Goal: Information Seeking & Learning: Learn about a topic

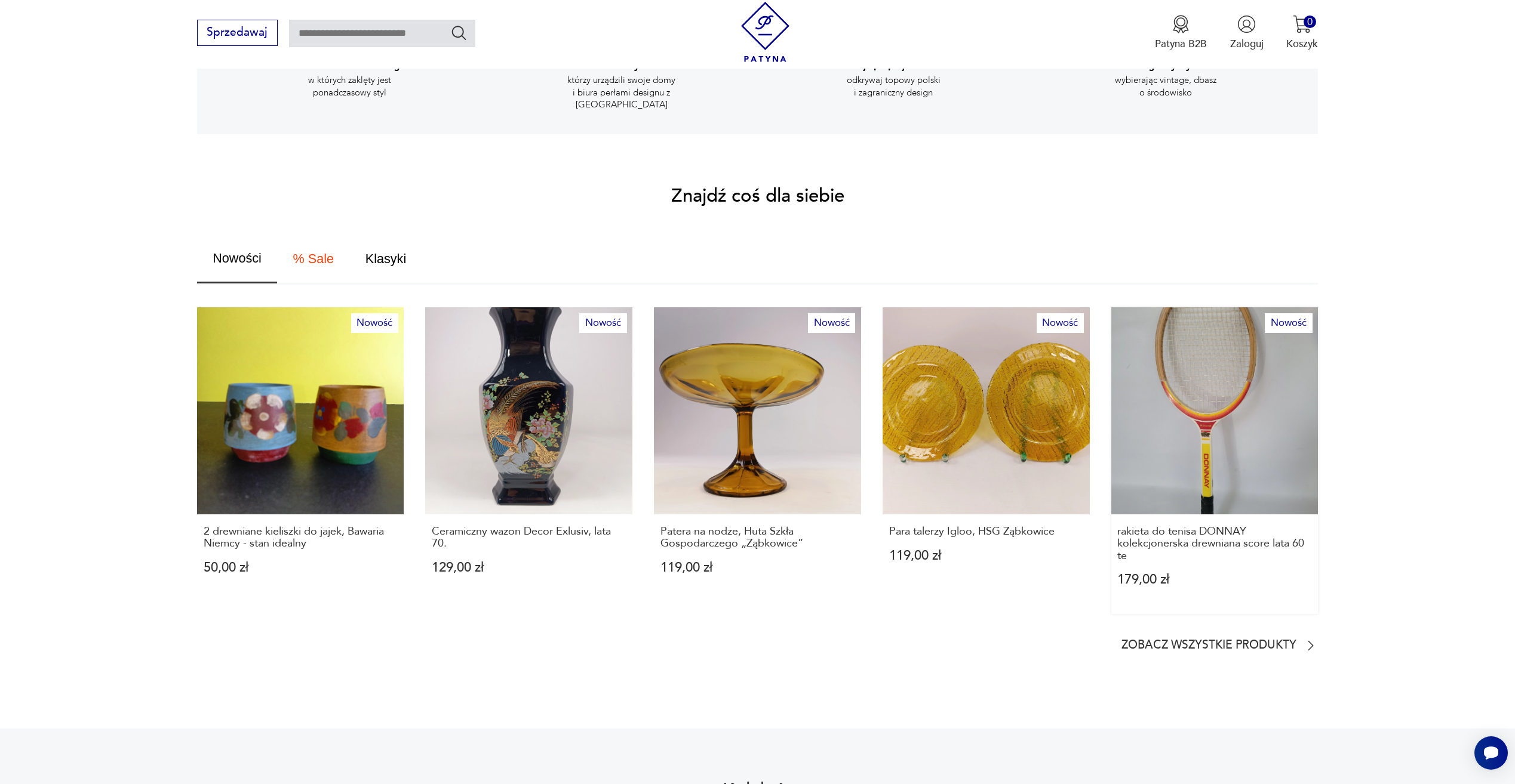
scroll to position [597, 0]
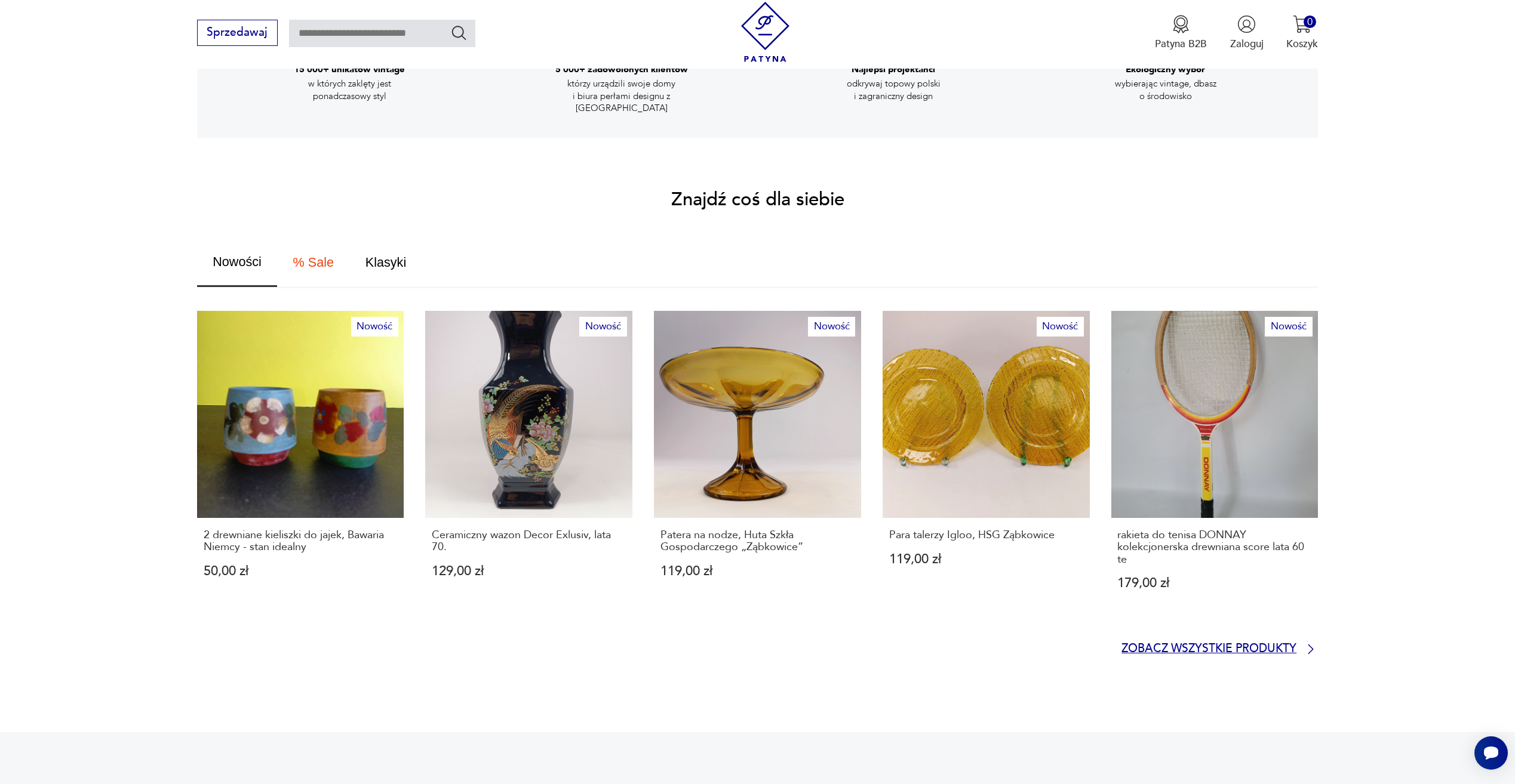
click at [1203, 645] on p "Zobacz wszystkie produkty" at bounding box center [1209, 650] width 175 height 10
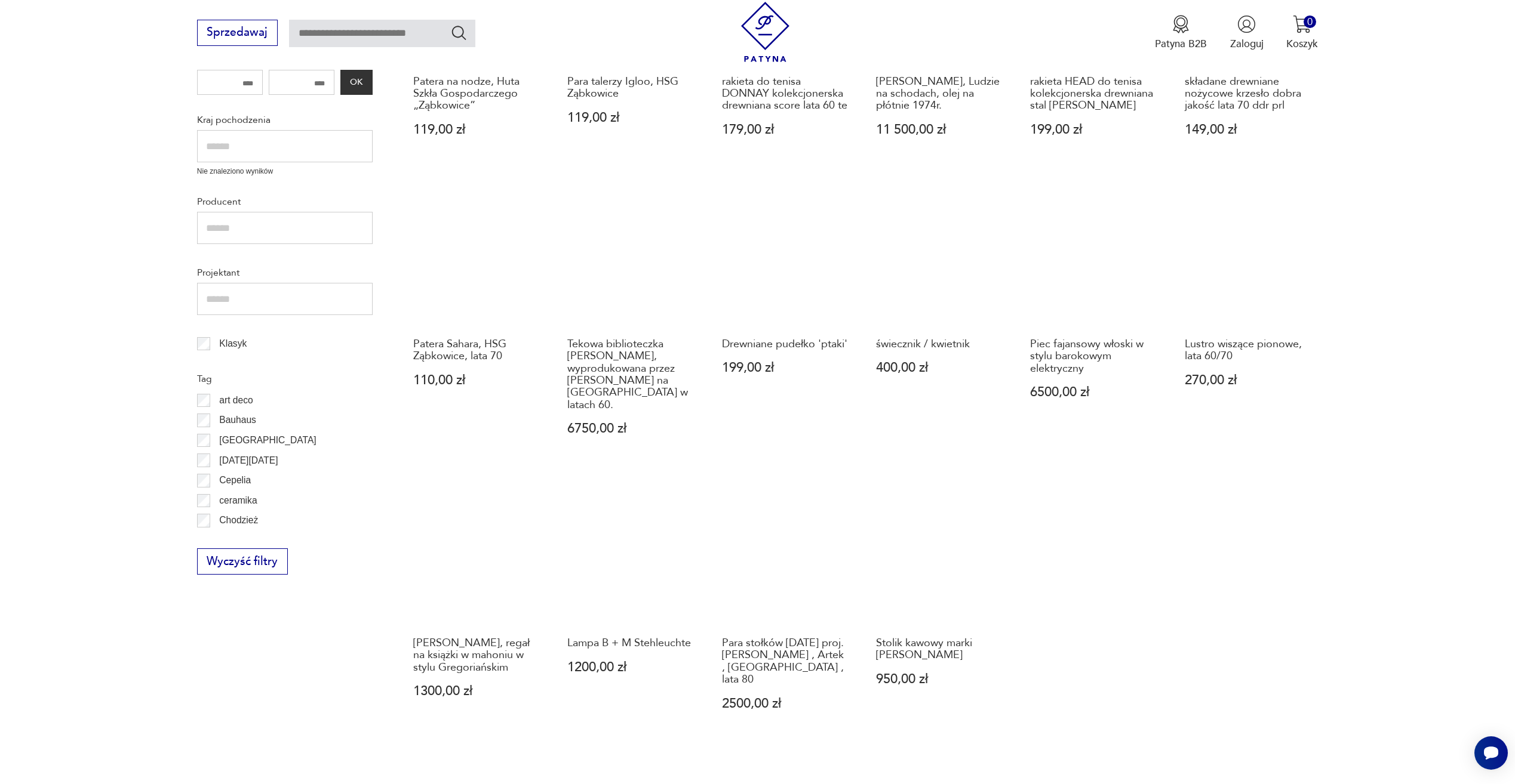
scroll to position [499, 0]
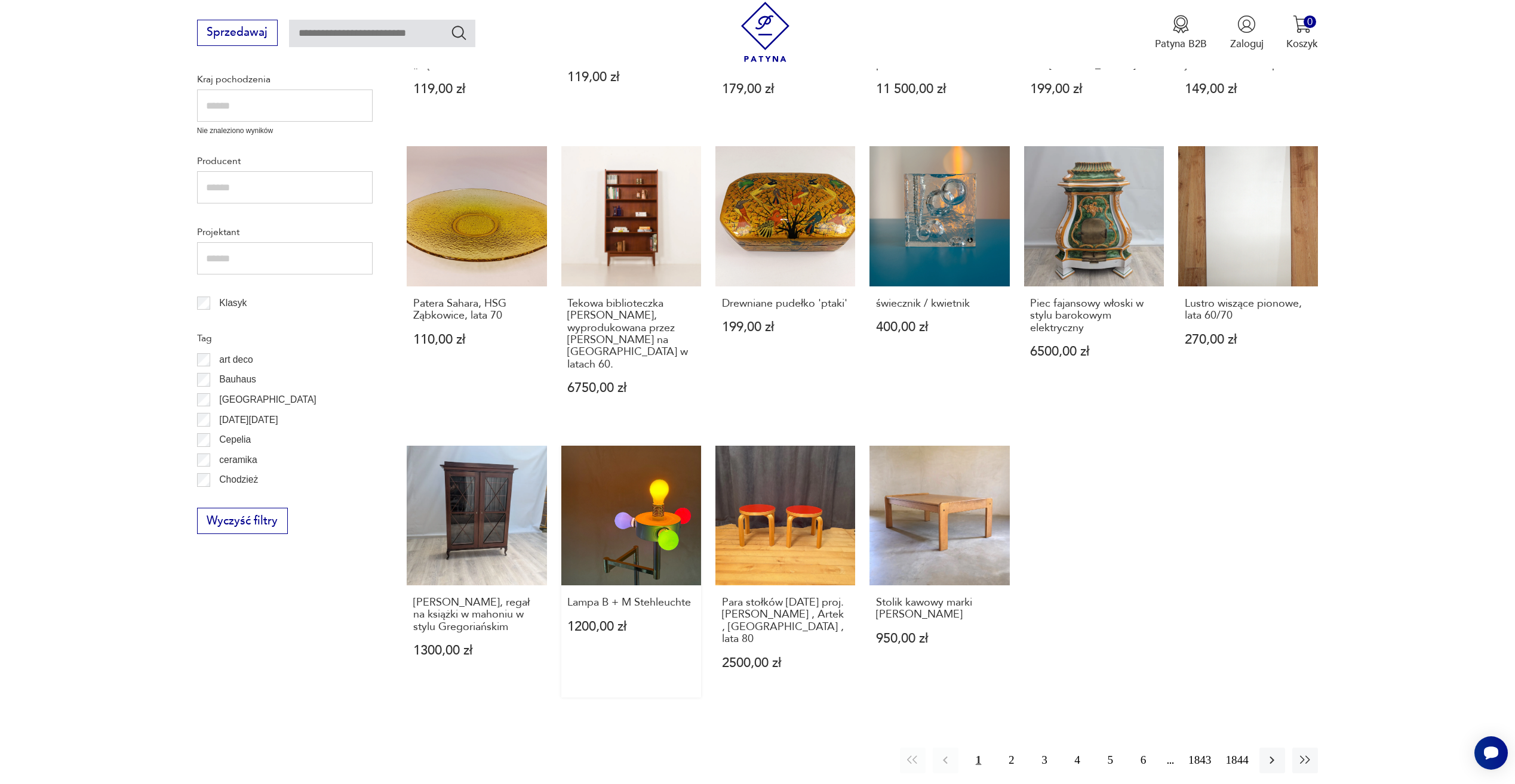
click at [671, 478] on link "Lampa B + M Stehleuchte 1200,00 zł" at bounding box center [632, 572] width 140 height 252
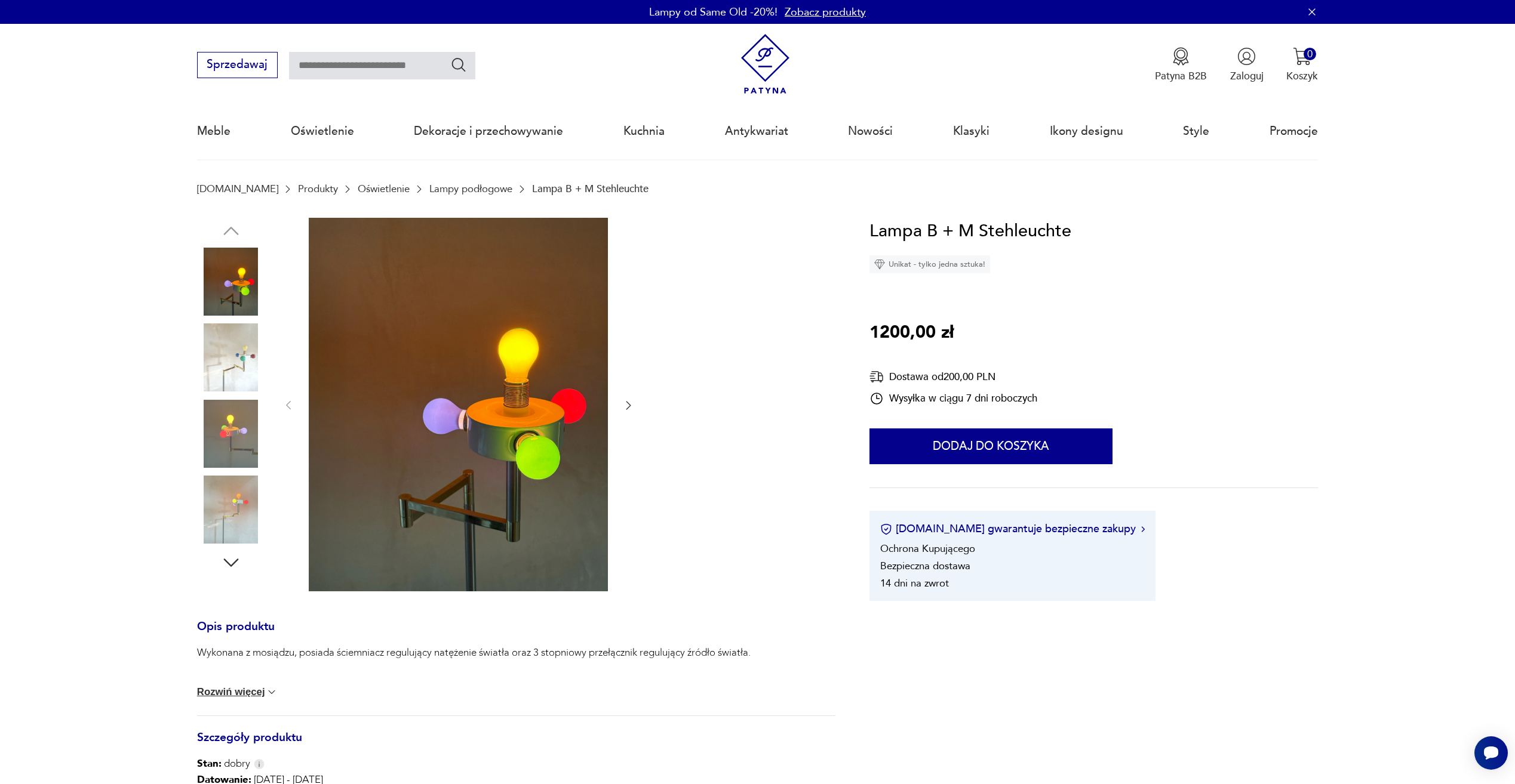
click at [246, 374] on img at bounding box center [231, 358] width 68 height 68
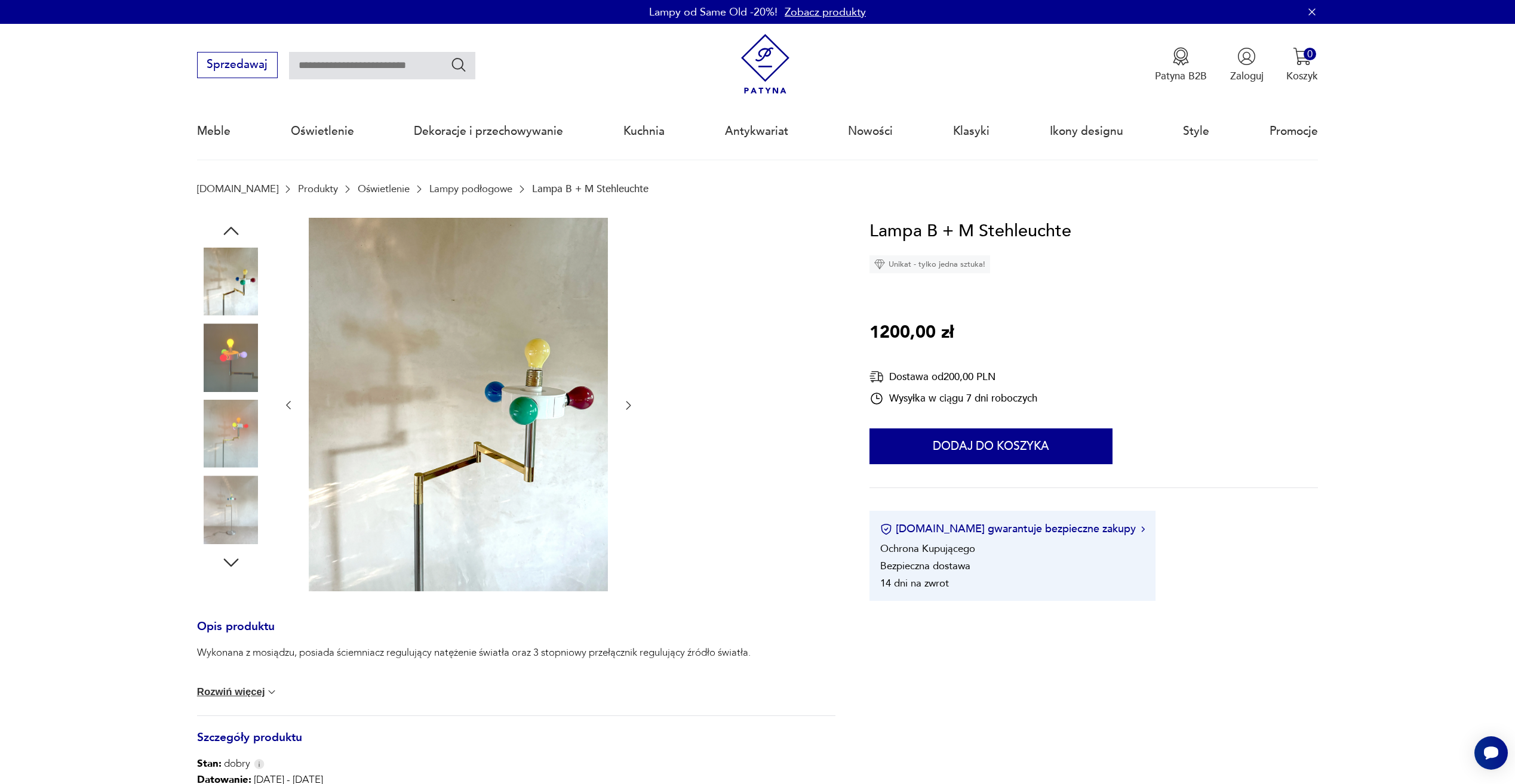
click at [230, 374] on img at bounding box center [231, 358] width 68 height 68
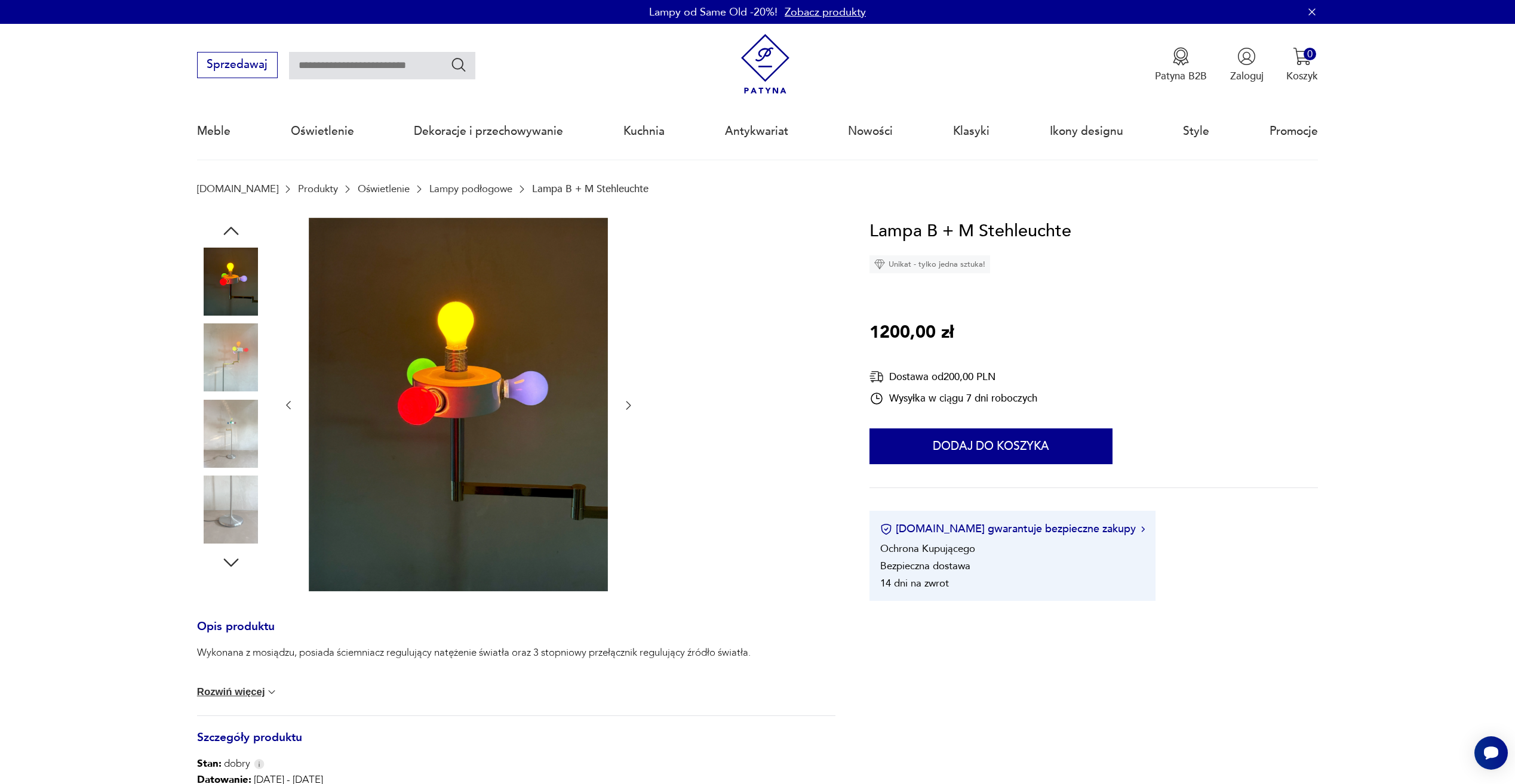
click at [237, 424] on img at bounding box center [231, 433] width 68 height 68
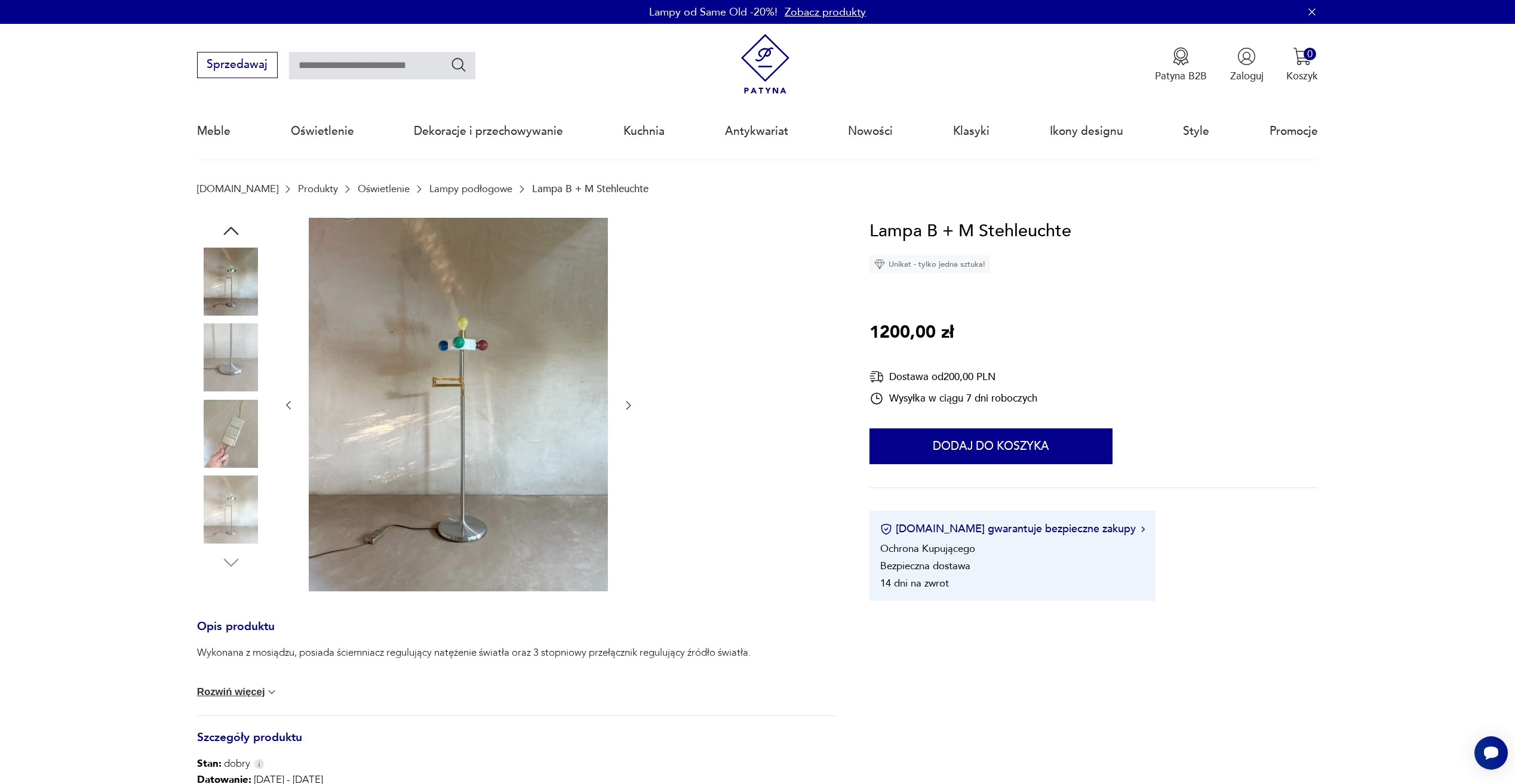
click at [250, 448] on img at bounding box center [231, 433] width 68 height 68
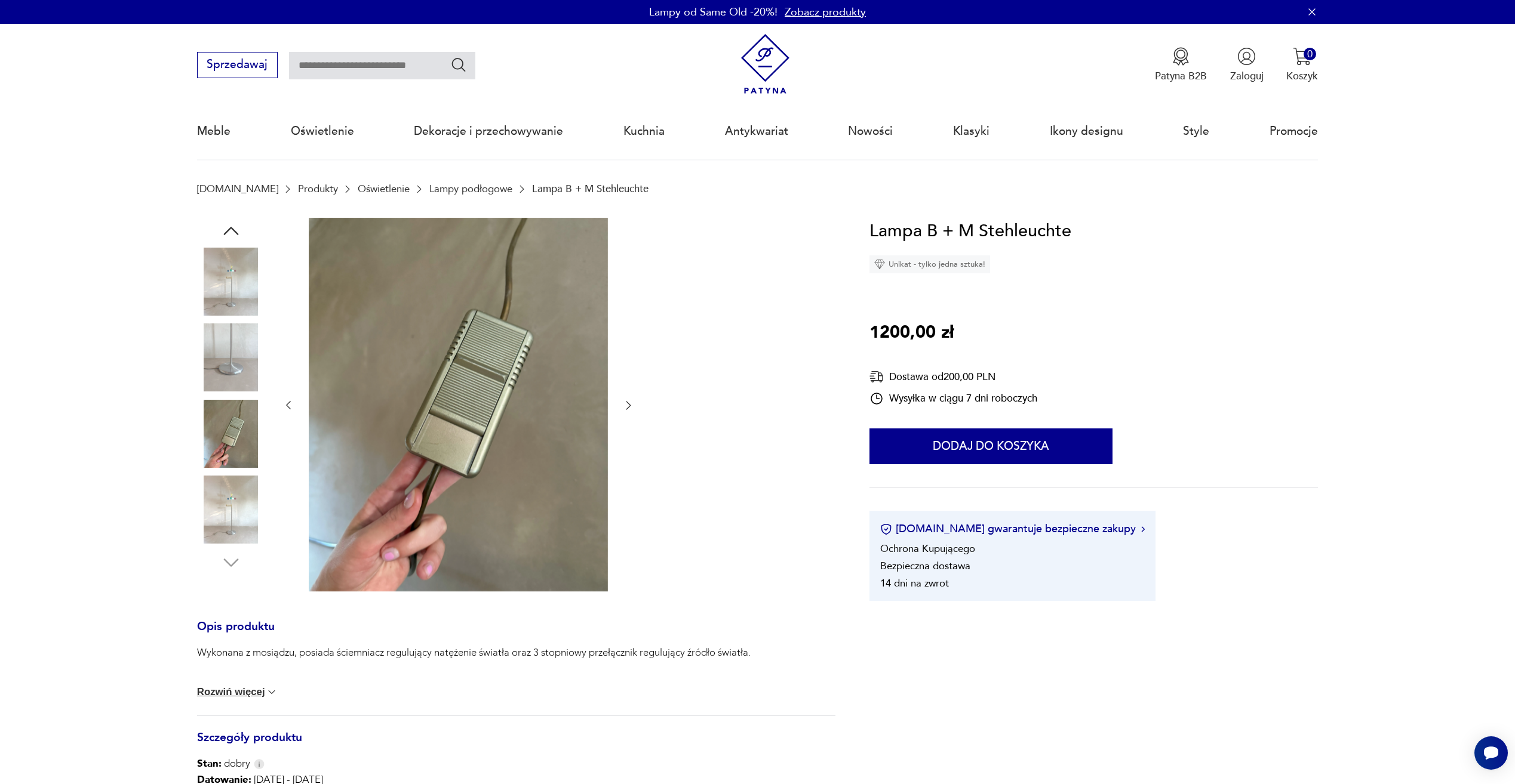
click at [222, 521] on img at bounding box center [231, 509] width 68 height 68
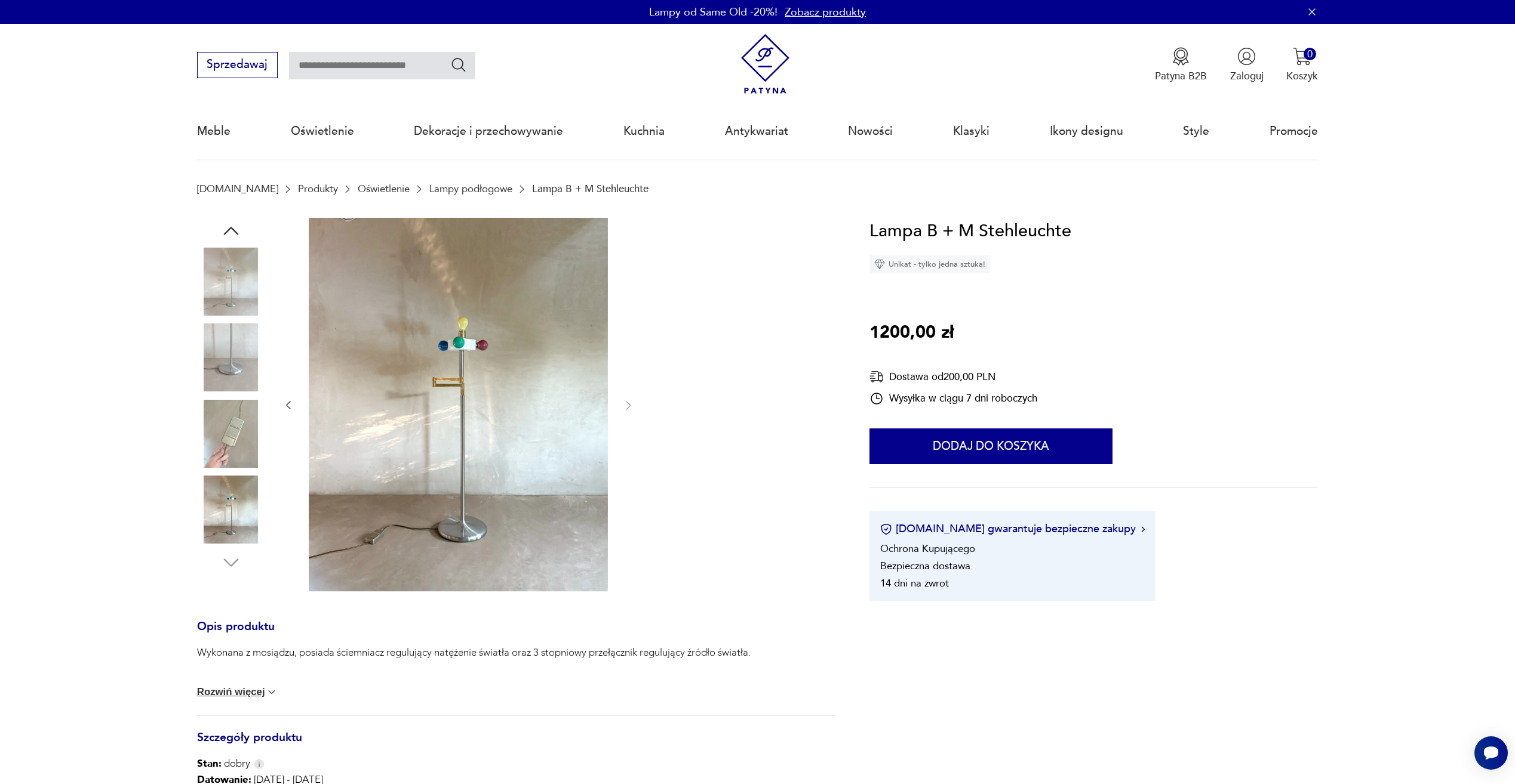
click at [240, 443] on img at bounding box center [231, 433] width 68 height 68
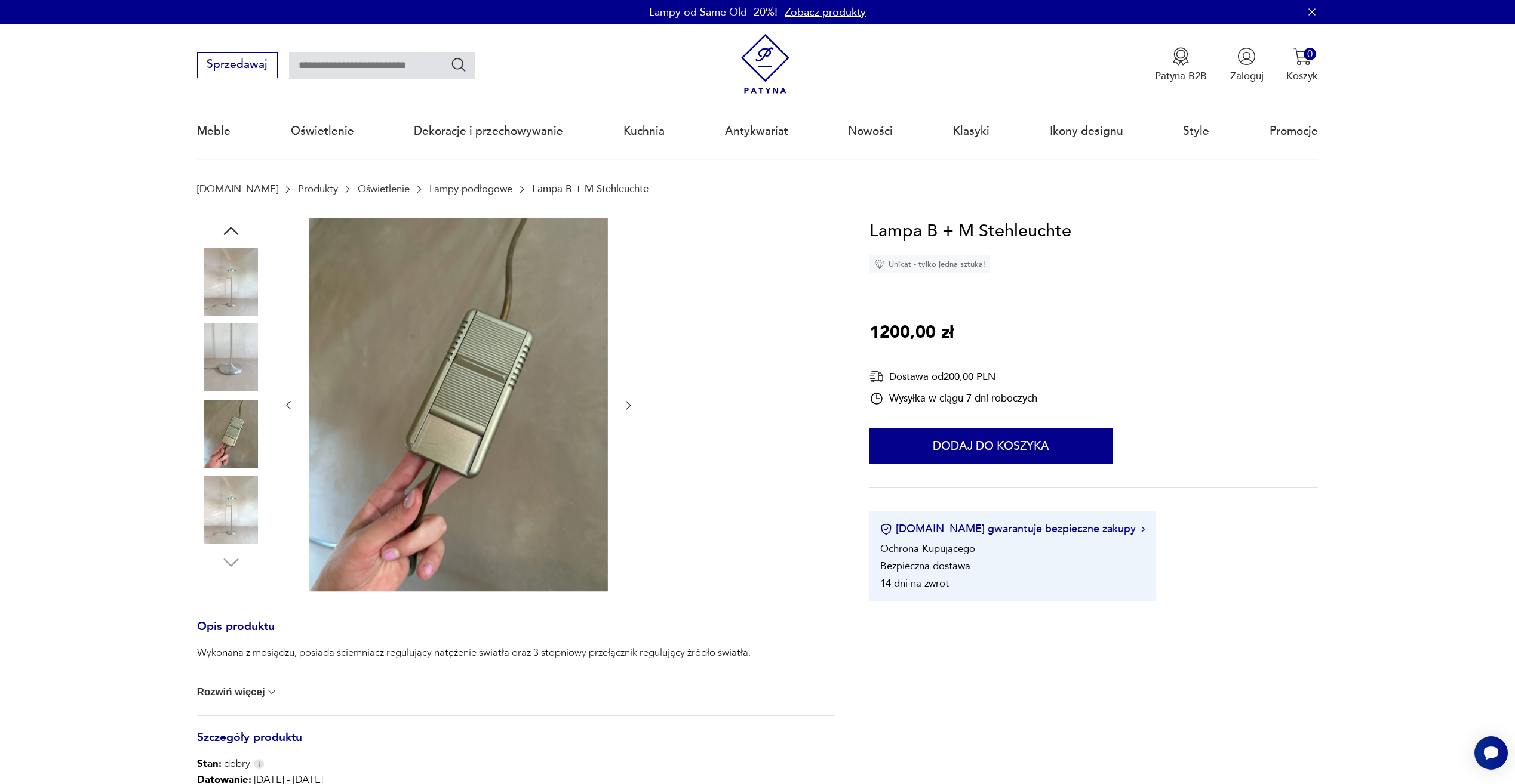
click at [242, 507] on img at bounding box center [231, 509] width 68 height 68
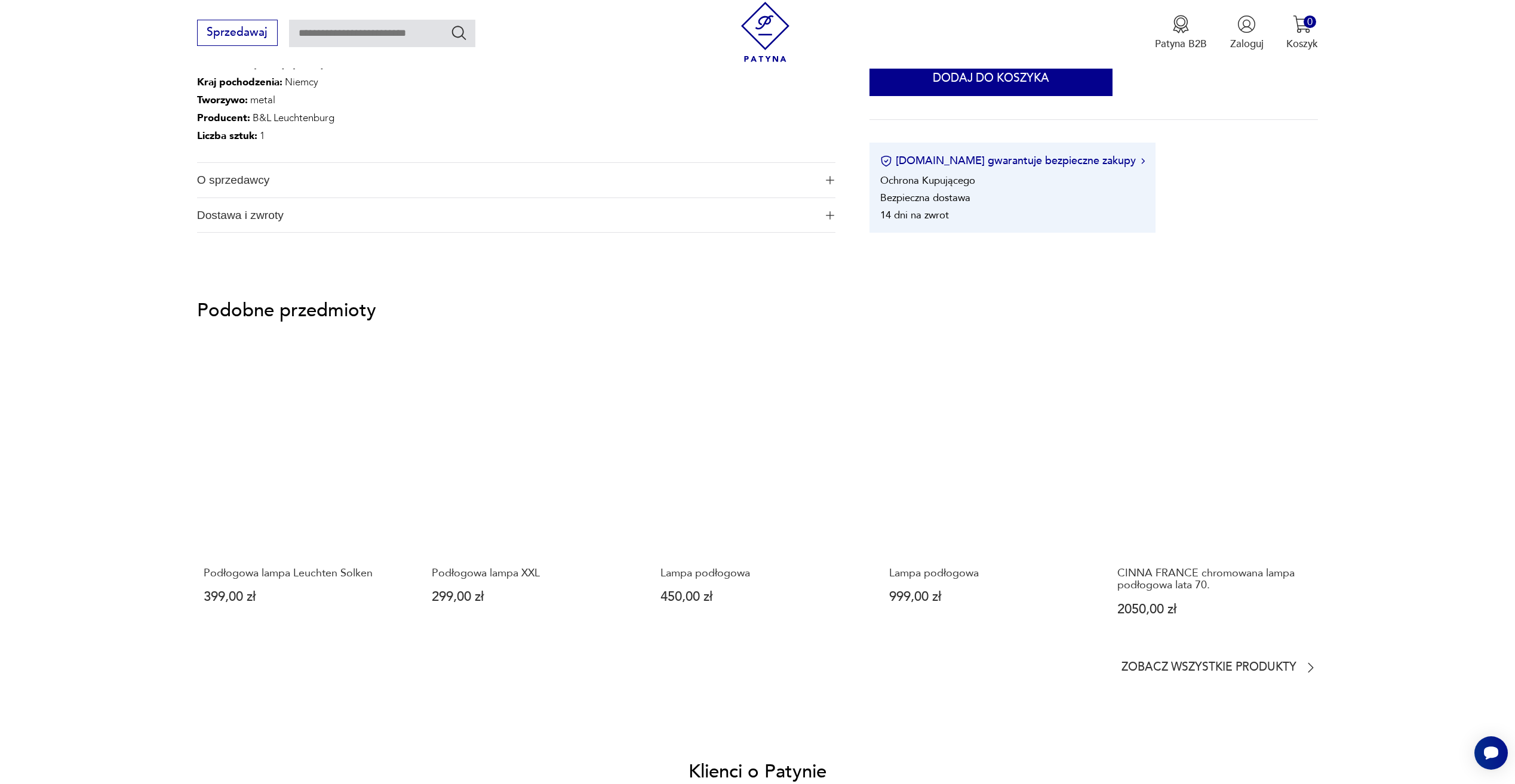
scroll to position [716, 0]
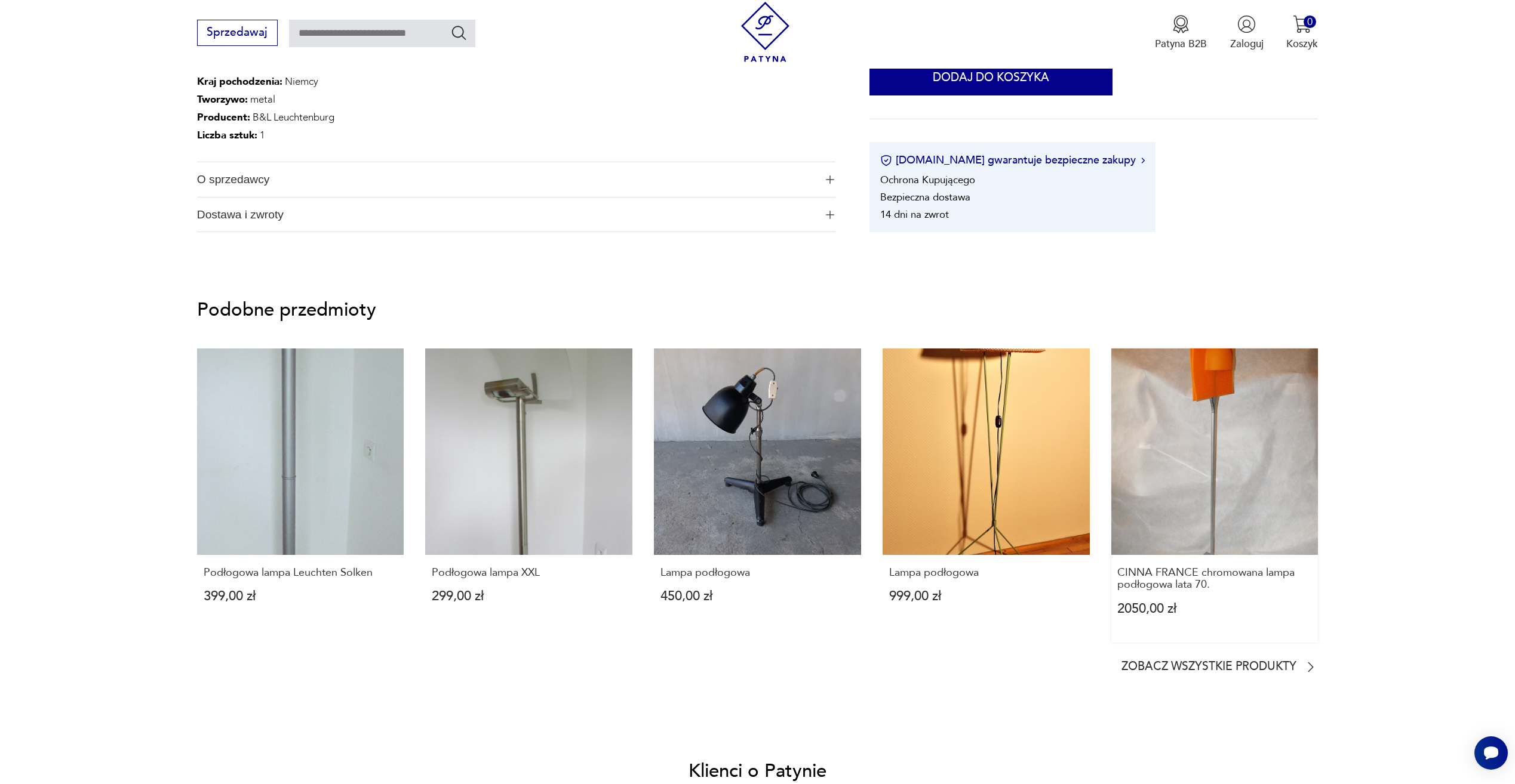
click at [1297, 457] on link "CINNA FRANCE chromowana lampa podłogowa lata 70. 2050,00 zł" at bounding box center [1214, 495] width 207 height 295
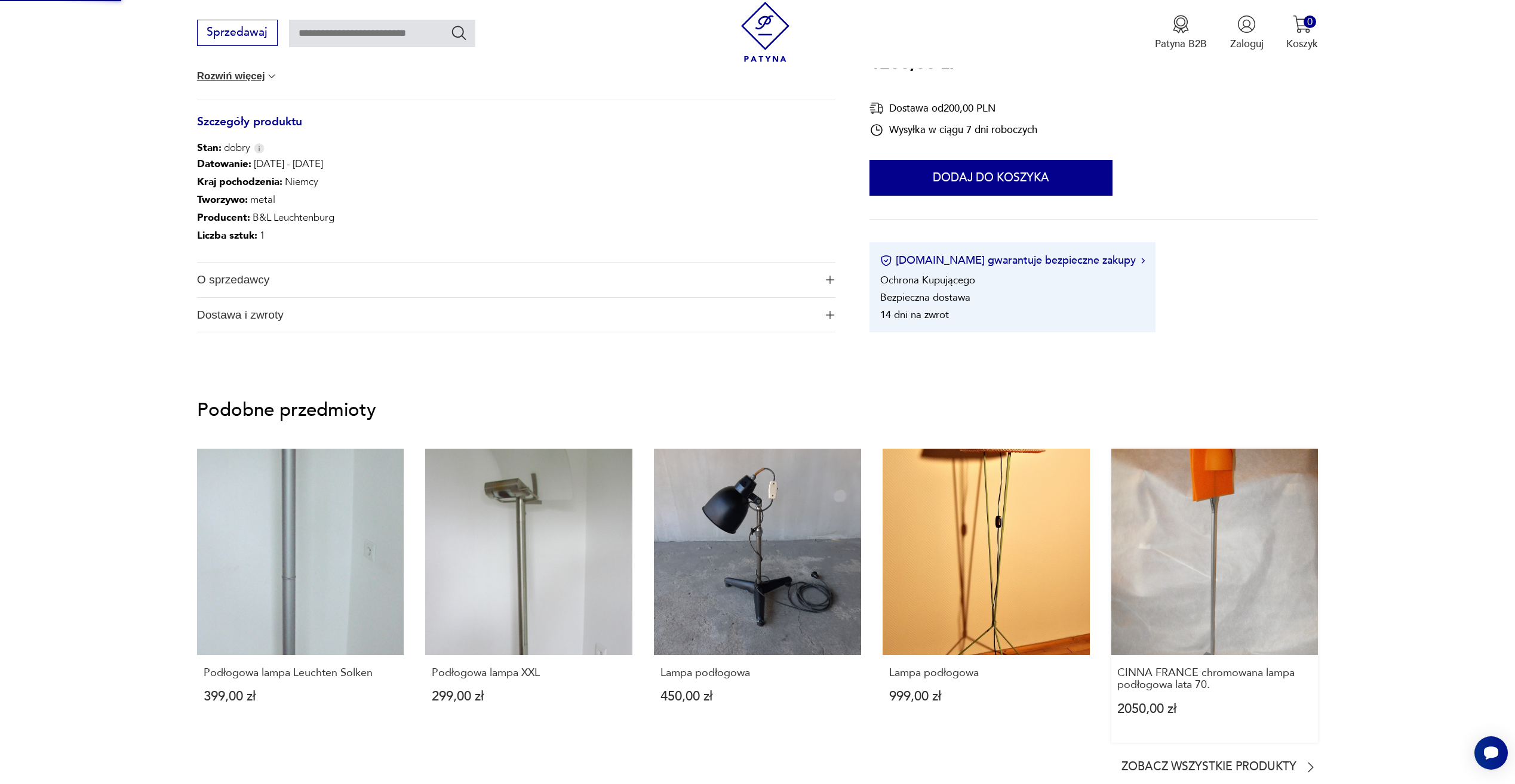
scroll to position [333, 0]
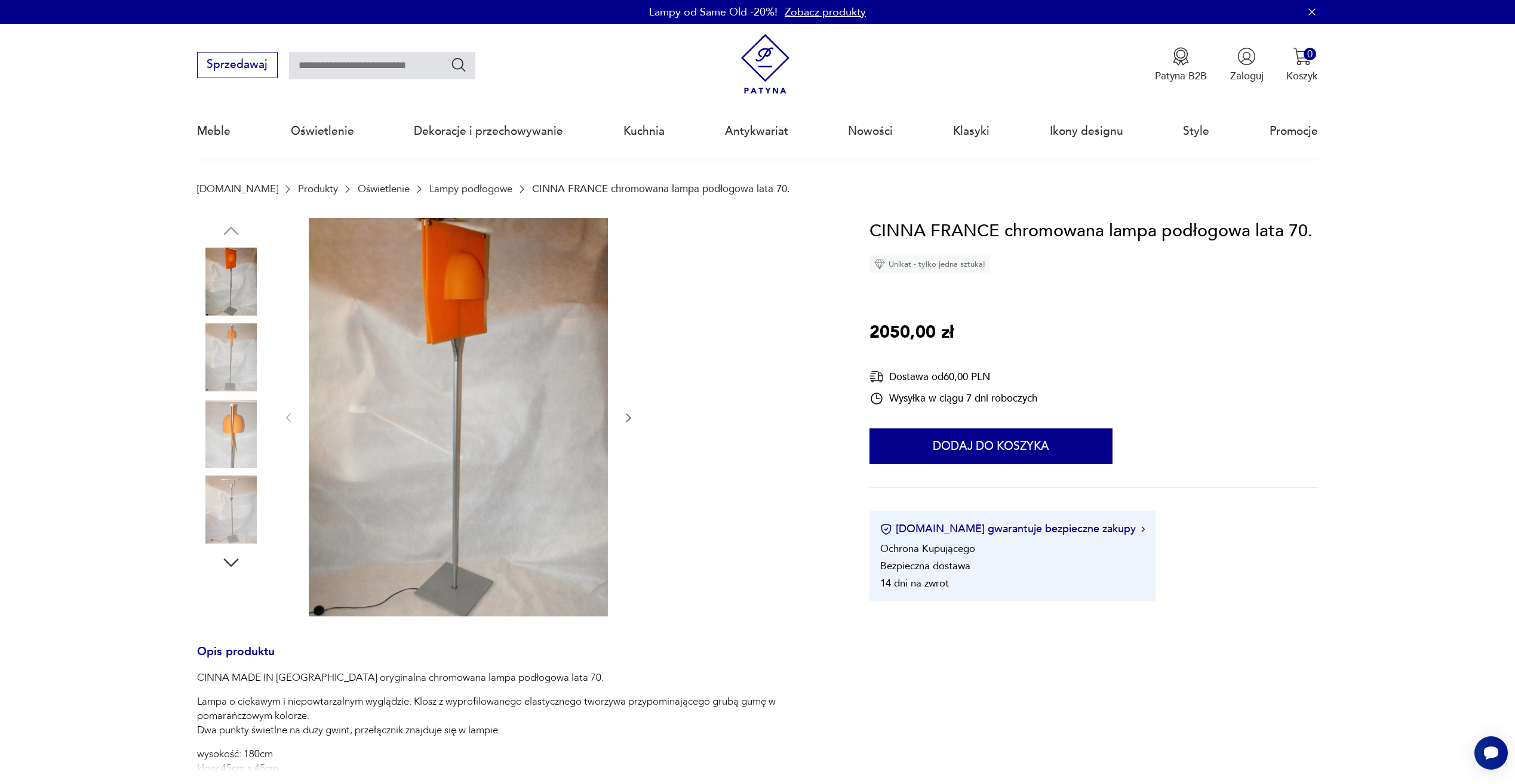
click at [632, 420] on icon "button" at bounding box center [629, 417] width 12 height 12
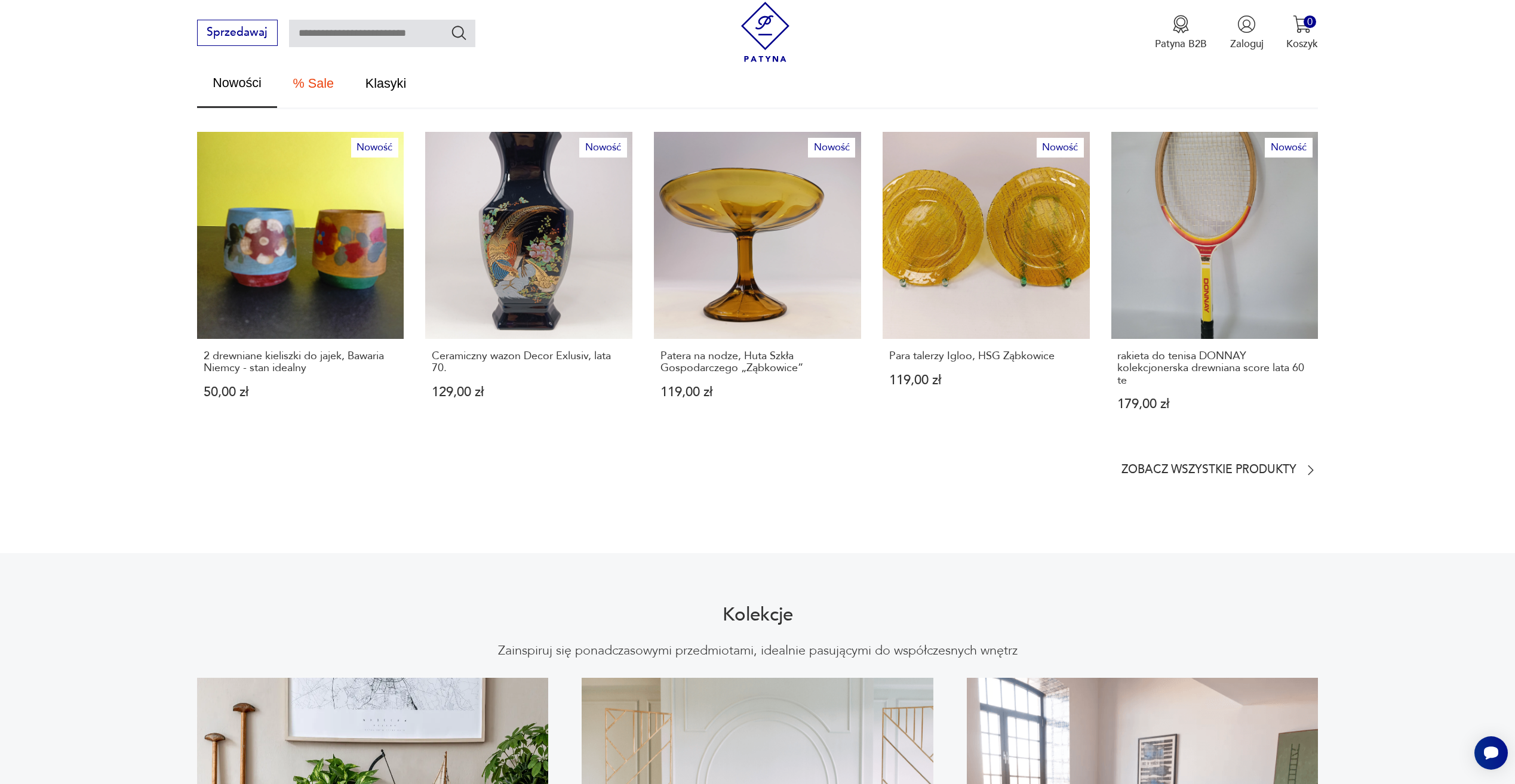
scroll to position [1015, 0]
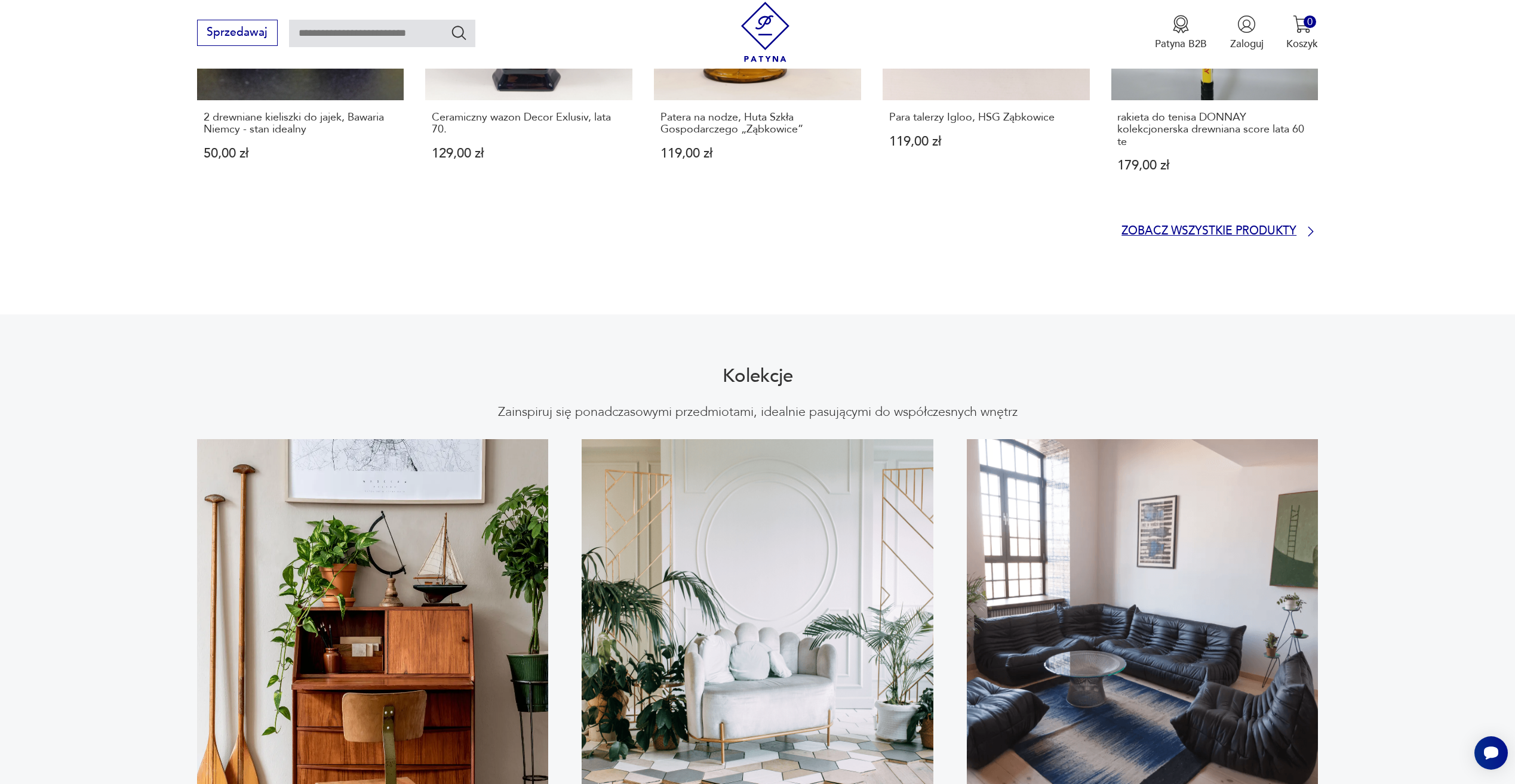
click at [1241, 227] on p "Zobacz wszystkie produkty" at bounding box center [1209, 232] width 175 height 10
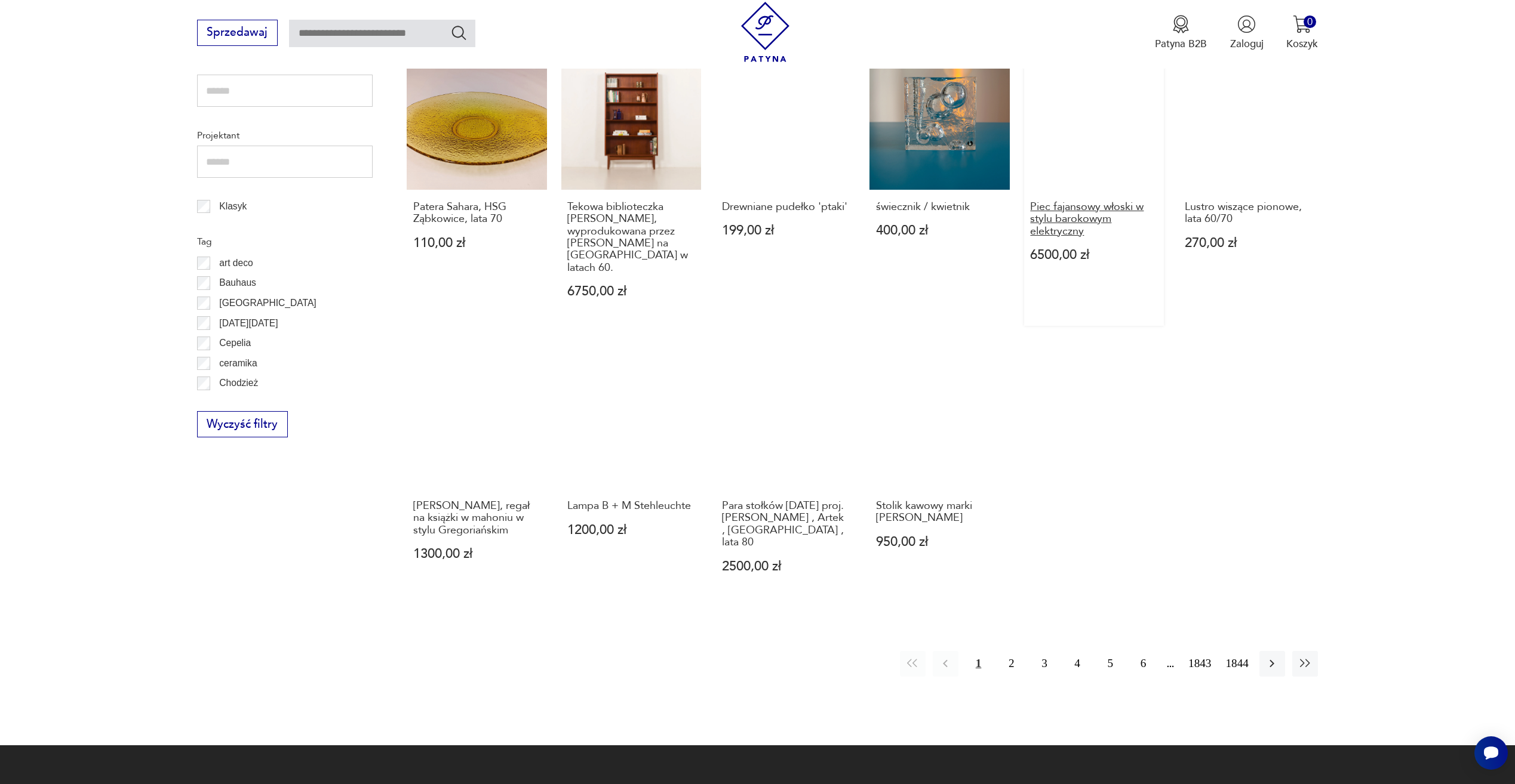
scroll to position [619, 0]
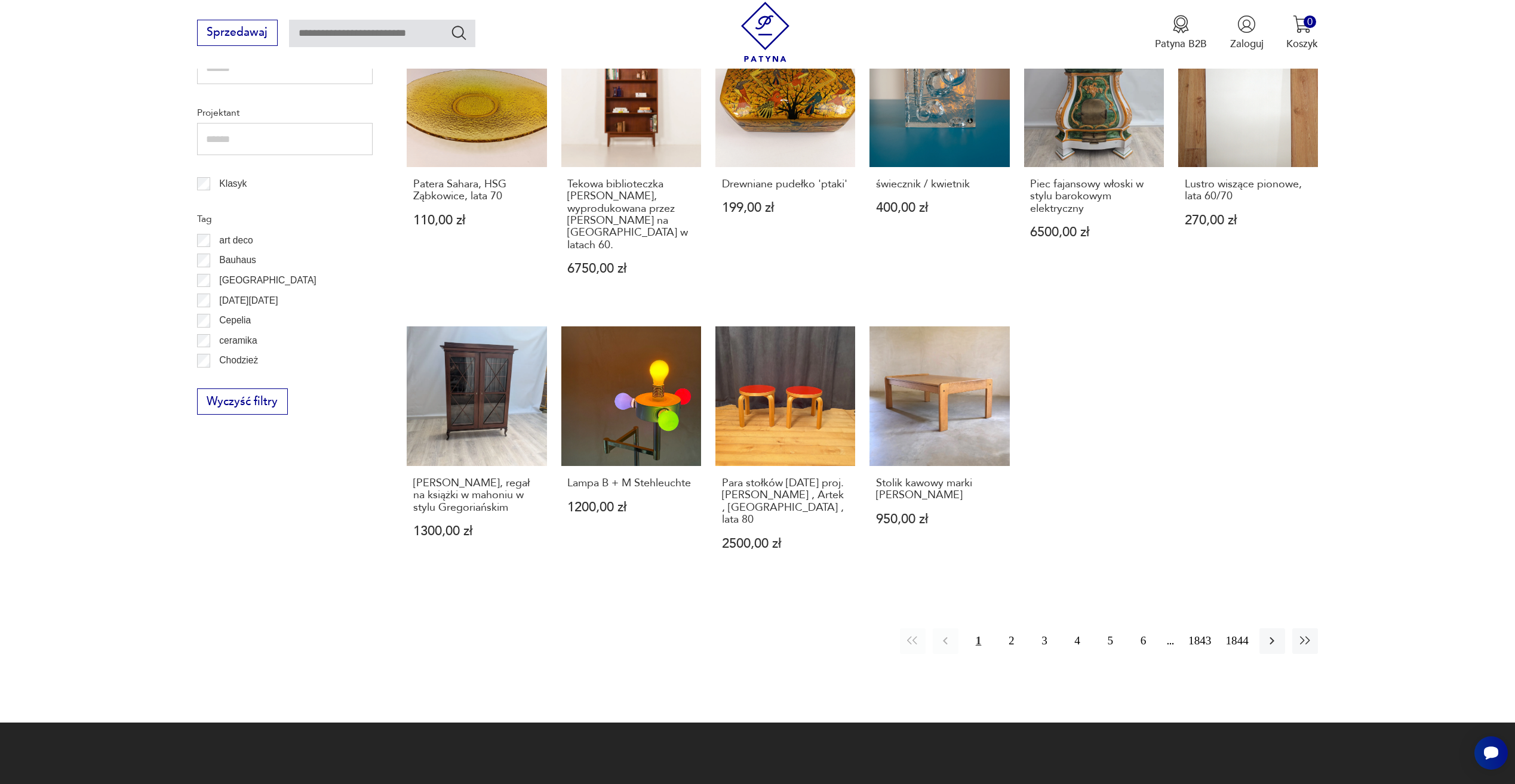
drag, startPoint x: 973, startPoint y: 703, endPoint x: 937, endPoint y: 688, distance: 39.0
click at [1015, 628] on button "2" at bounding box center [1011, 641] width 26 height 26
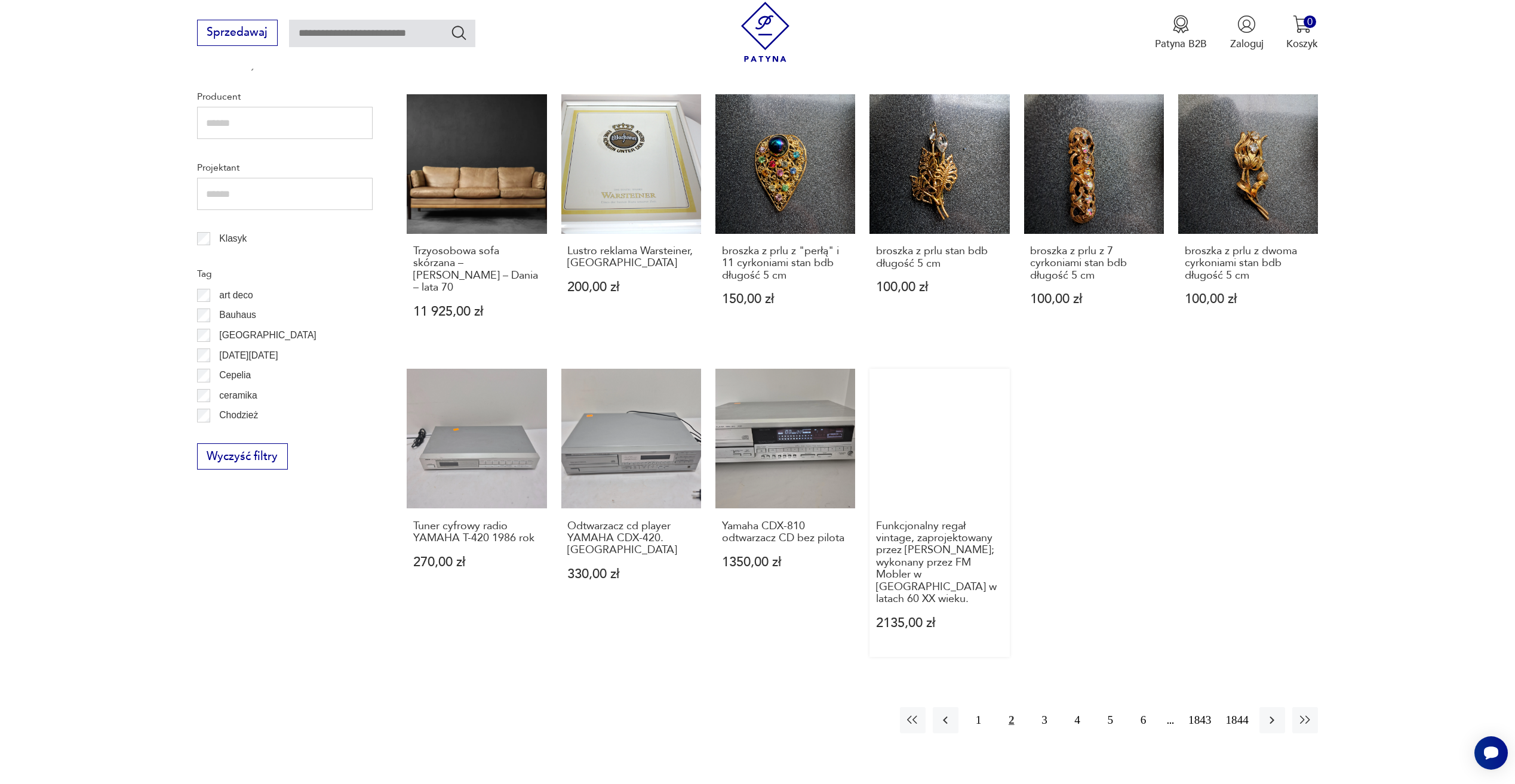
scroll to position [578, 0]
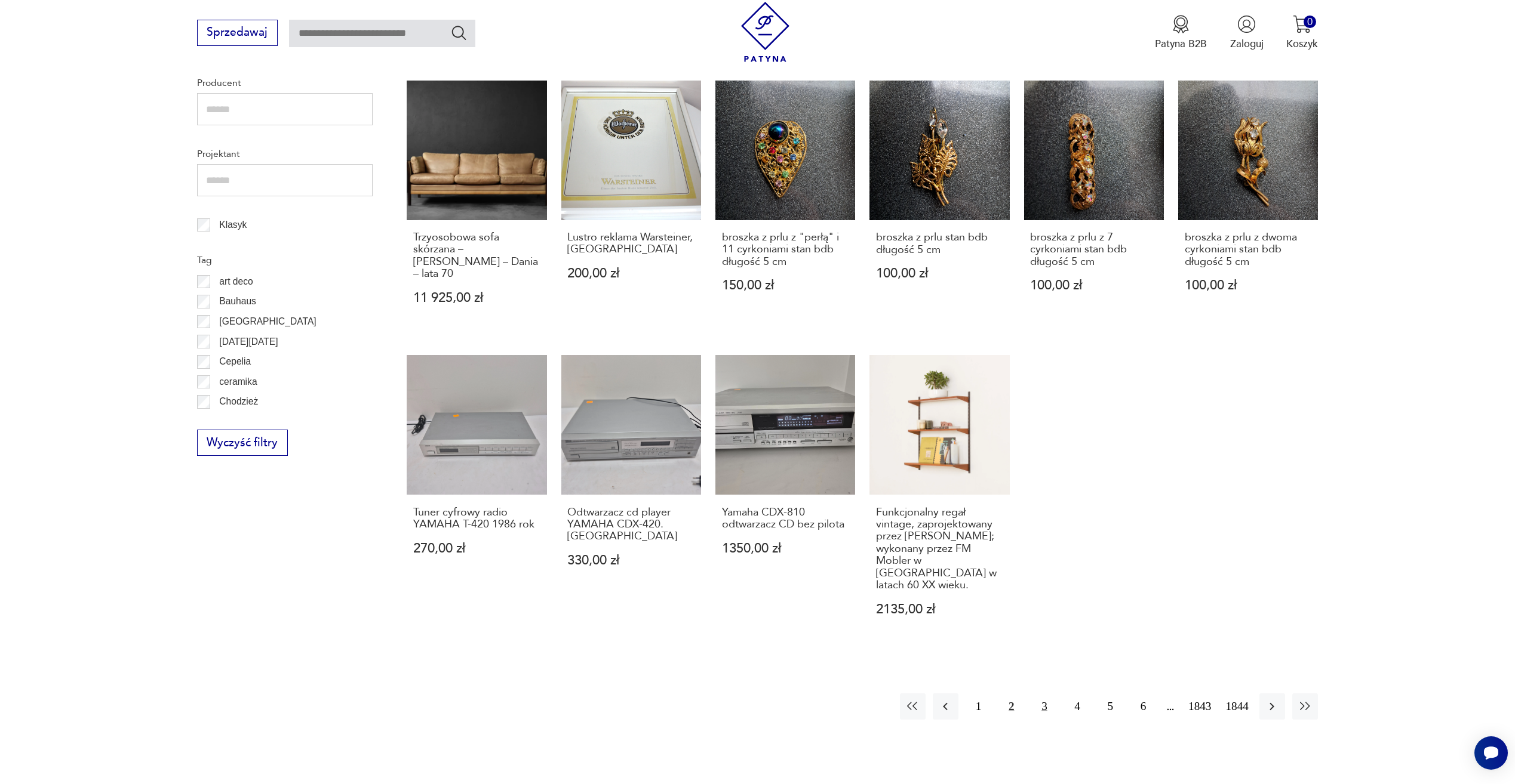
click at [1043, 694] on button "3" at bounding box center [1044, 707] width 26 height 26
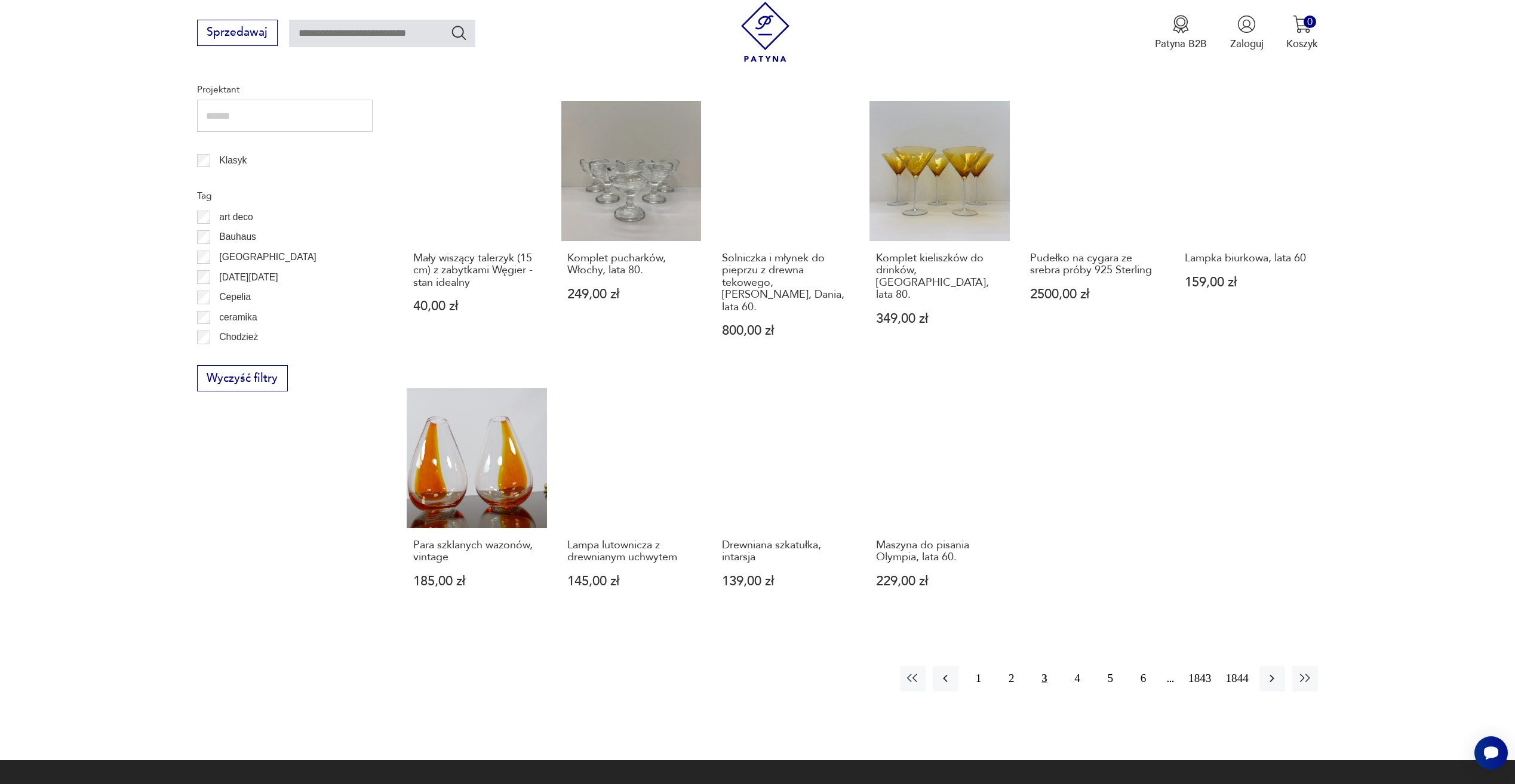
scroll to position [757, 0]
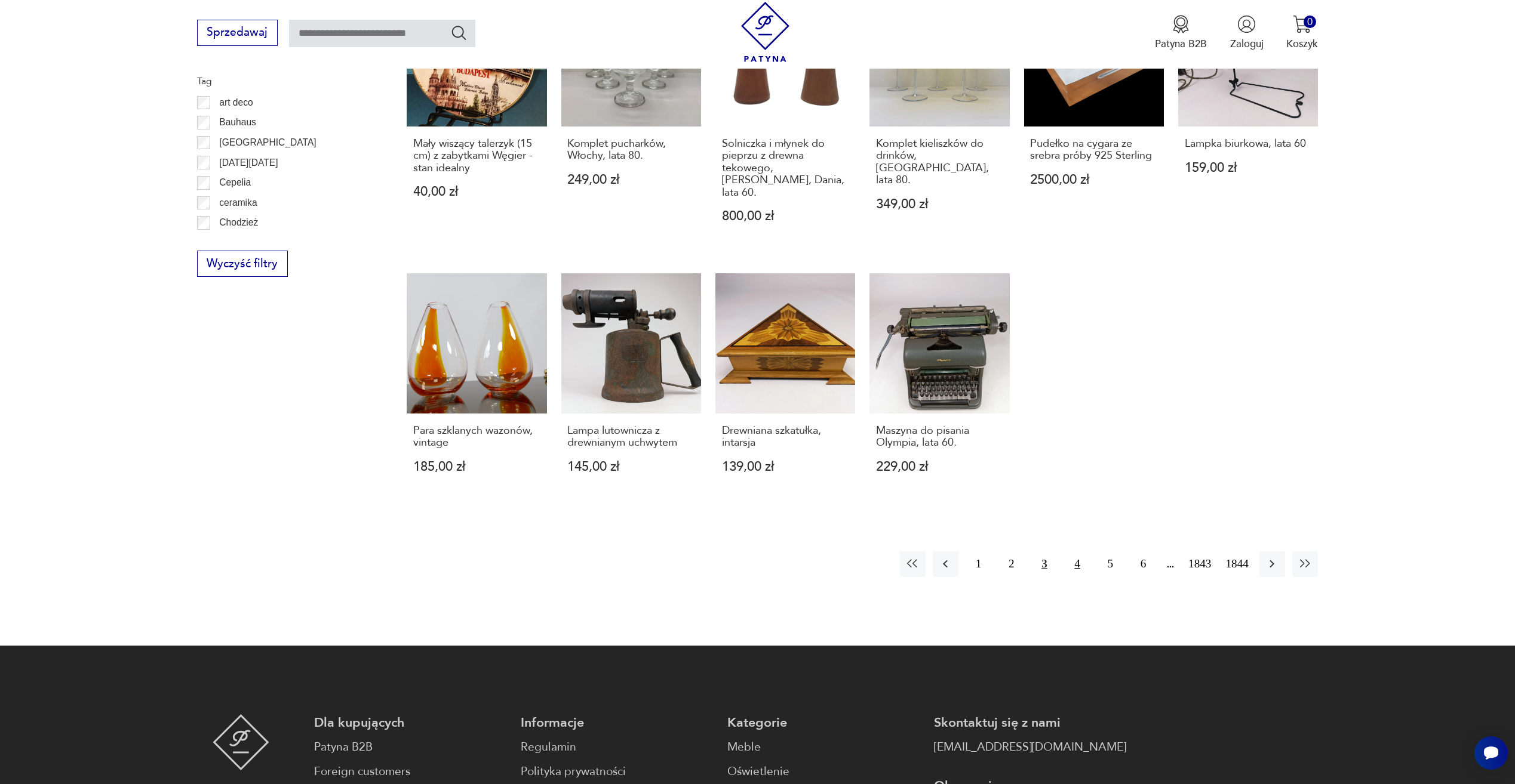
click at [1076, 551] on button "4" at bounding box center [1078, 564] width 26 height 26
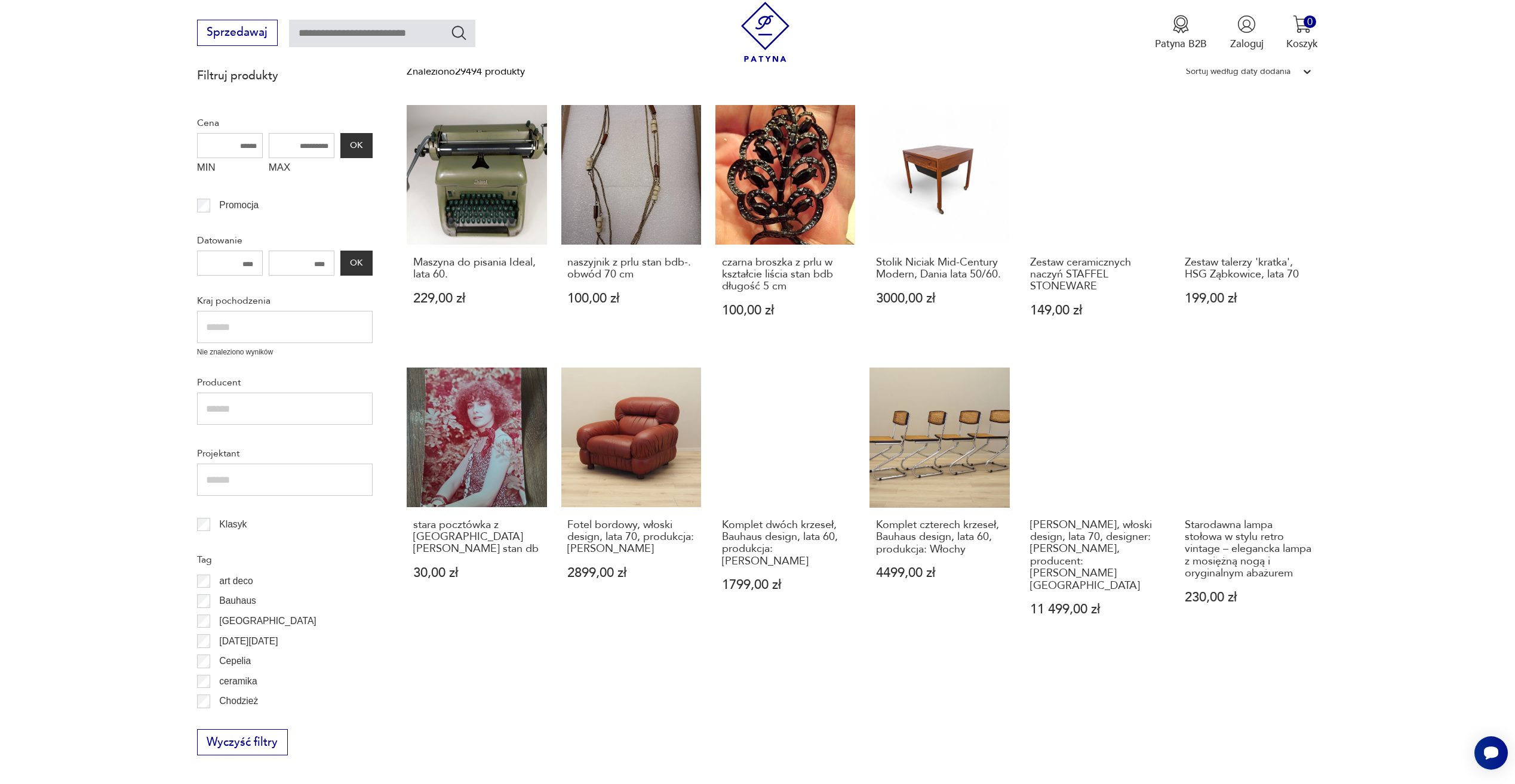
scroll to position [280, 0]
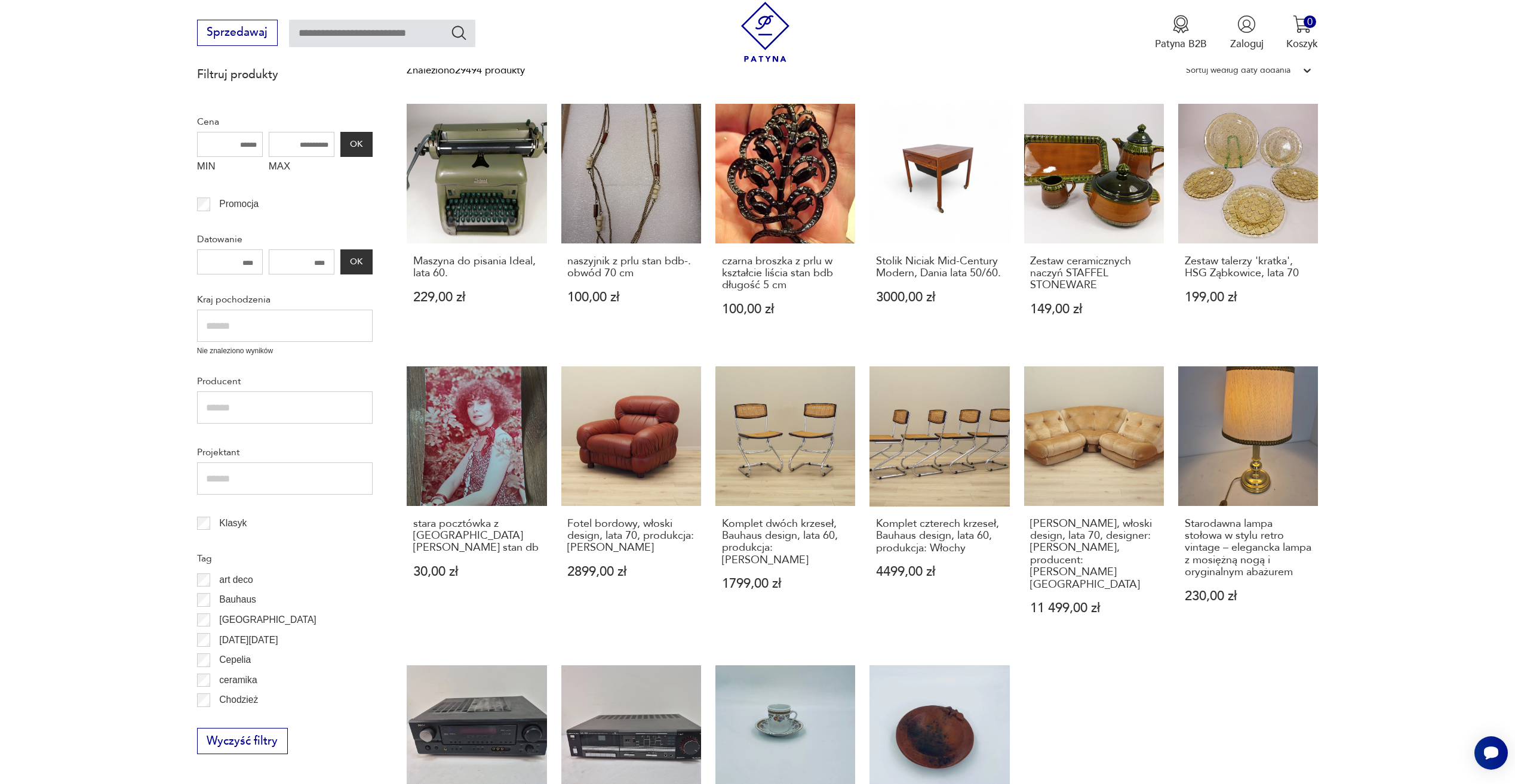
click at [353, 402] on input "text" at bounding box center [285, 407] width 176 height 32
type input "****"
click at [228, 438] on p "Ikea" at bounding box center [227, 437] width 17 height 16
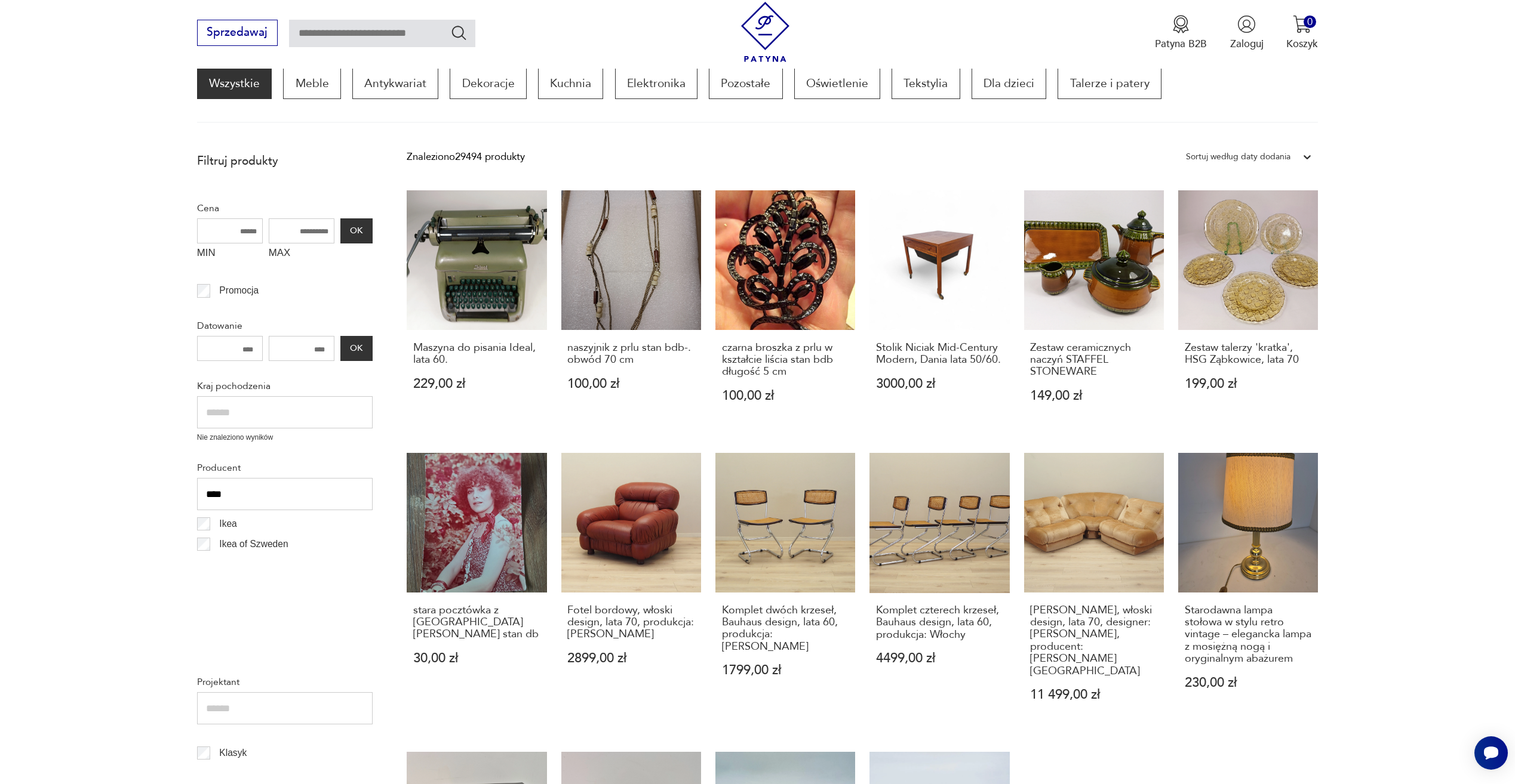
scroll to position [160, 0]
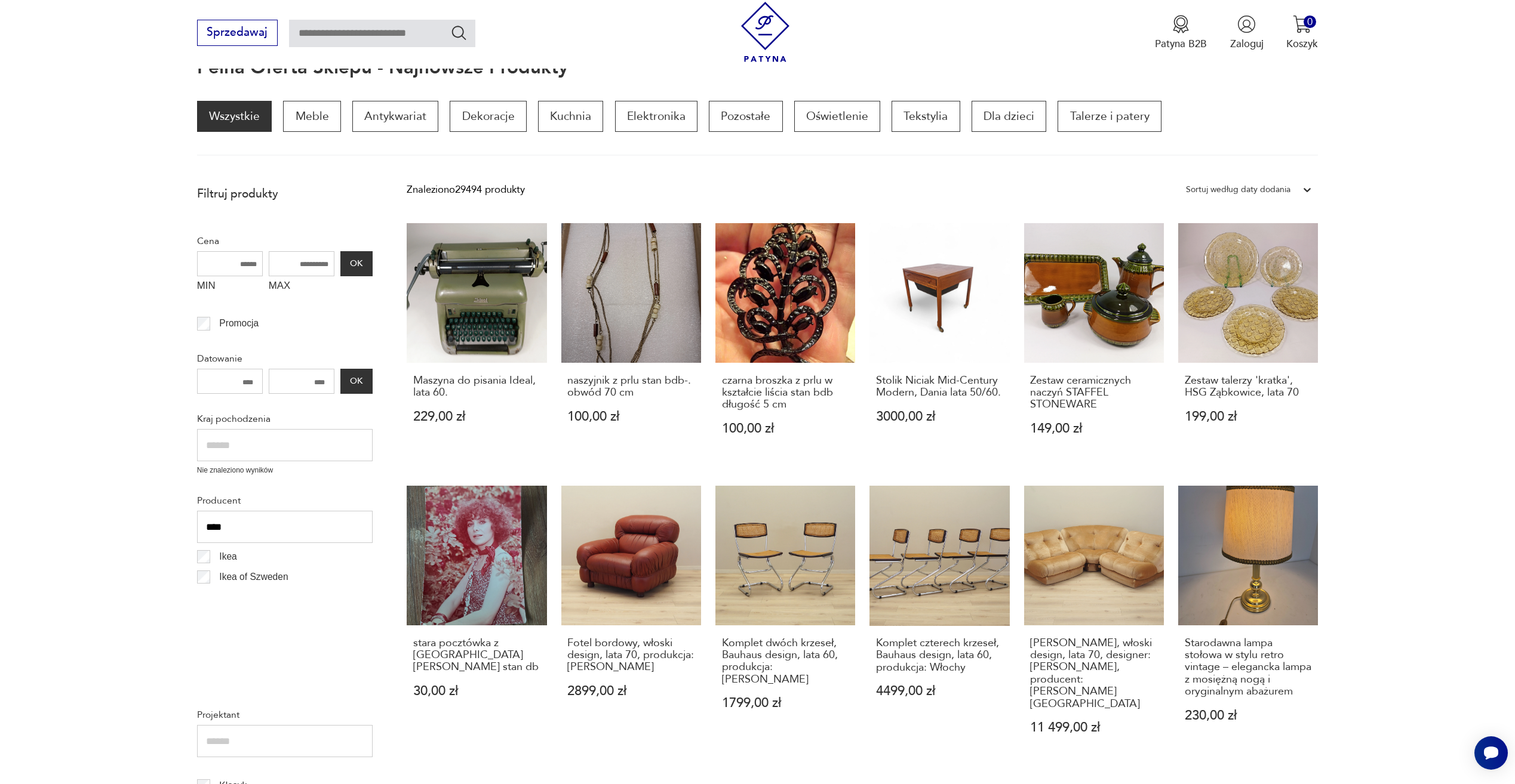
click at [225, 462] on div "Filtruj produkty Cena MIN MAX OK Promocja Datowanie OK Kraj pochodzenia Nie zna…" at bounding box center [285, 601] width 176 height 832
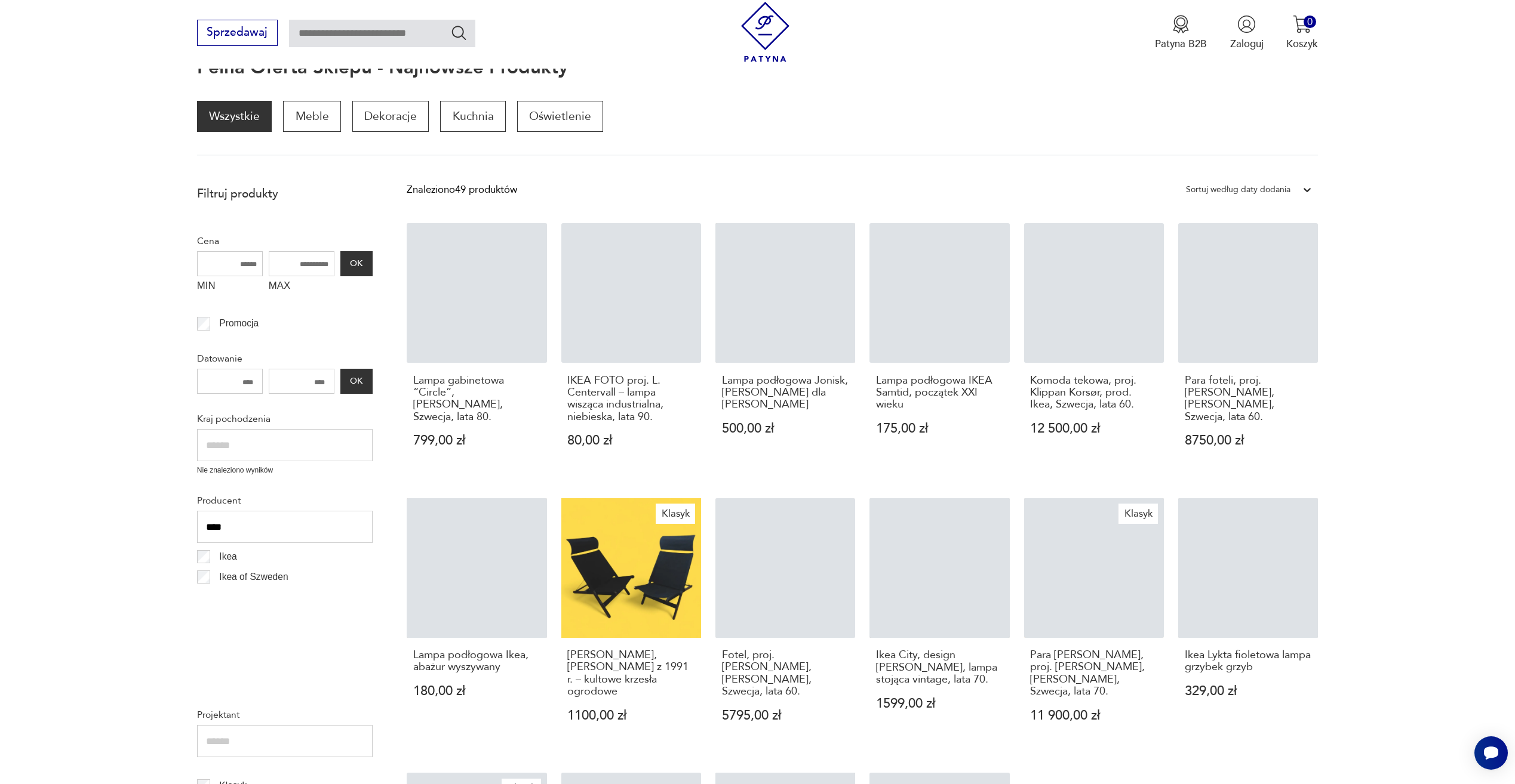
click at [216, 584] on label "Ikea of Szweden" at bounding box center [249, 577] width 78 height 20
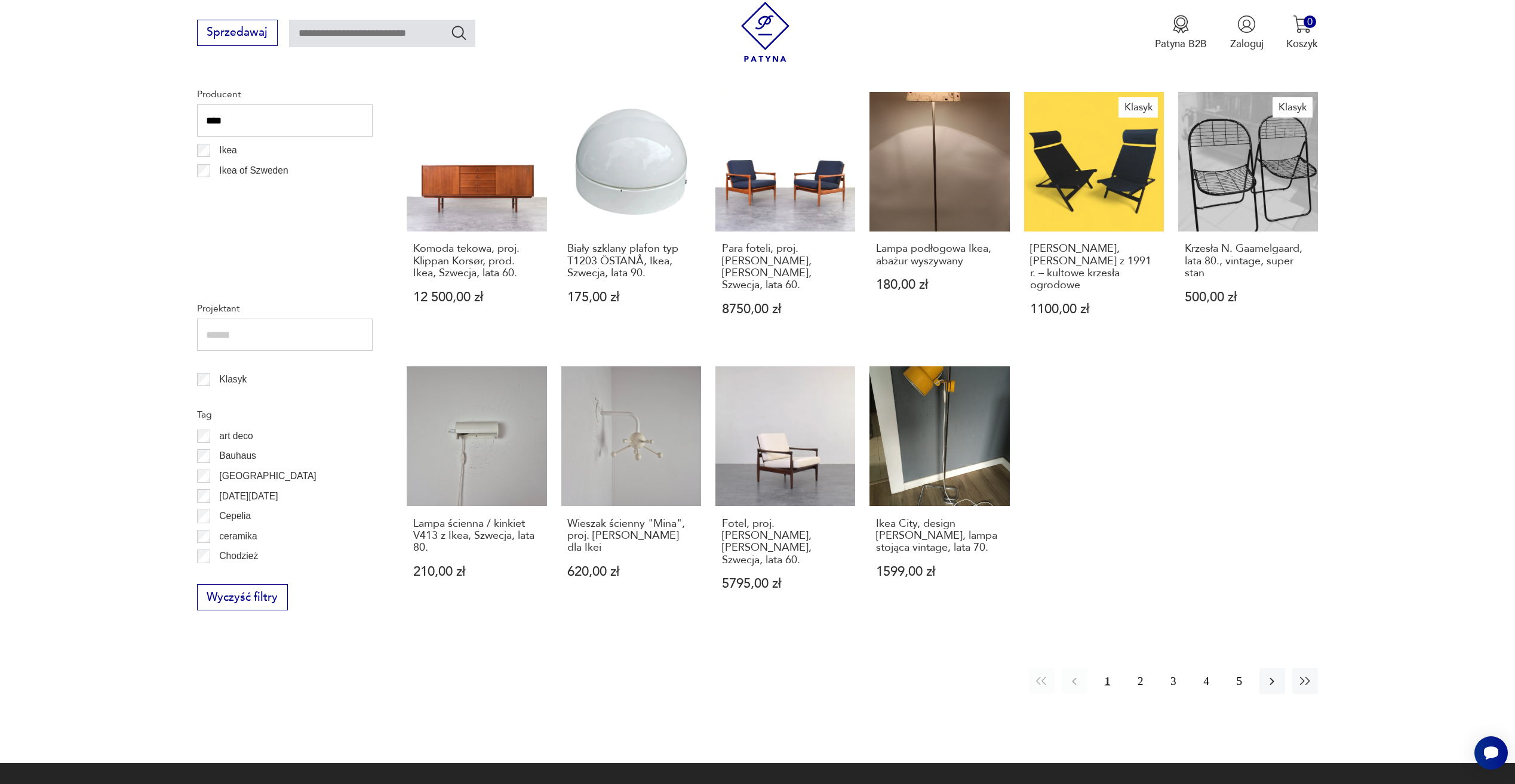
scroll to position [578, 0]
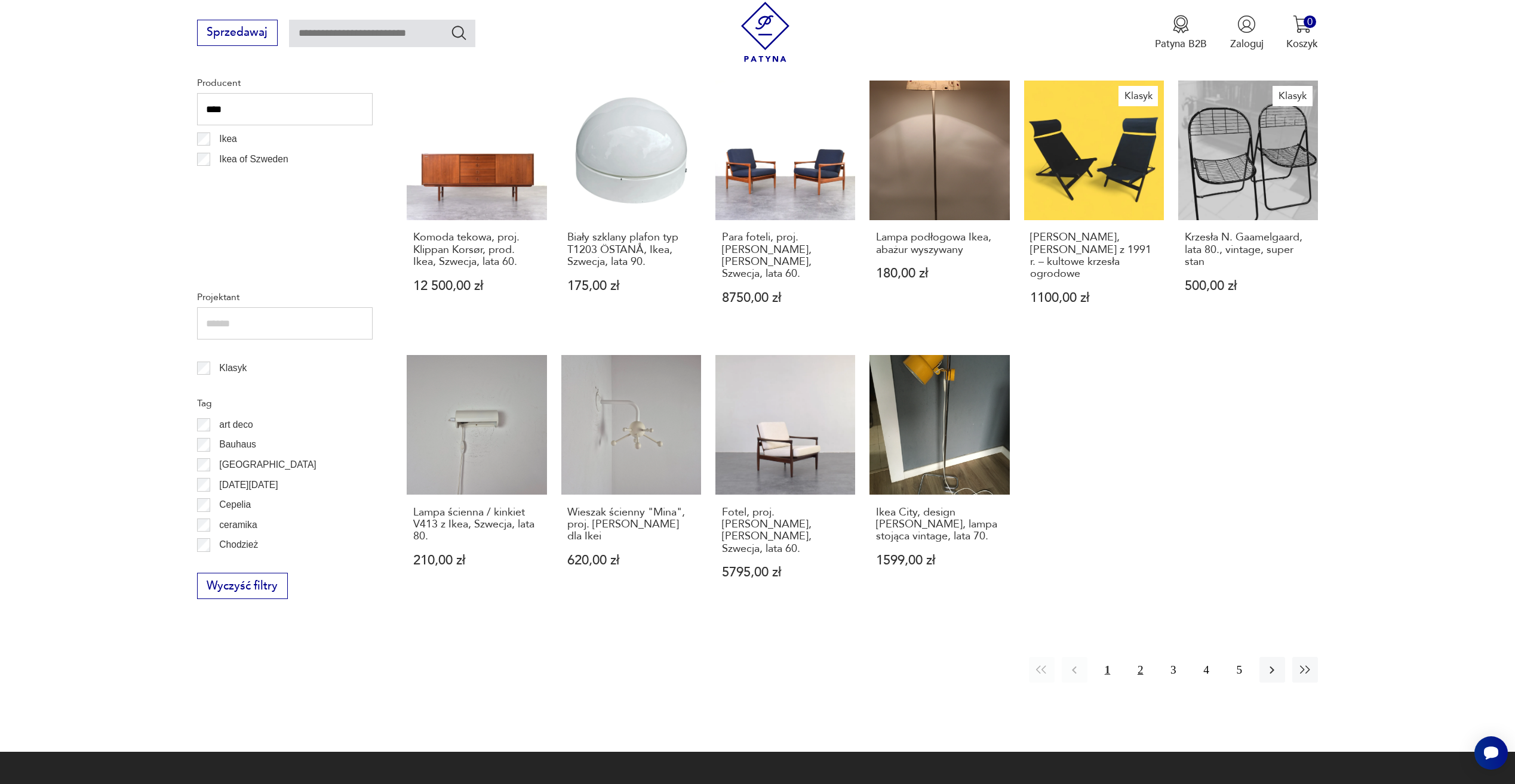
click at [1139, 657] on button "2" at bounding box center [1141, 670] width 26 height 26
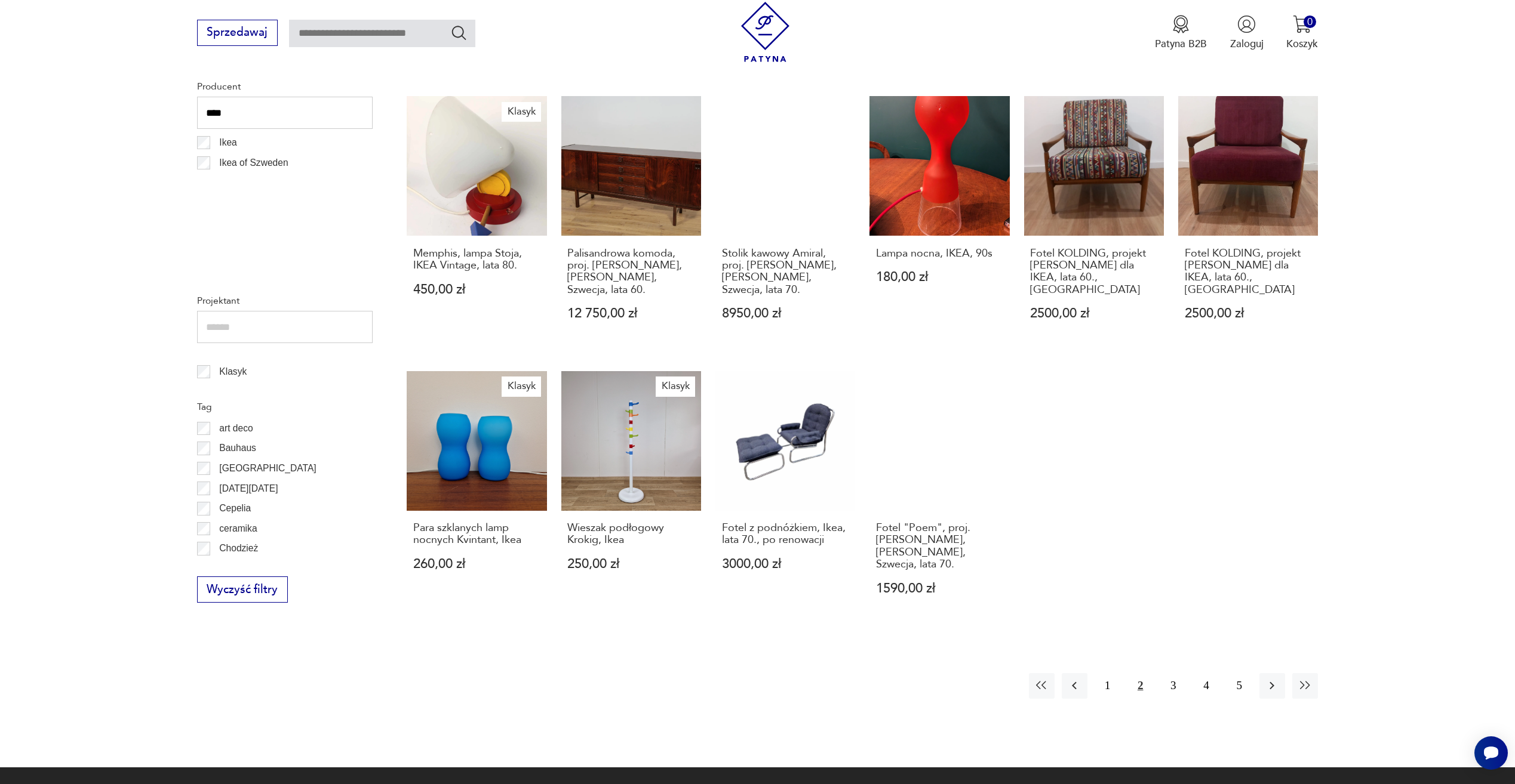
scroll to position [637, 0]
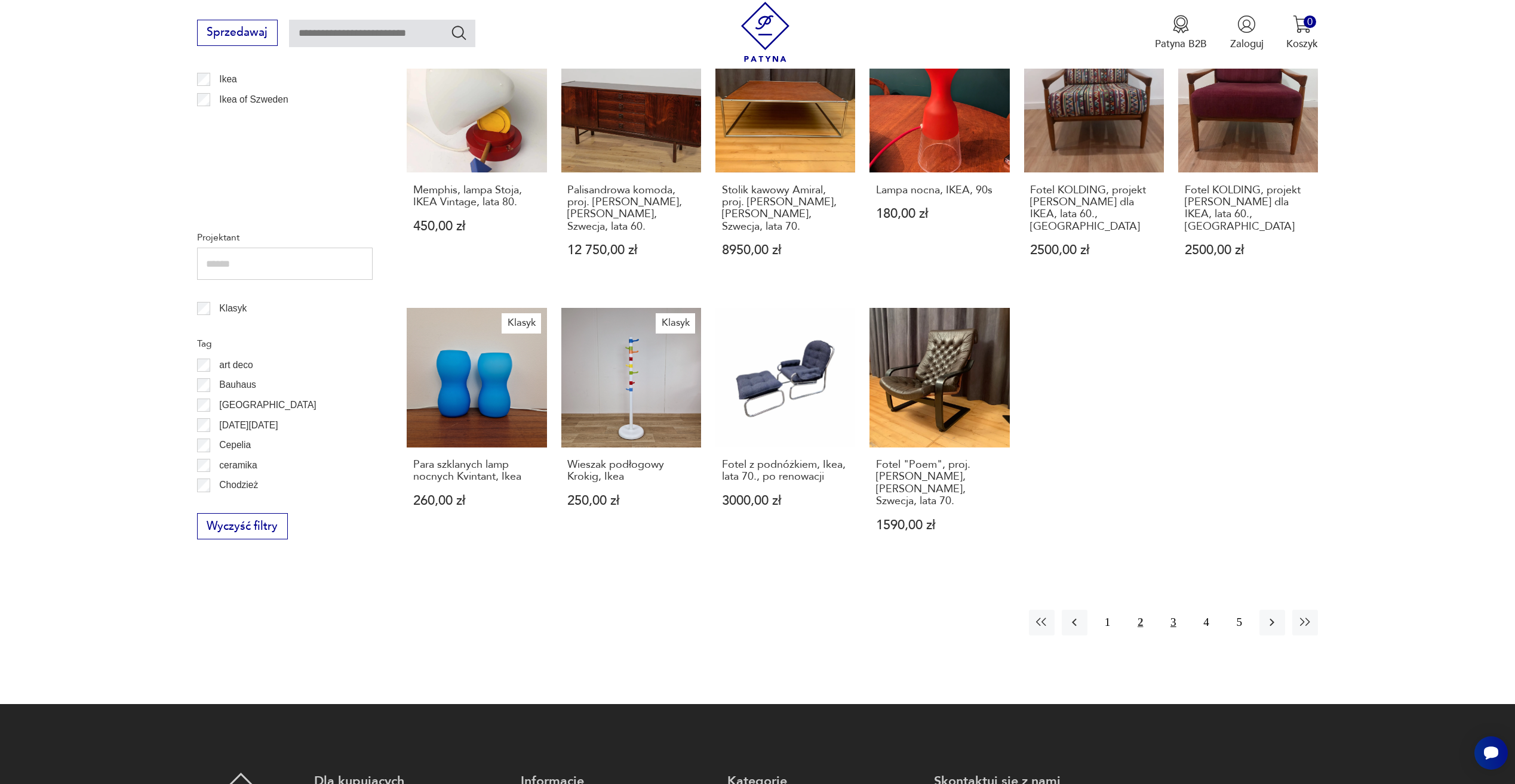
click at [1169, 610] on button "3" at bounding box center [1173, 623] width 26 height 26
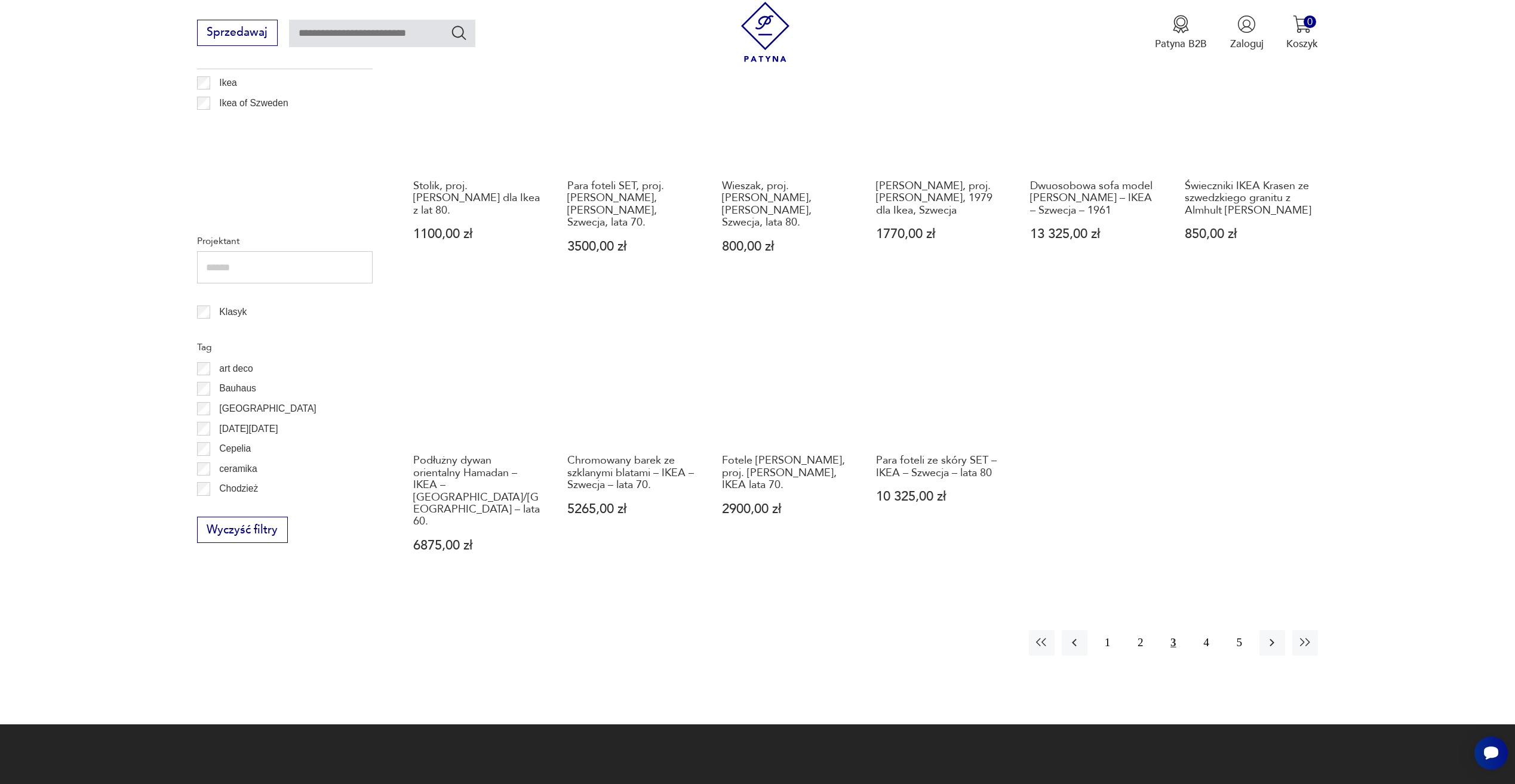
scroll to position [637, 0]
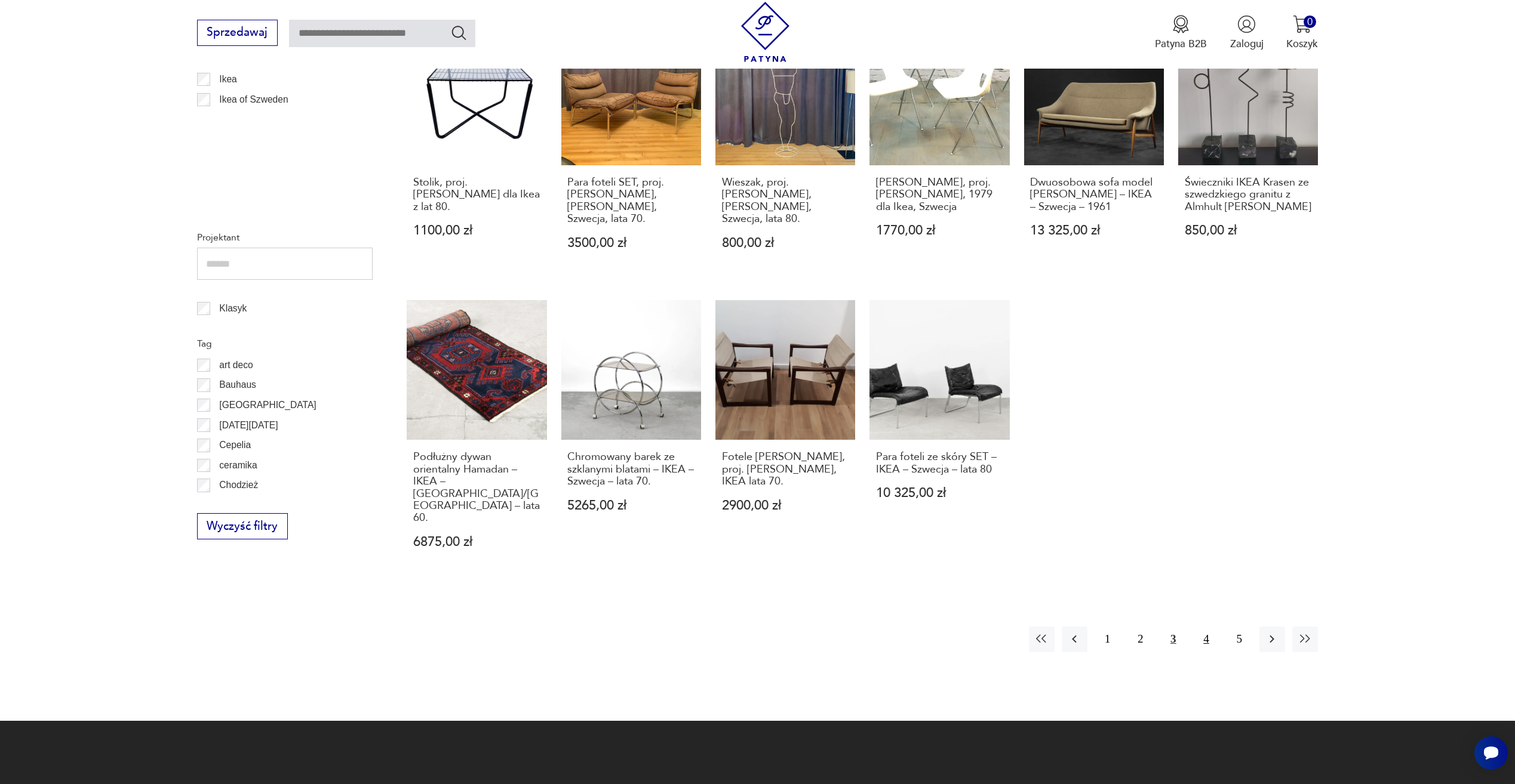
click at [1212, 627] on button "4" at bounding box center [1206, 640] width 26 height 26
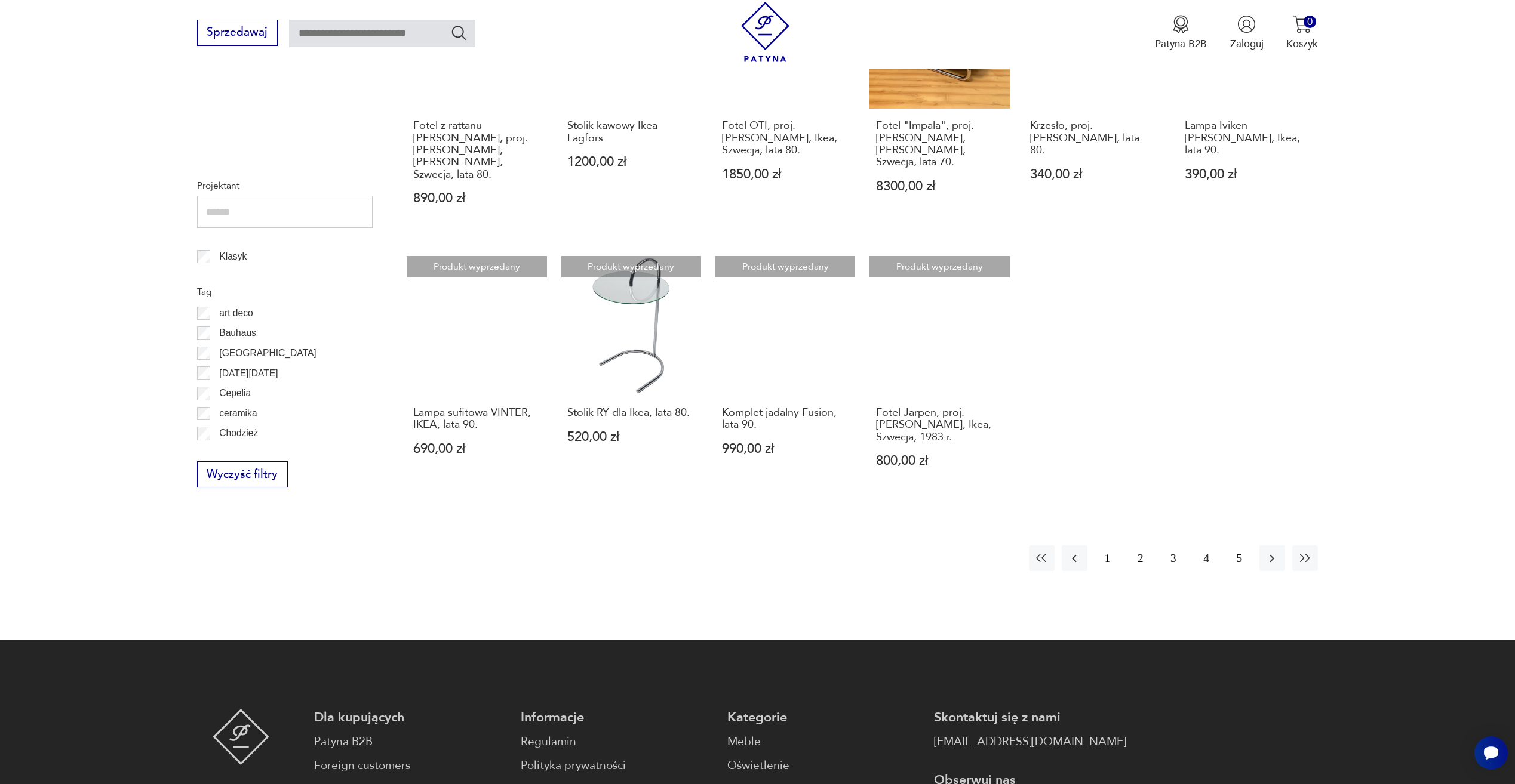
scroll to position [697, 0]
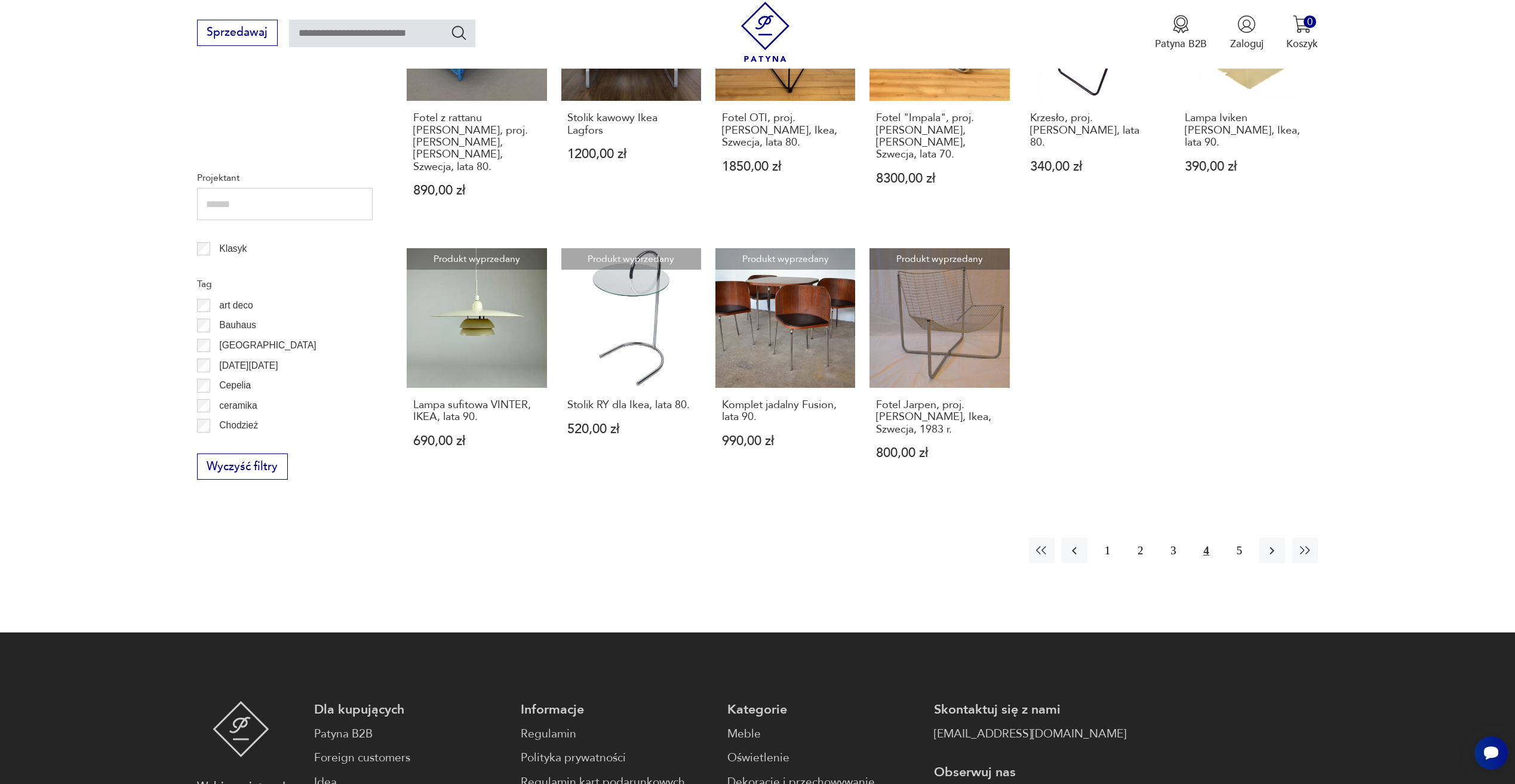
click at [286, 206] on input "text" at bounding box center [285, 204] width 176 height 32
type input "****"
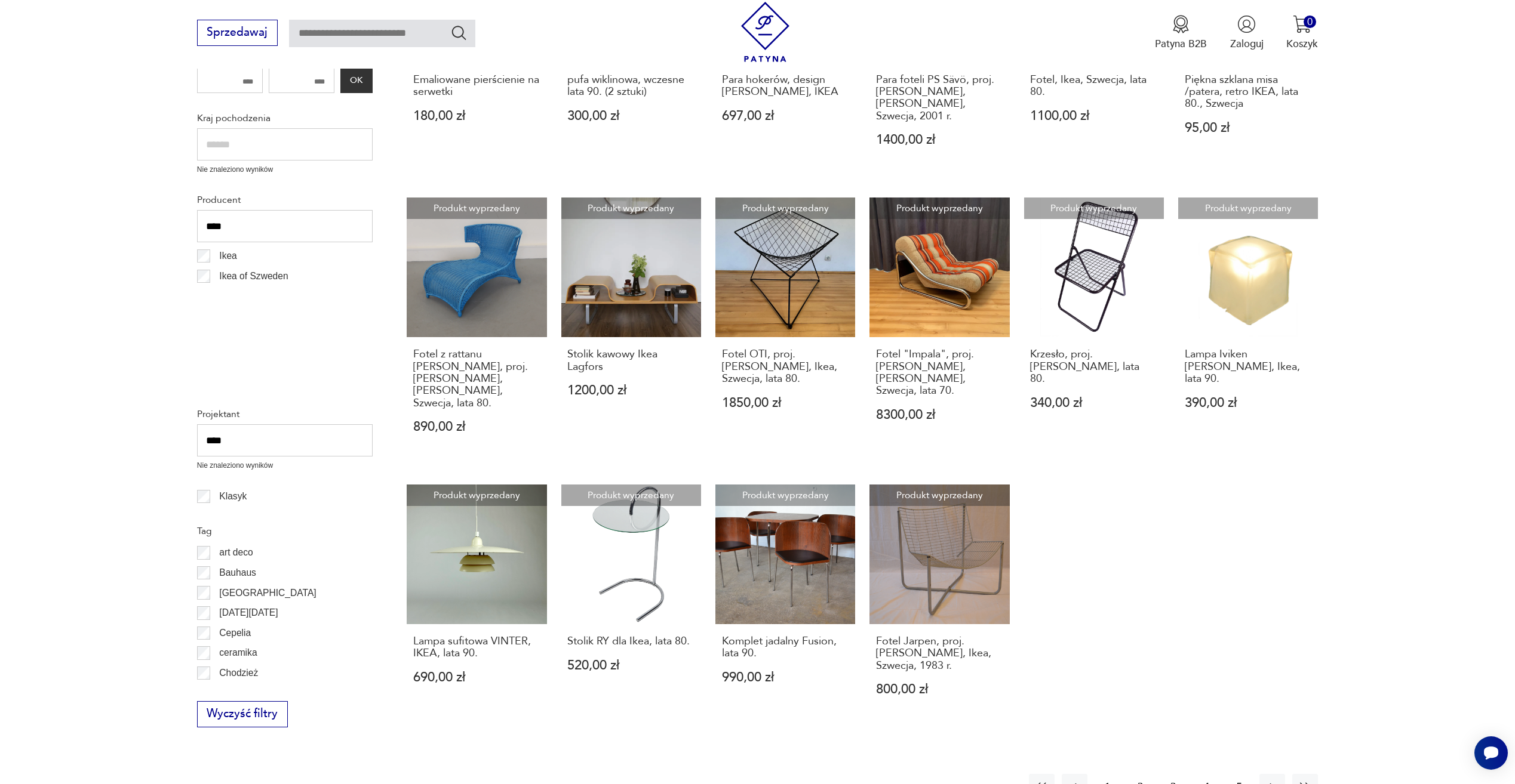
scroll to position [340, 0]
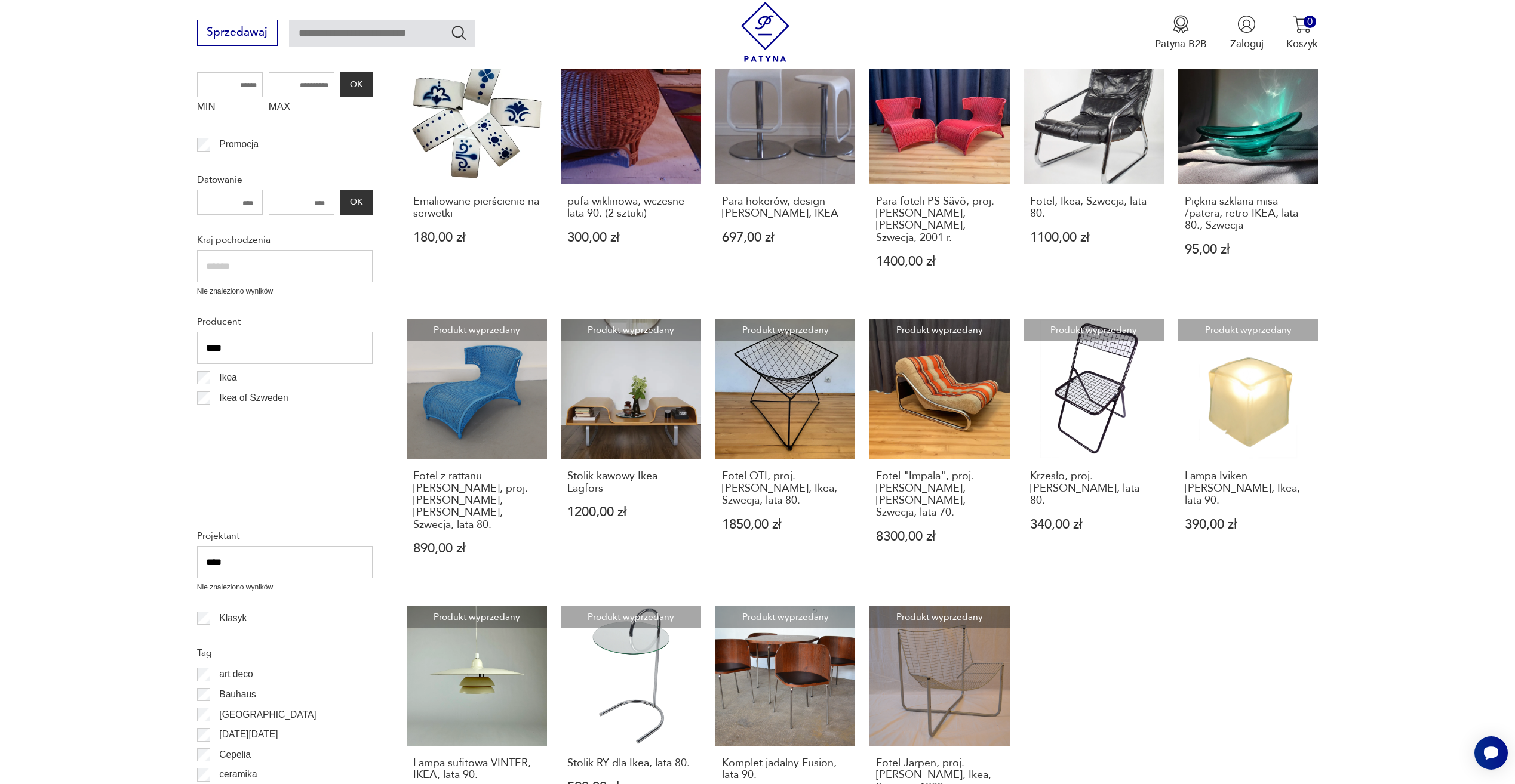
drag, startPoint x: 278, startPoint y: 356, endPoint x: 0, endPoint y: 335, distance: 278.8
click at [23, 340] on section "Filtruj produkty Cena MIN MAX OK Promocja Datowanie OK Kraj pochodzenia Nie zna…" at bounding box center [758, 495] width 1515 height 991
click at [287, 348] on input "text" at bounding box center [285, 348] width 176 height 32
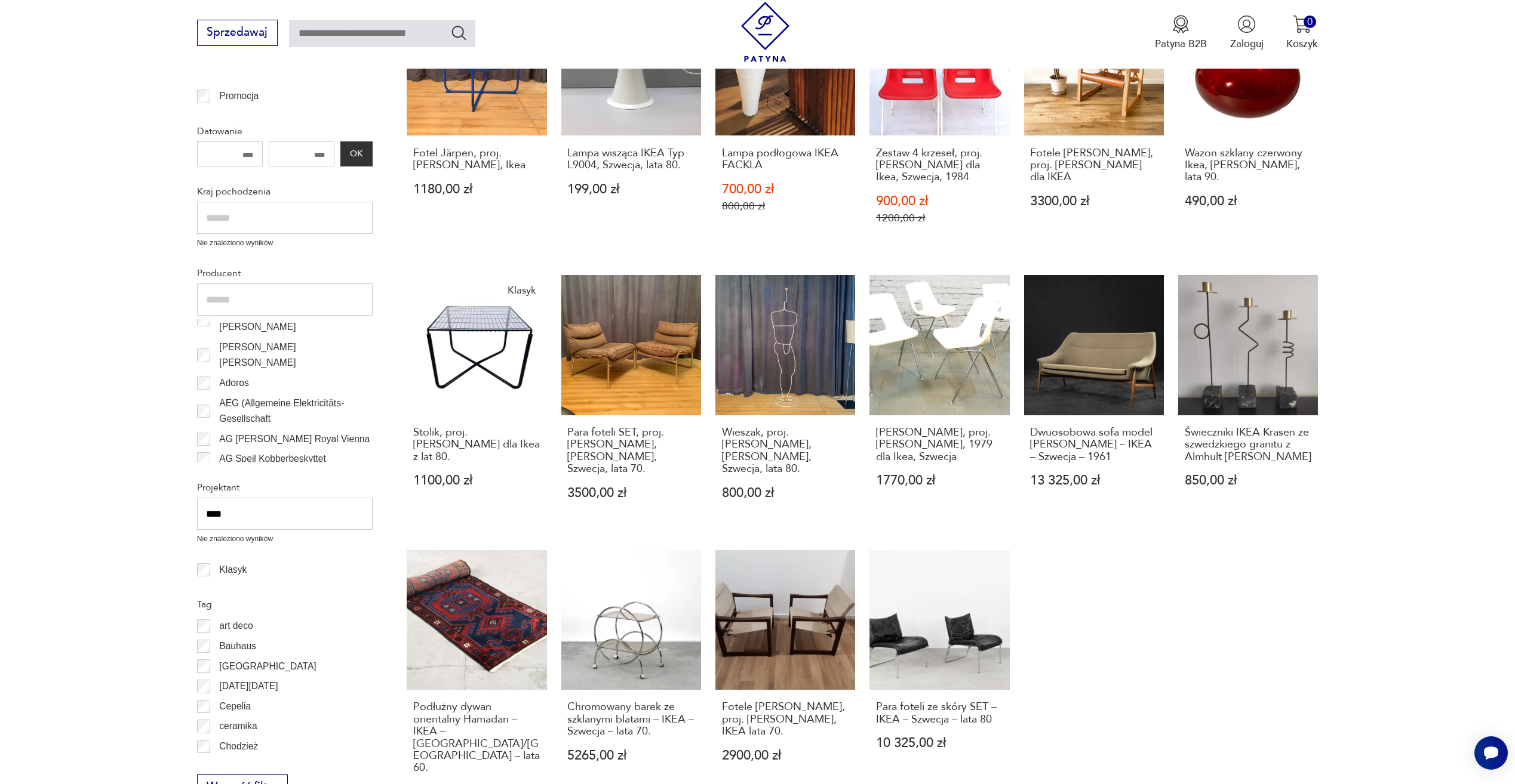
scroll to position [477, 0]
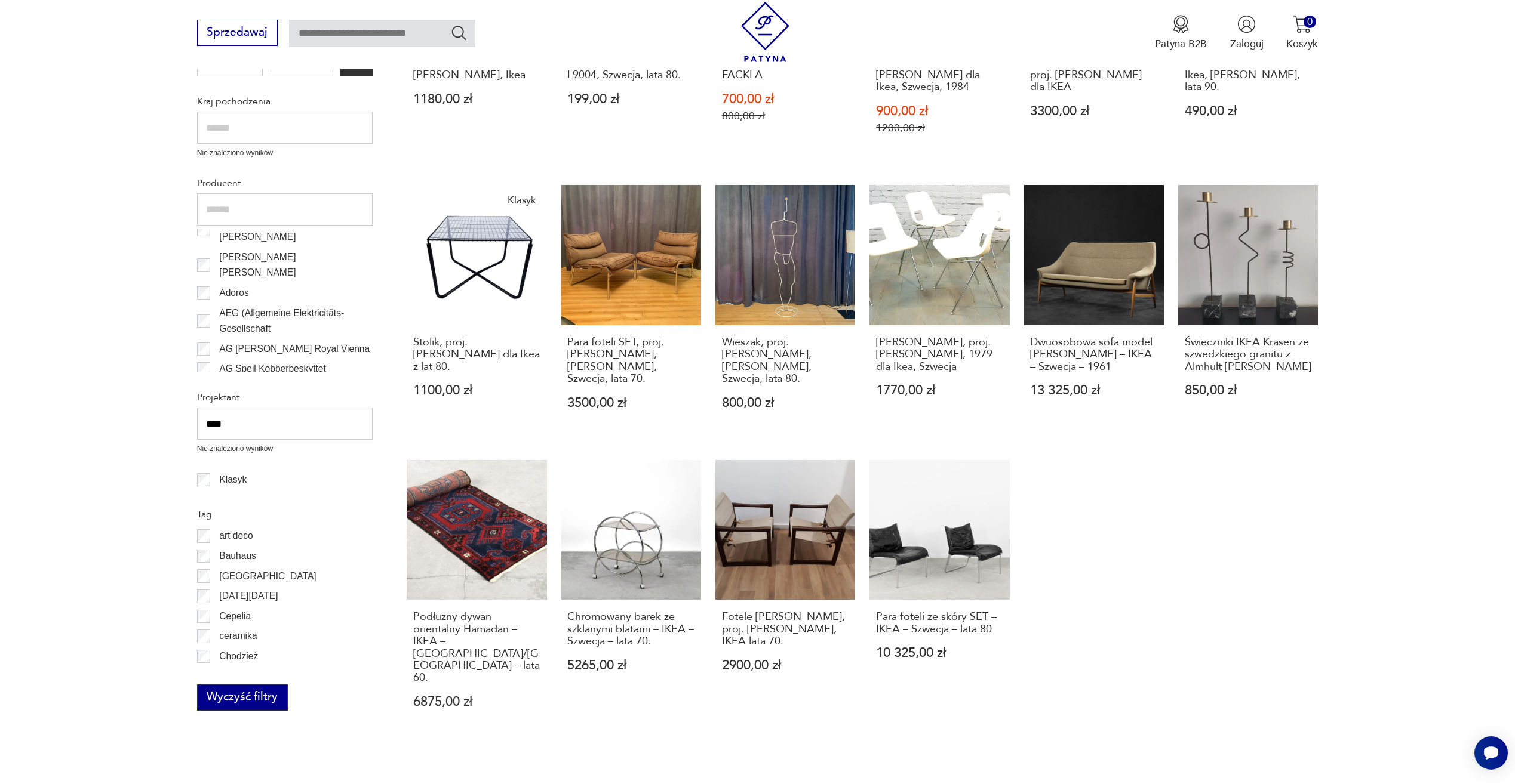
click at [238, 707] on button "Wyczyść filtry" at bounding box center [242, 698] width 91 height 26
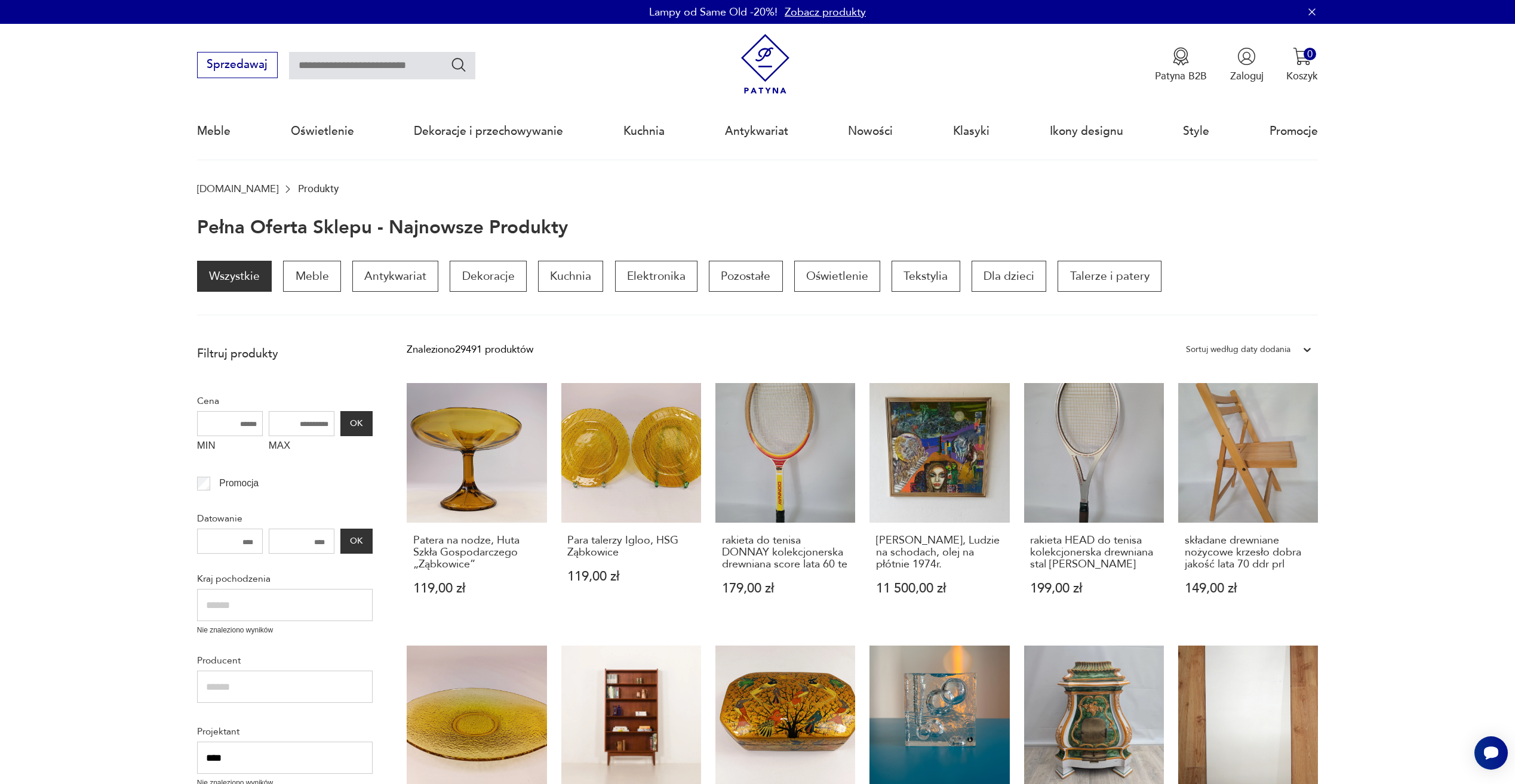
click at [393, 71] on input "text" at bounding box center [382, 65] width 186 height 27
type input "****"
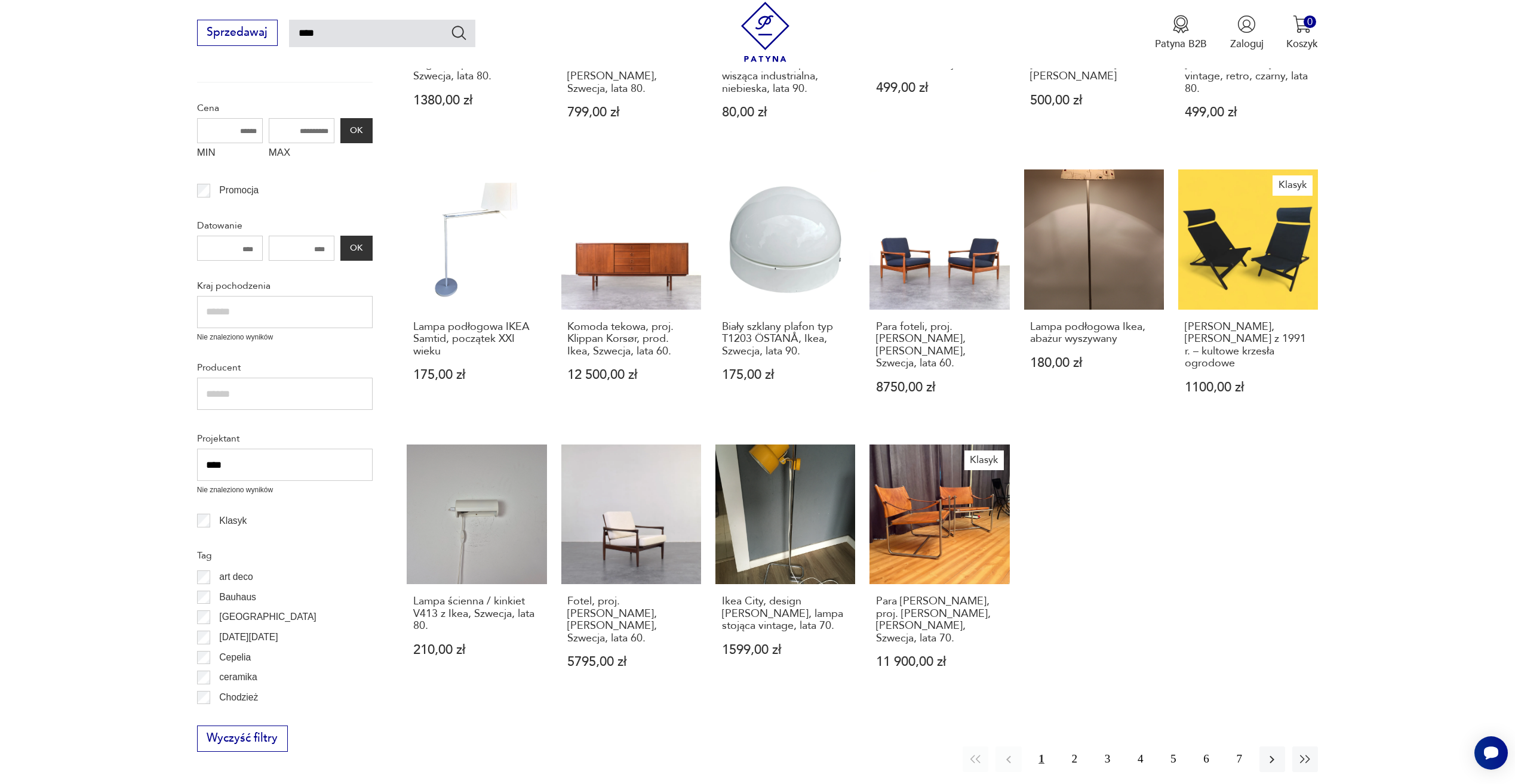
scroll to position [606, 0]
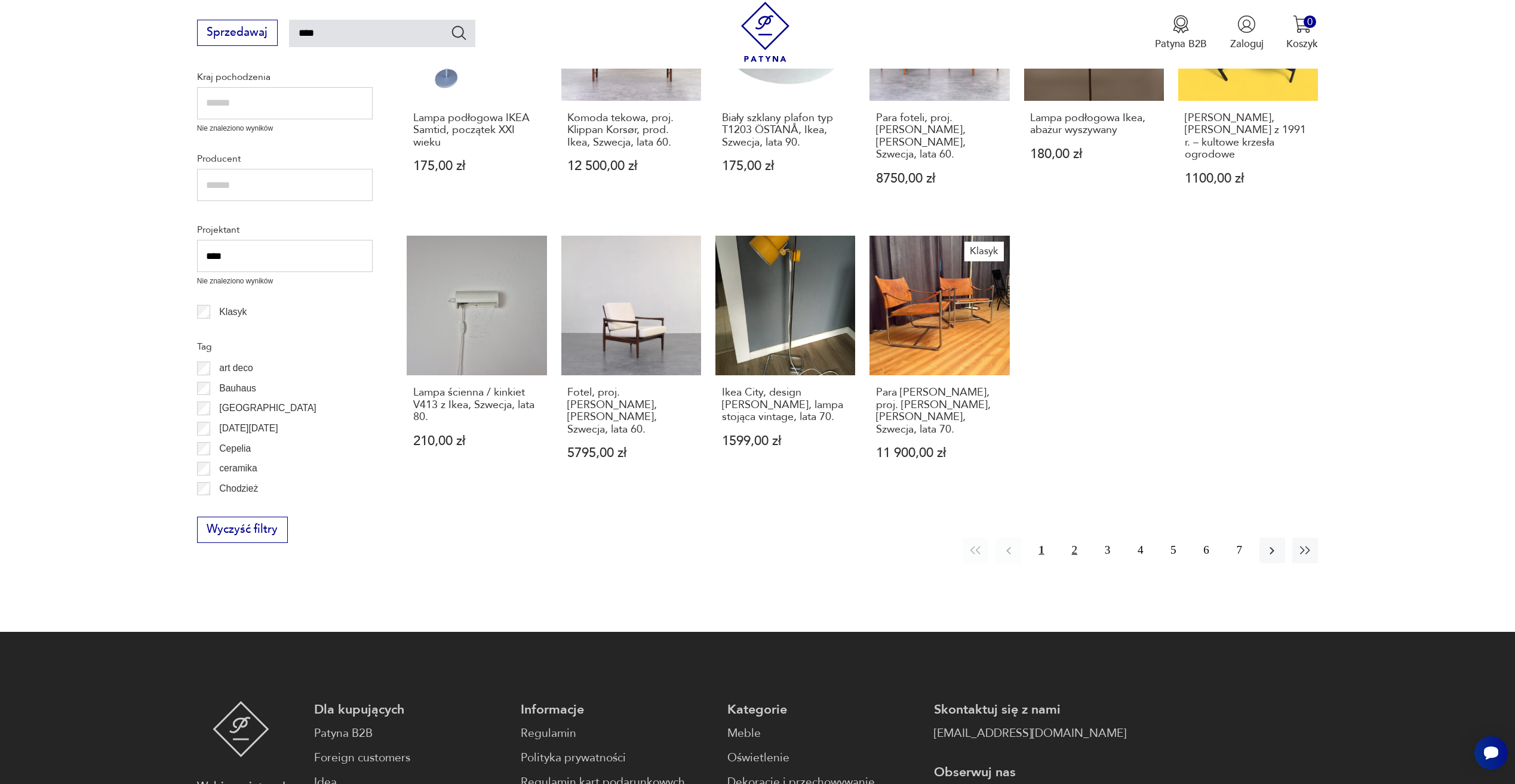
click at [1077, 538] on button "2" at bounding box center [1075, 551] width 26 height 26
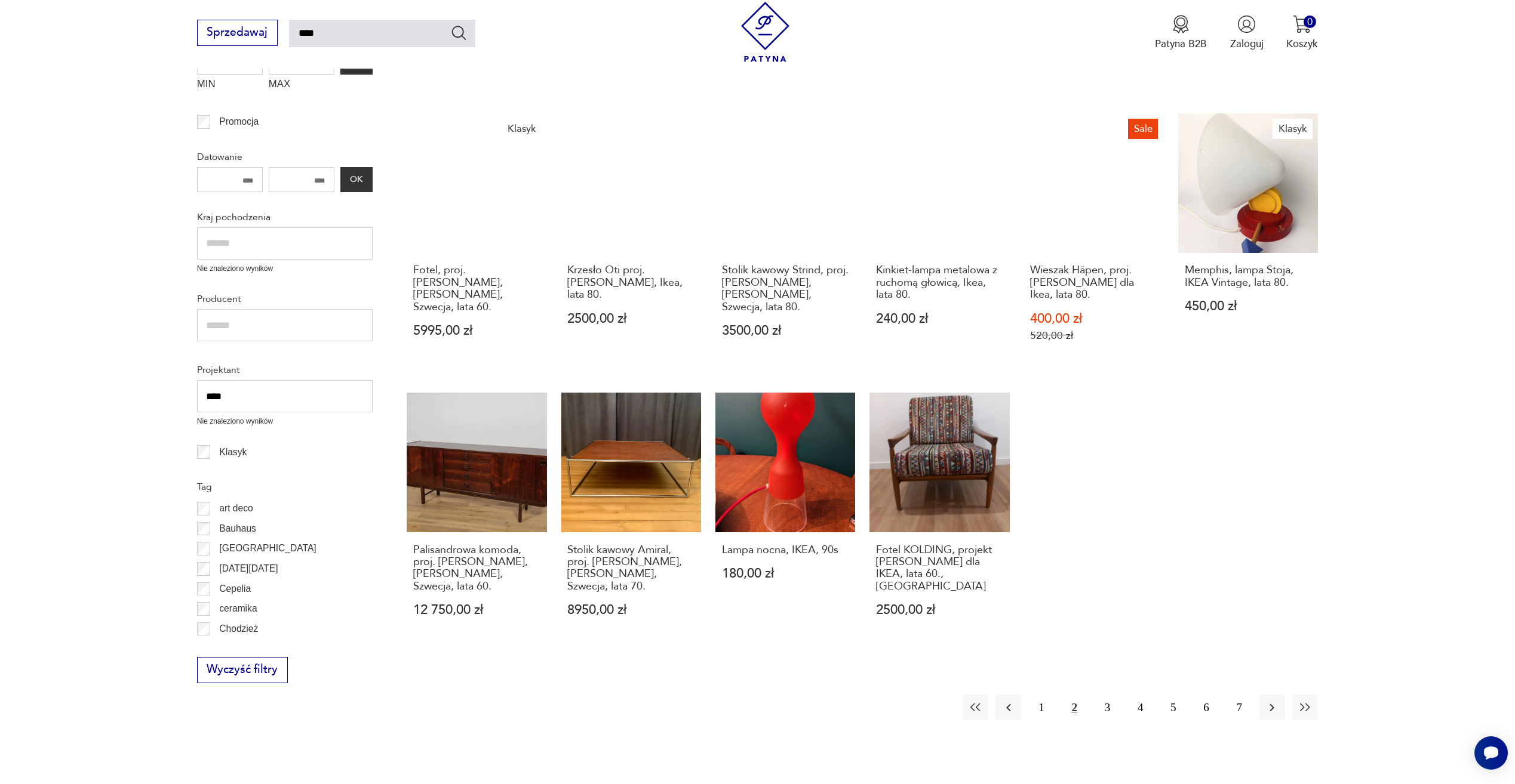
scroll to position [486, 0]
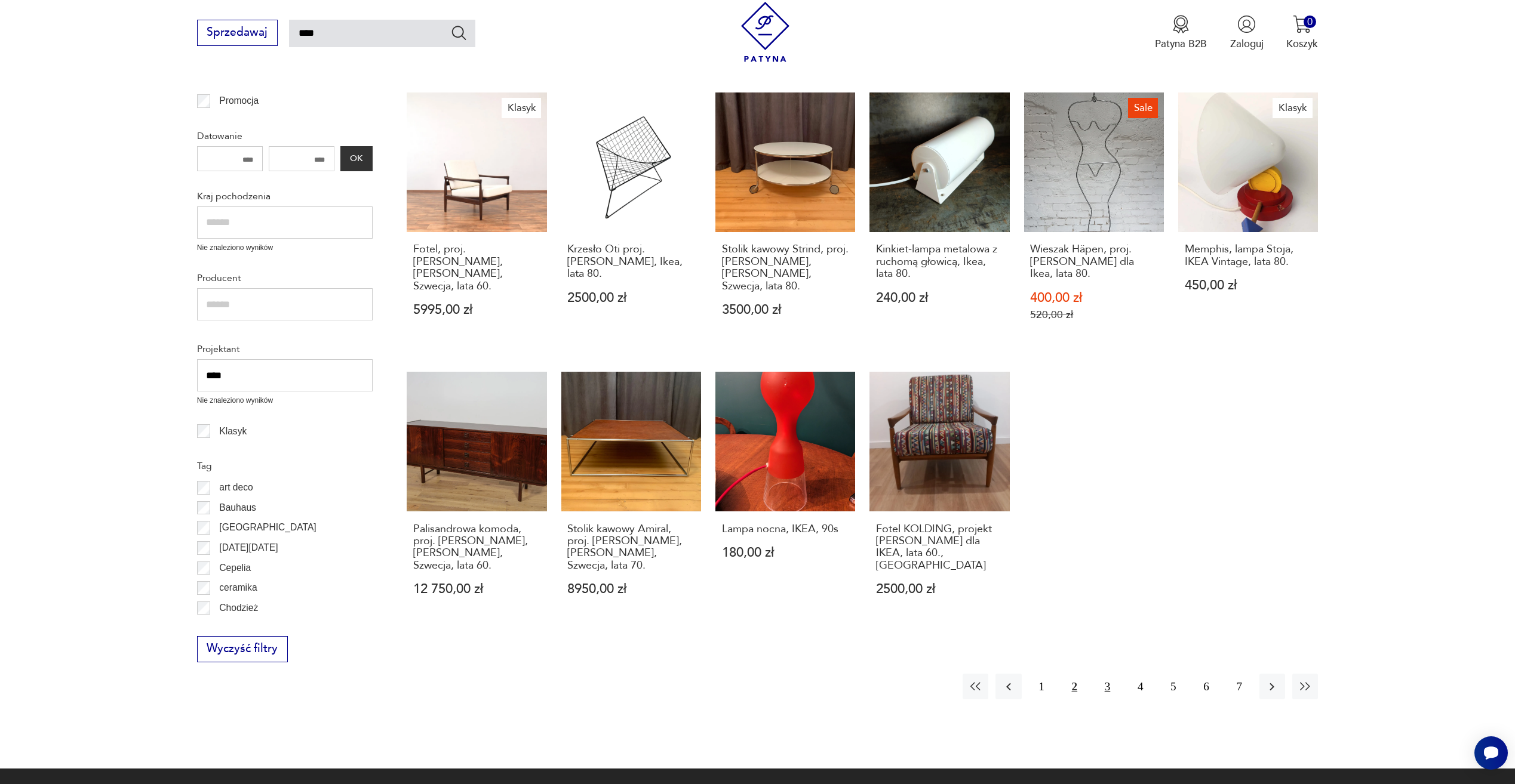
click at [1109, 674] on button "3" at bounding box center [1108, 687] width 26 height 26
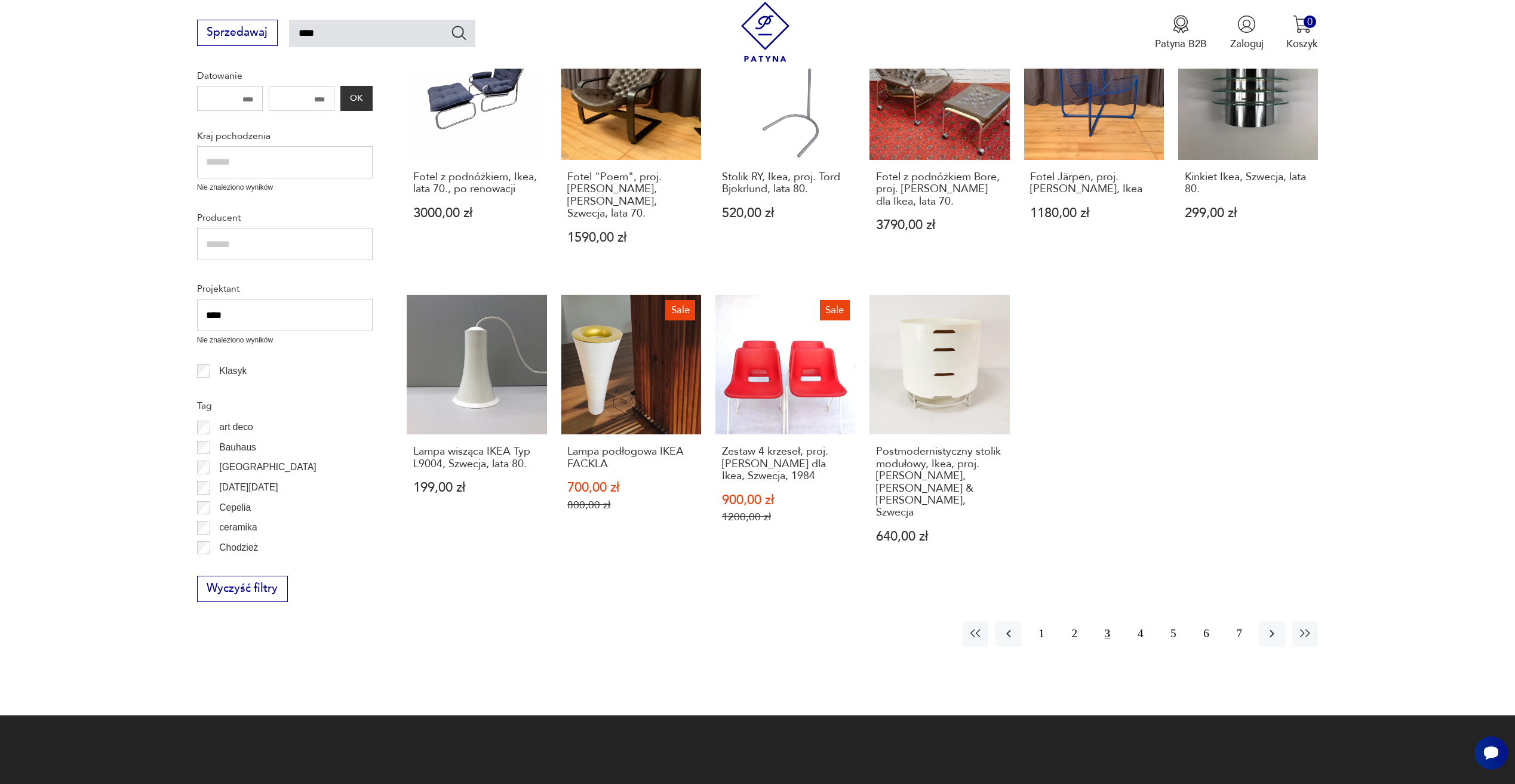
scroll to position [606, 0]
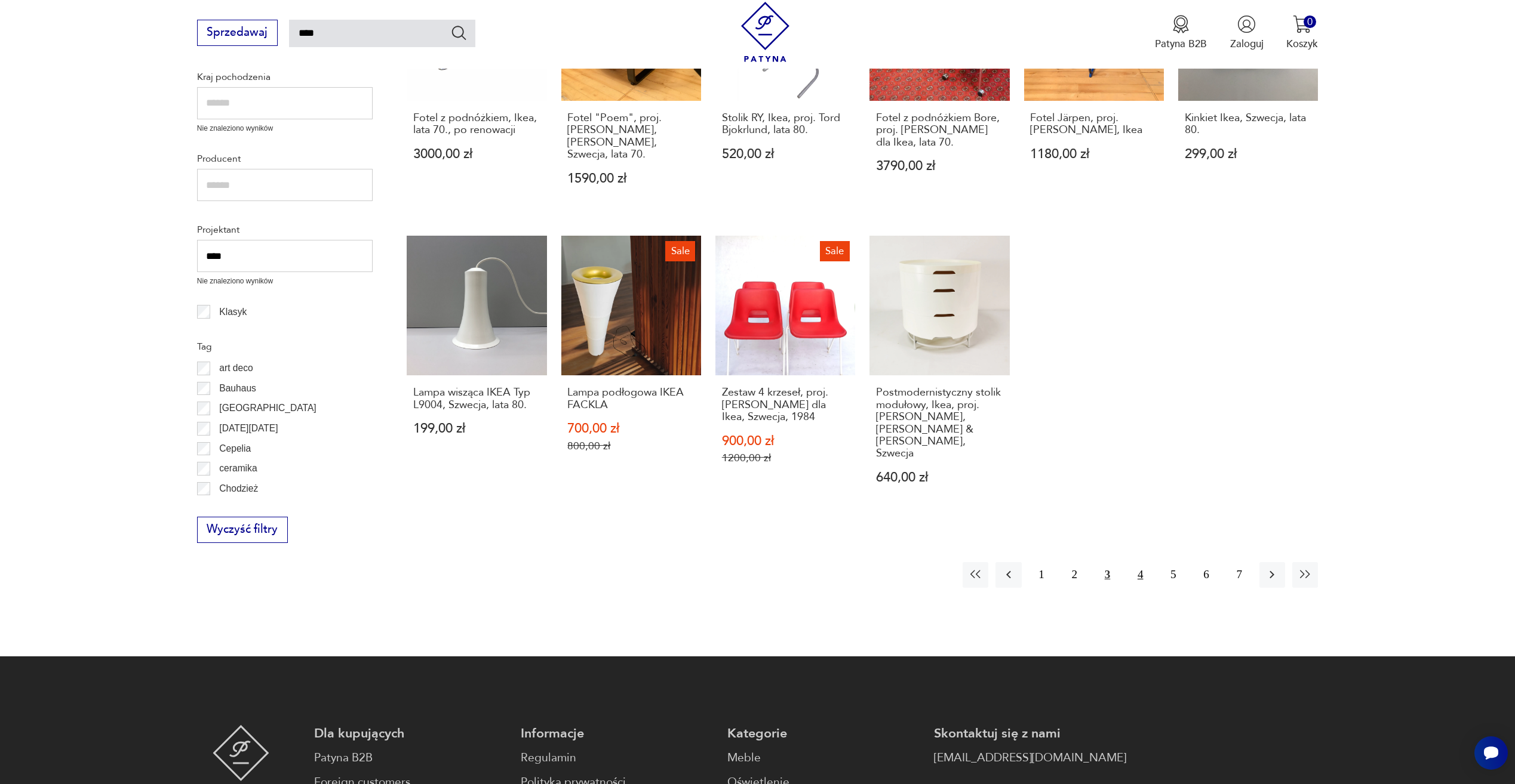
click at [1135, 562] on button "4" at bounding box center [1141, 575] width 26 height 26
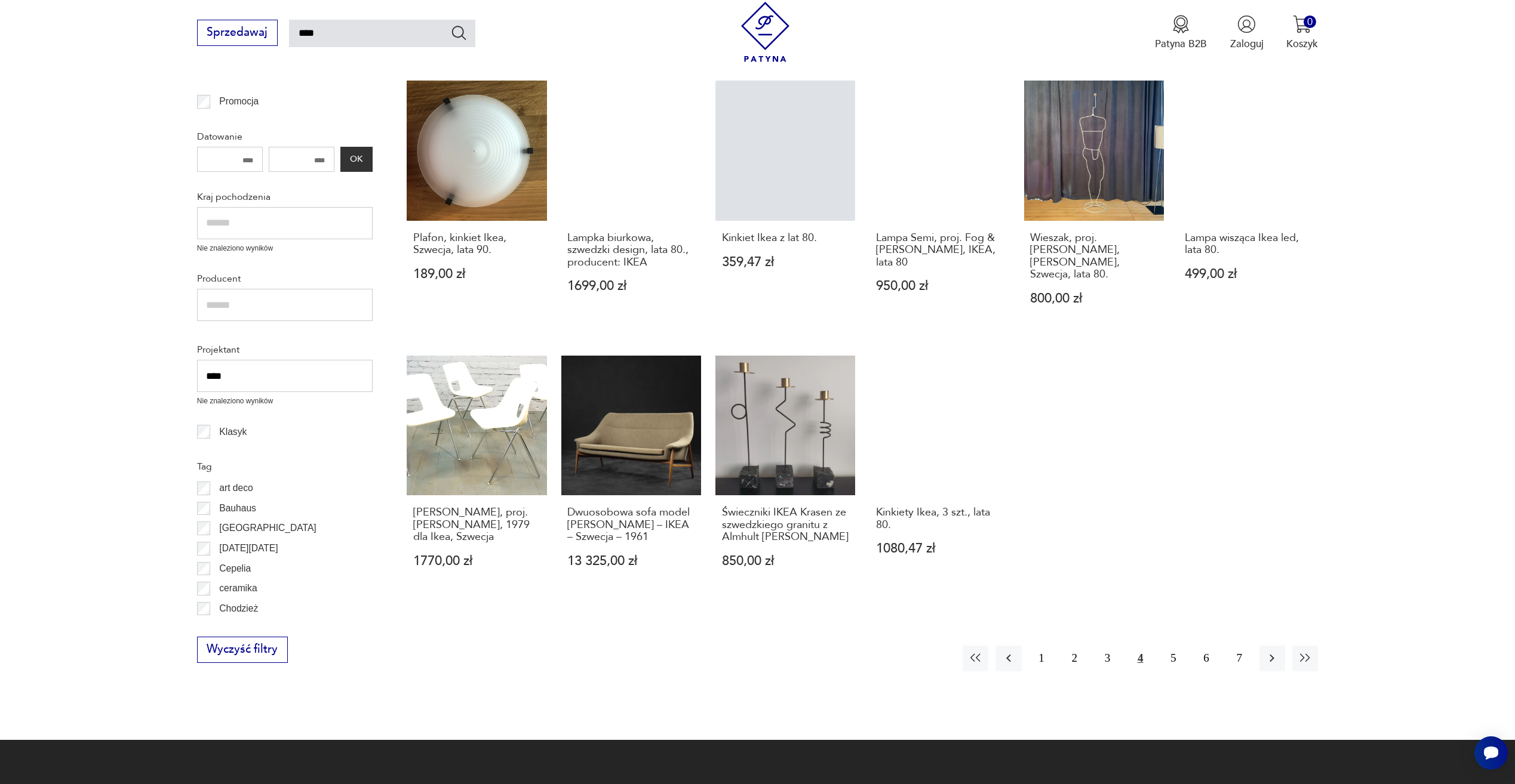
scroll to position [486, 0]
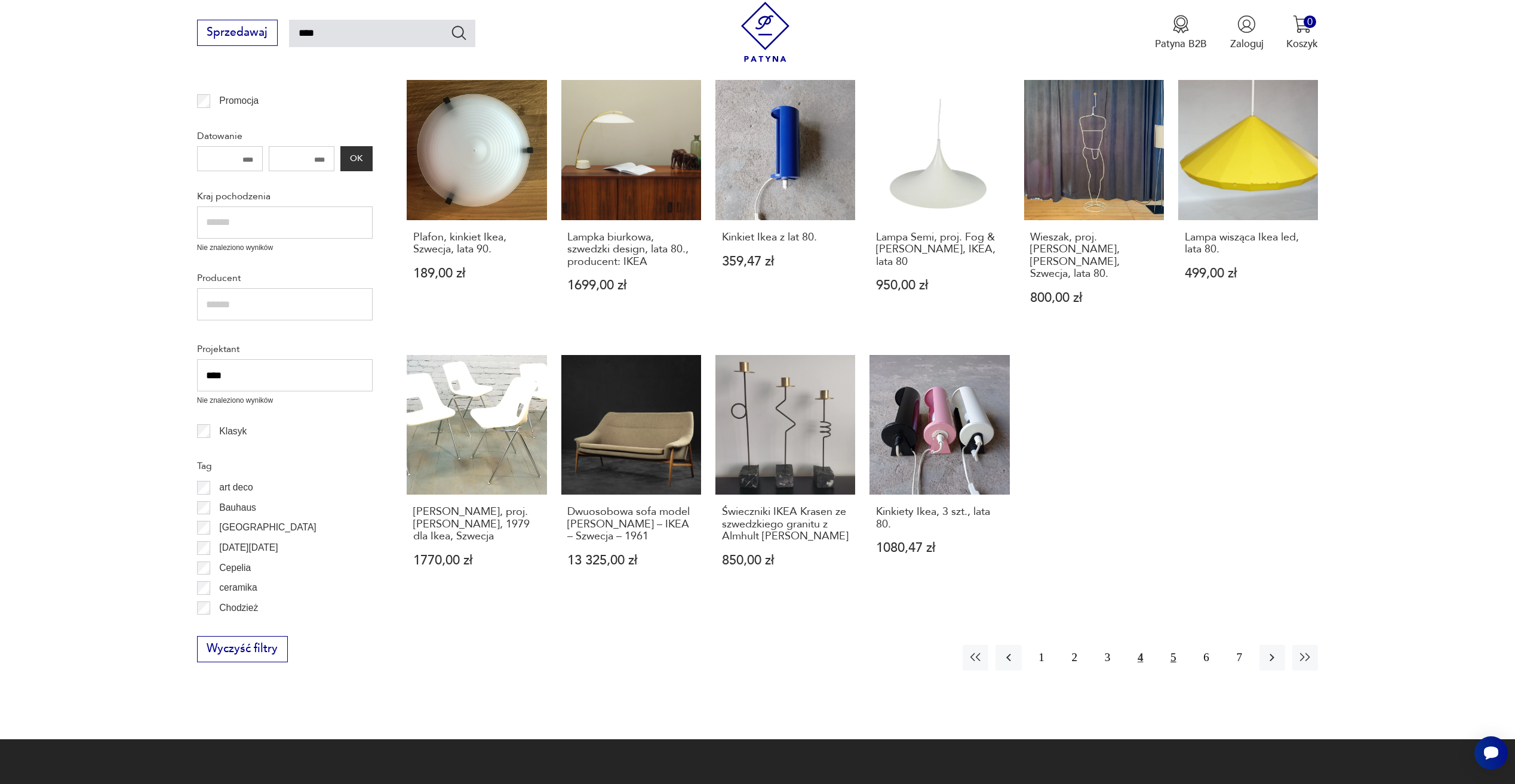
click at [1169, 645] on button "5" at bounding box center [1173, 658] width 26 height 26
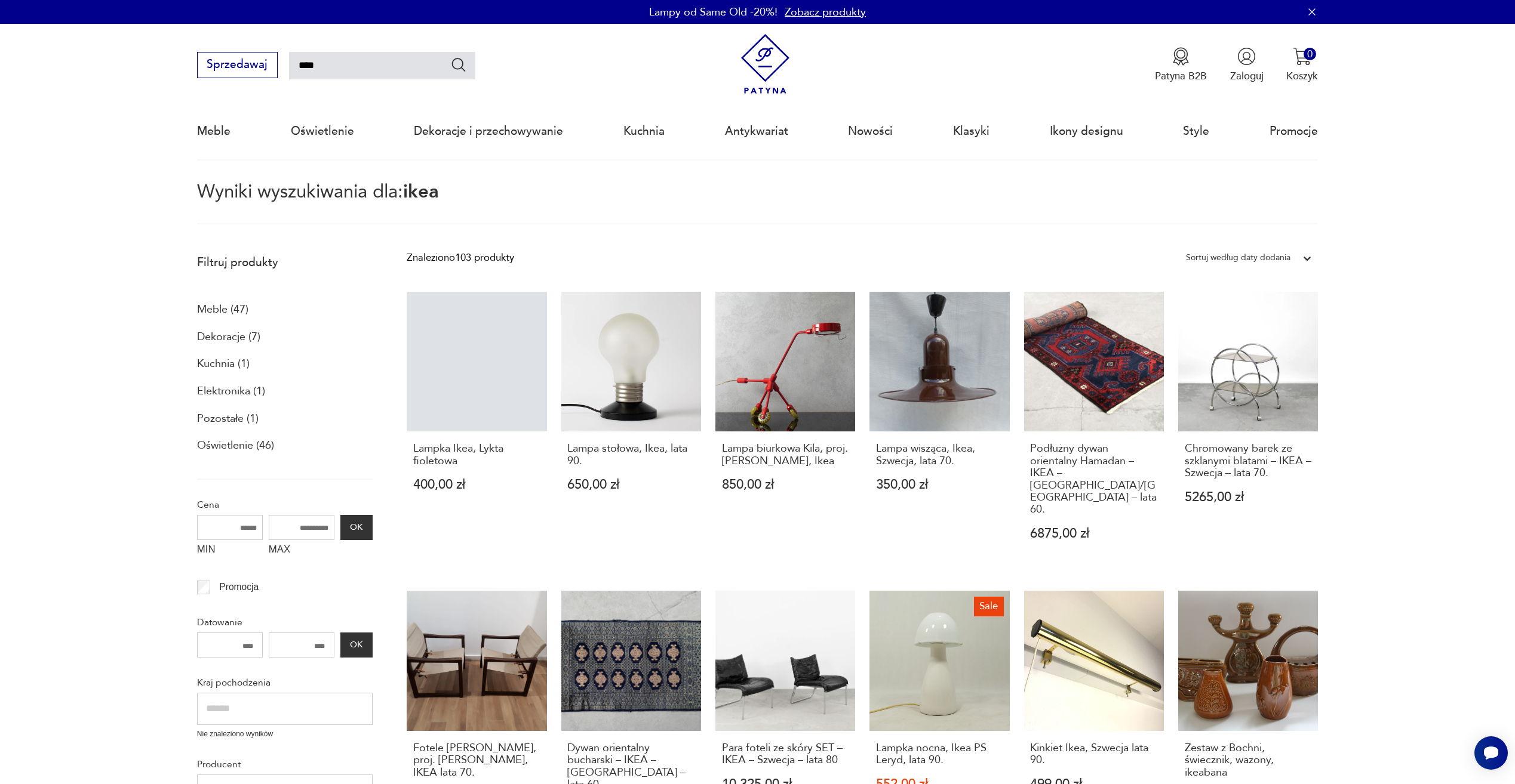
drag, startPoint x: 345, startPoint y: 76, endPoint x: 148, endPoint y: 44, distance: 199.6
click at [158, 47] on nav "Sprzedawaj **** Patyna B2B Zaloguj 0 Koszyk Twój koszyk ( 0 ) Brak produktów w …" at bounding box center [758, 92] width 1515 height 137
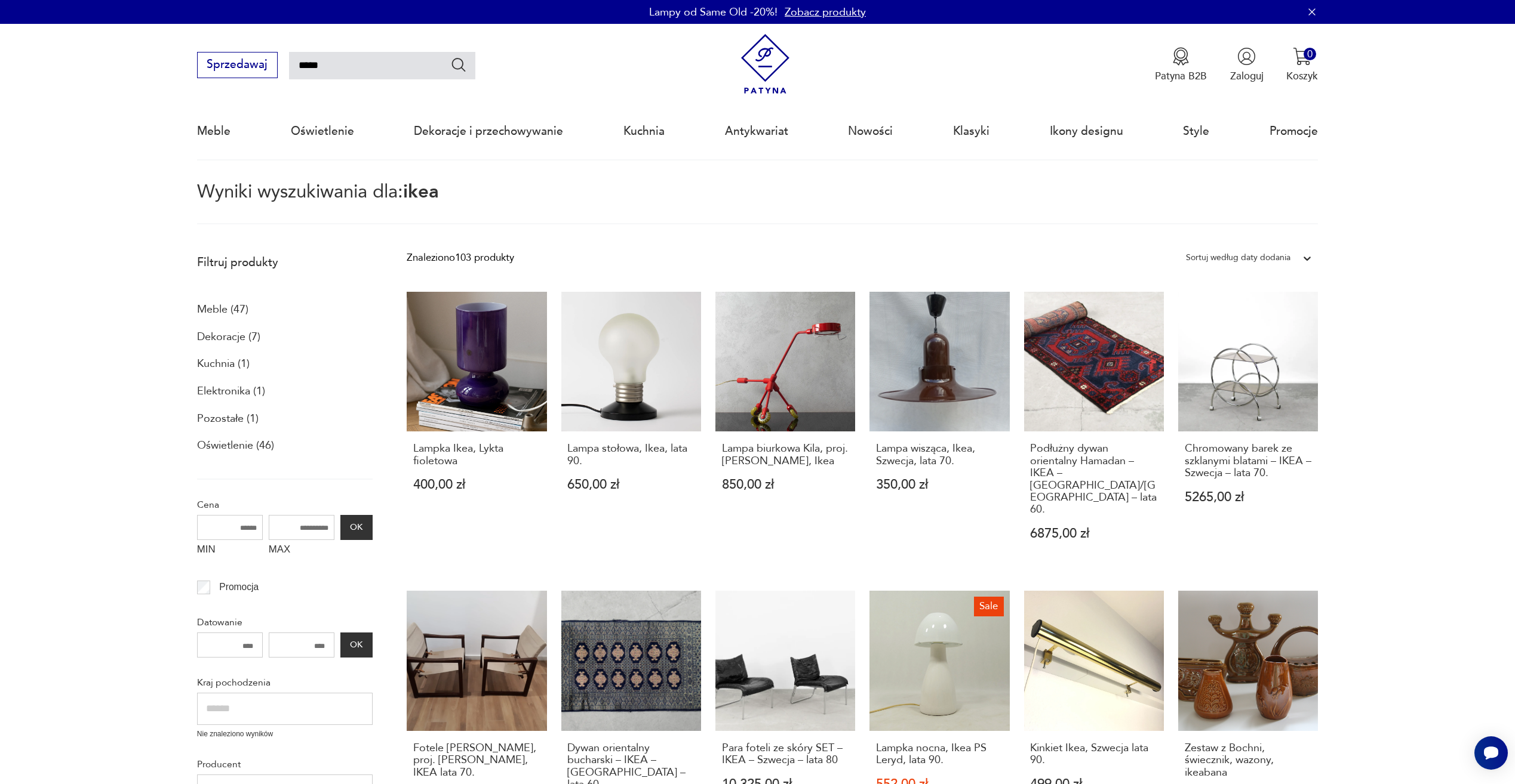
type input "*****"
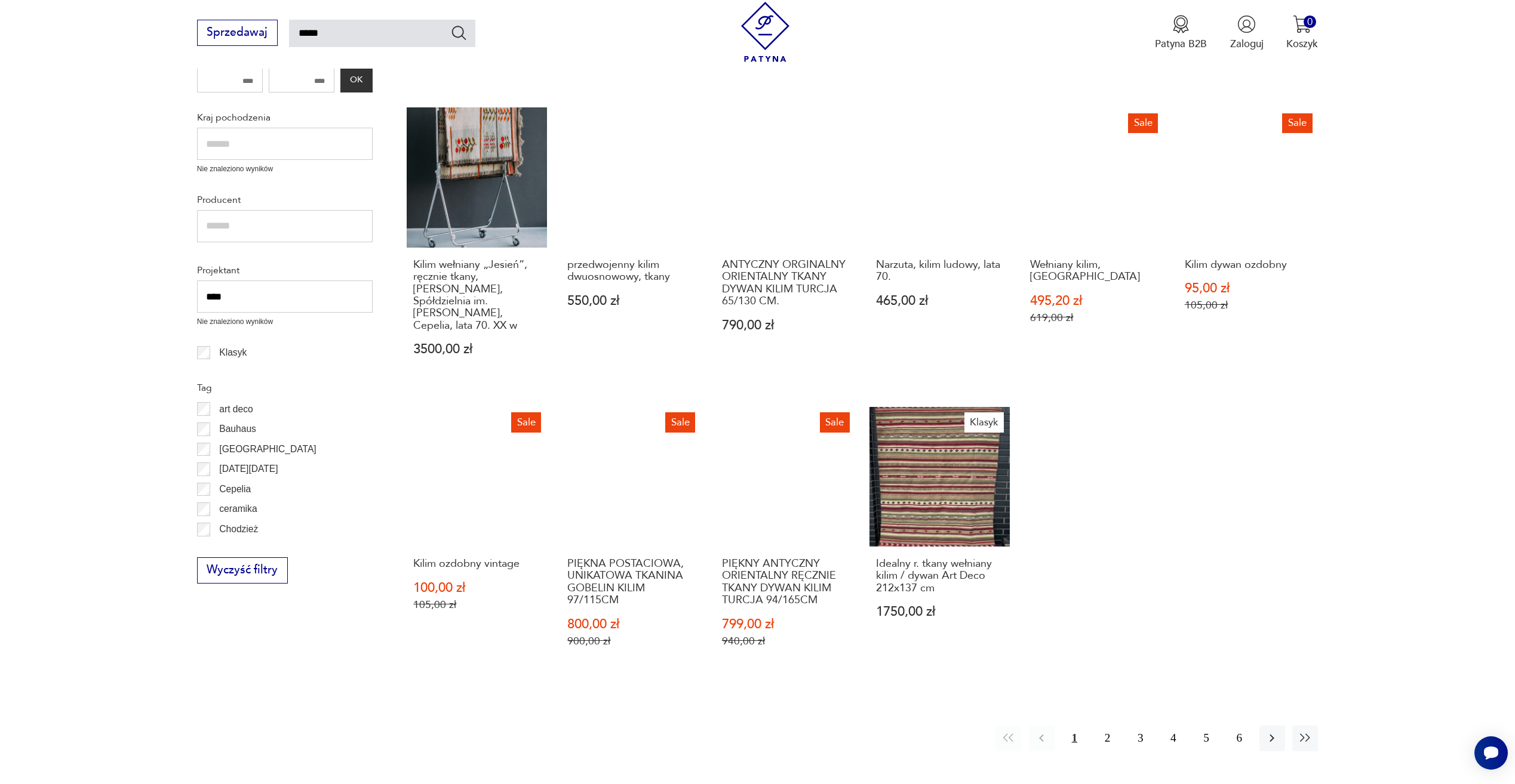
scroll to position [486, 0]
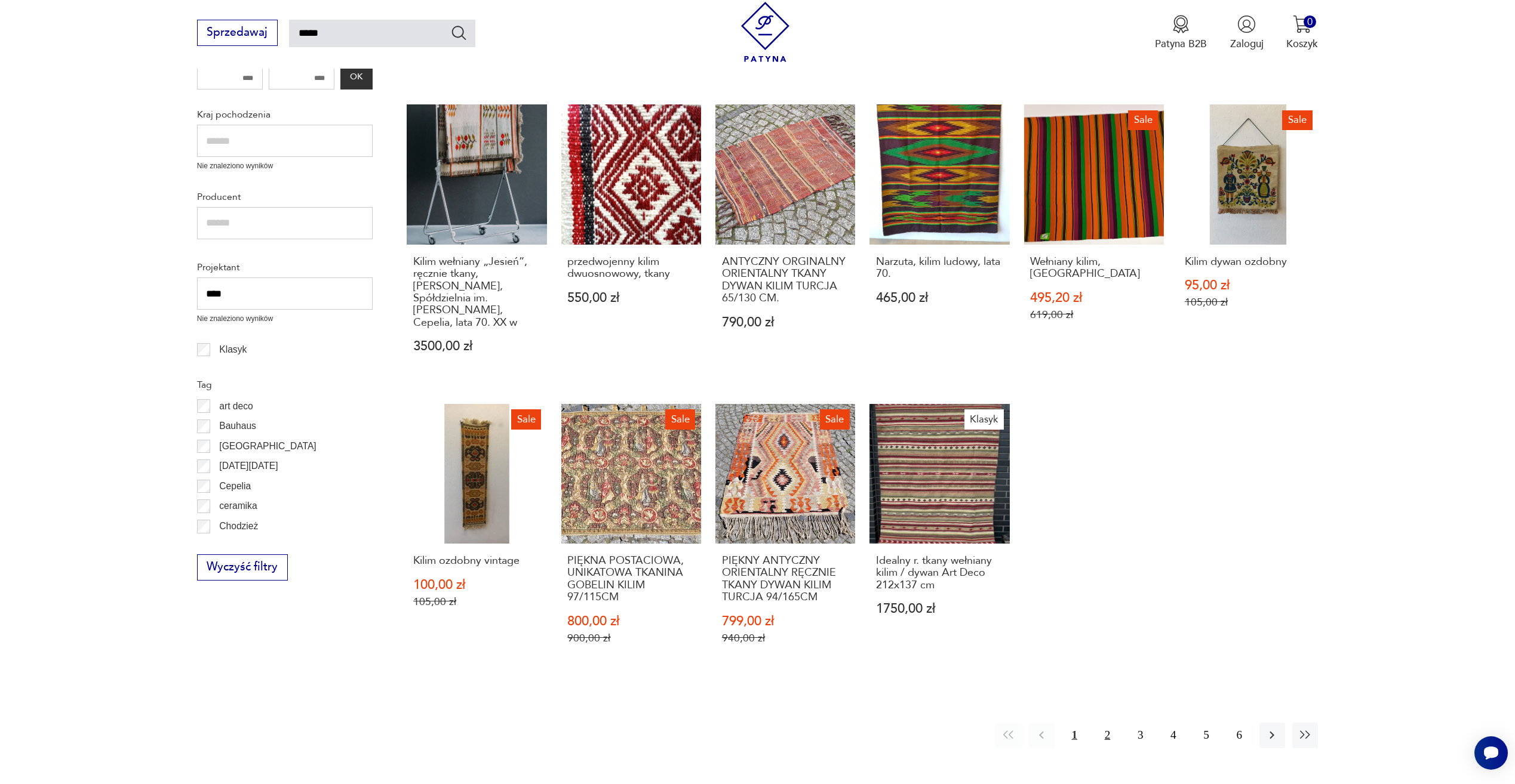
click at [1113, 735] on button "2" at bounding box center [1108, 736] width 26 height 26
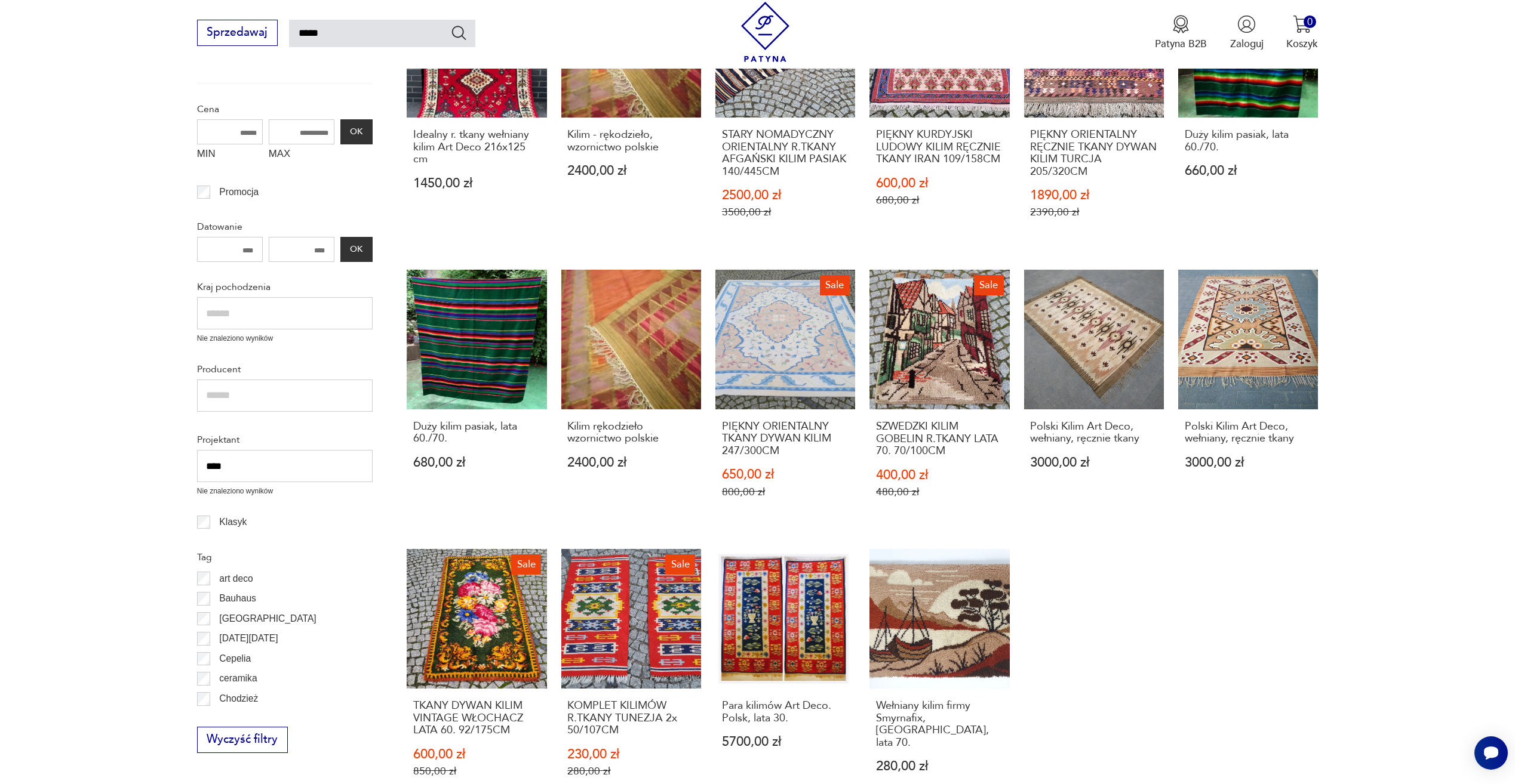
scroll to position [597, 0]
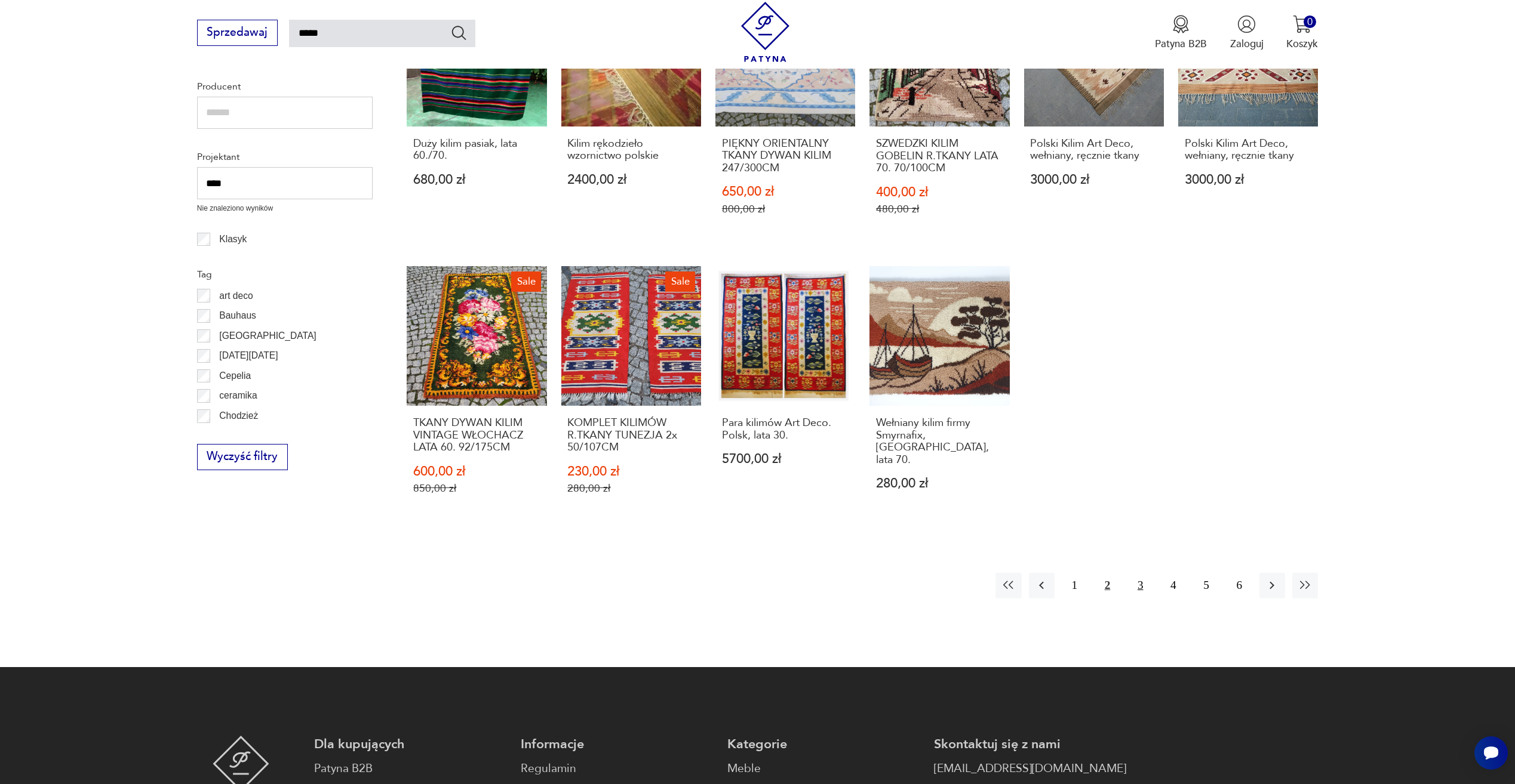
click at [1141, 584] on button "3" at bounding box center [1141, 586] width 26 height 26
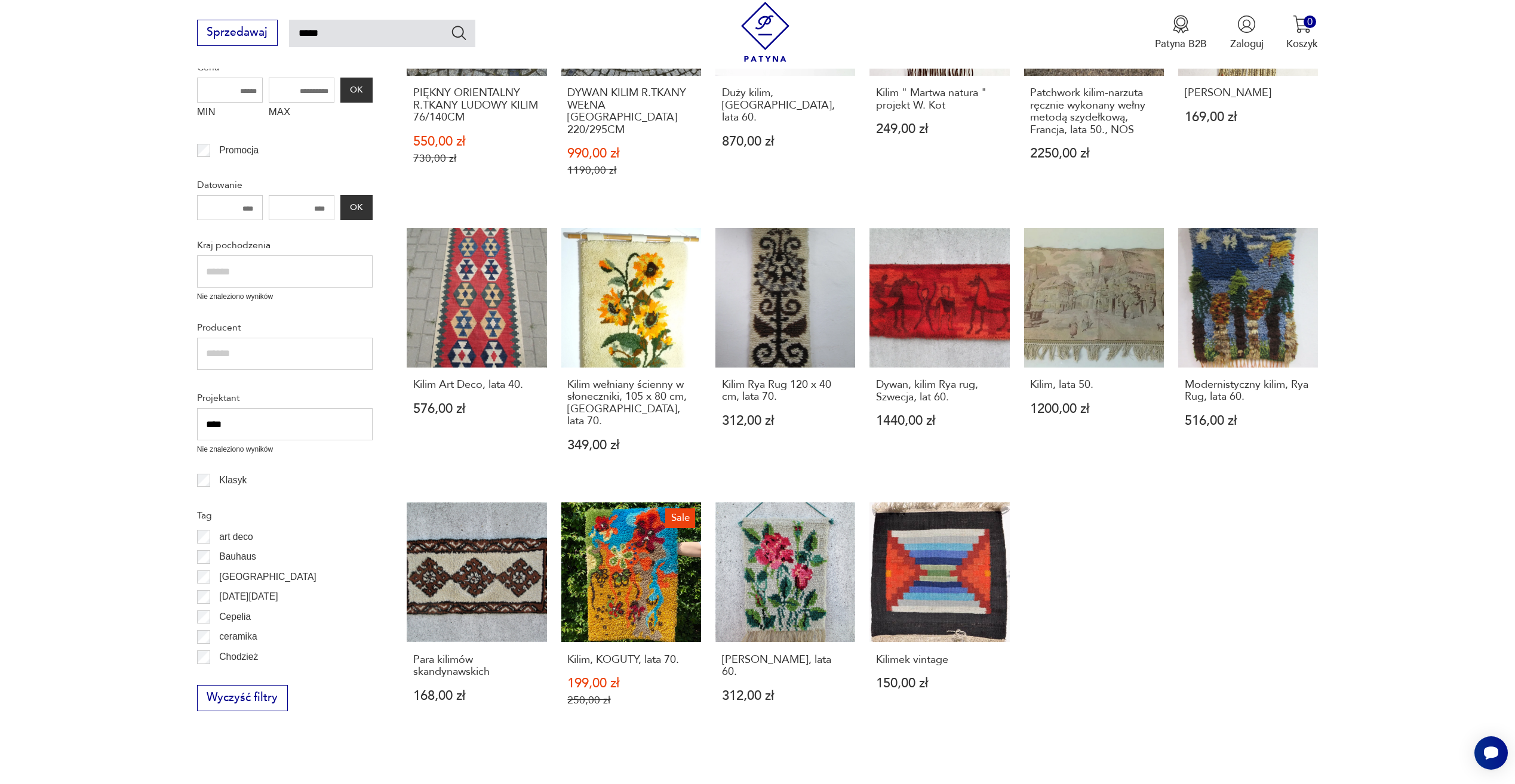
scroll to position [368, 0]
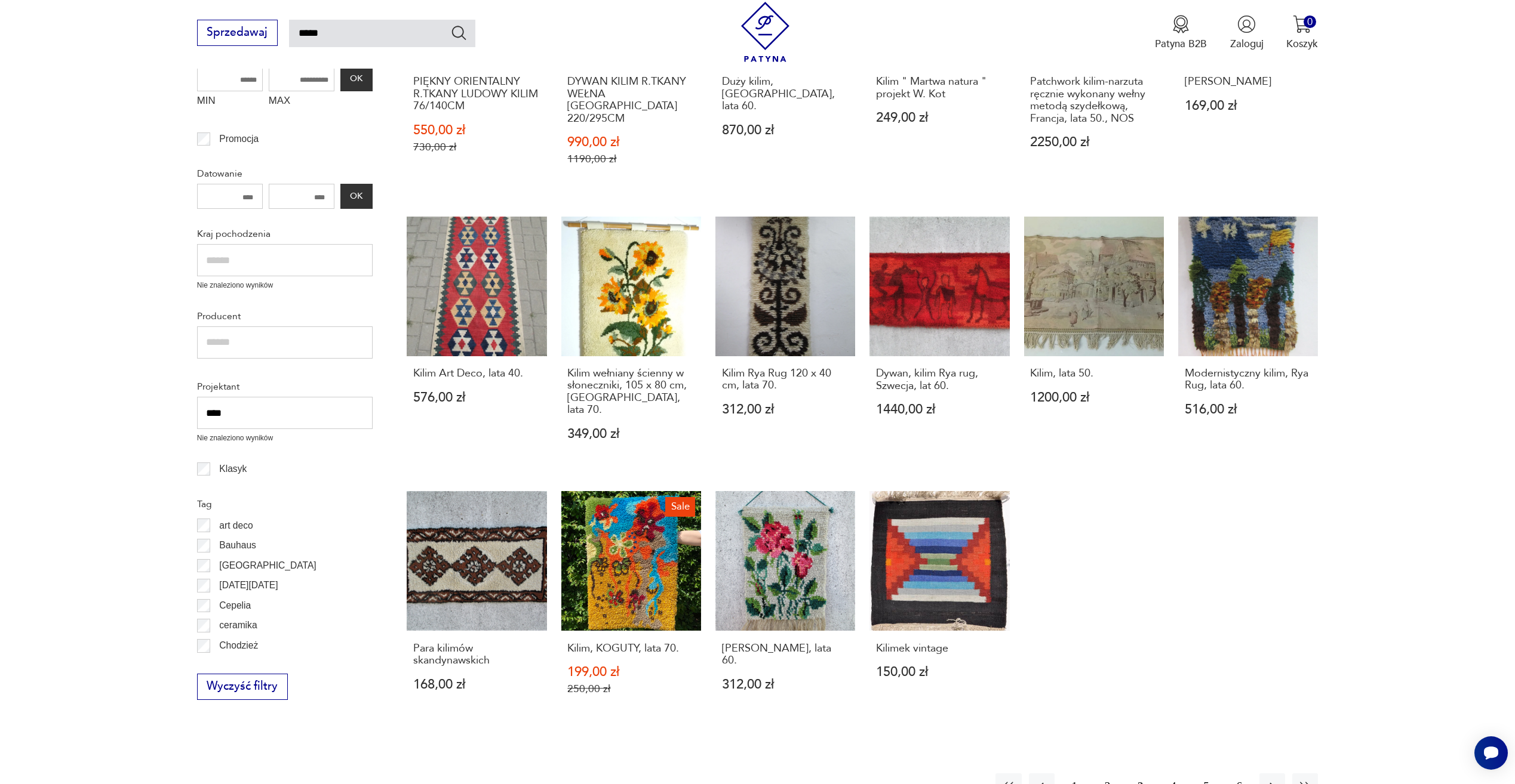
click at [1167, 774] on button "4" at bounding box center [1173, 787] width 26 height 26
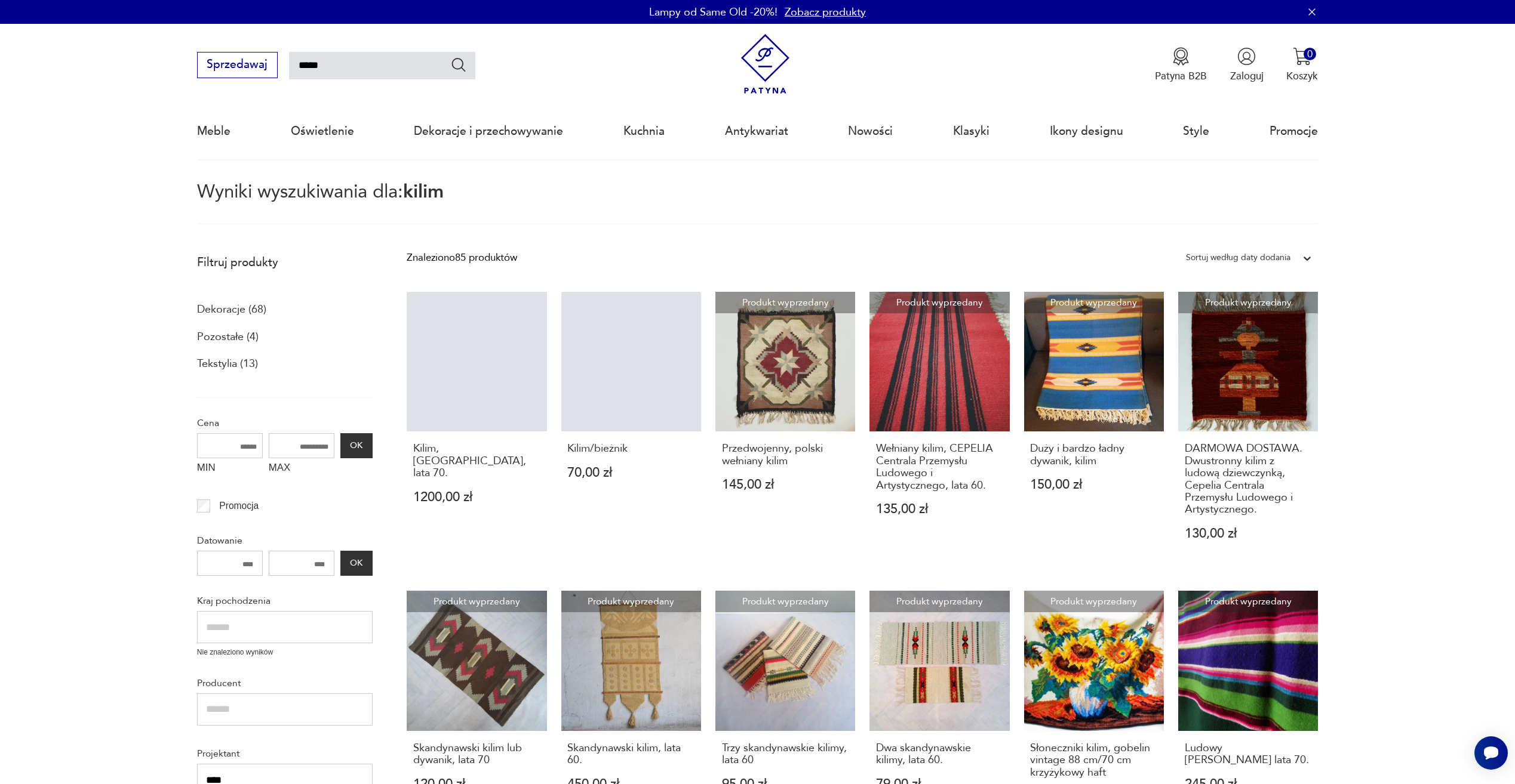
drag, startPoint x: 337, startPoint y: 65, endPoint x: 0, endPoint y: 9, distance: 341.6
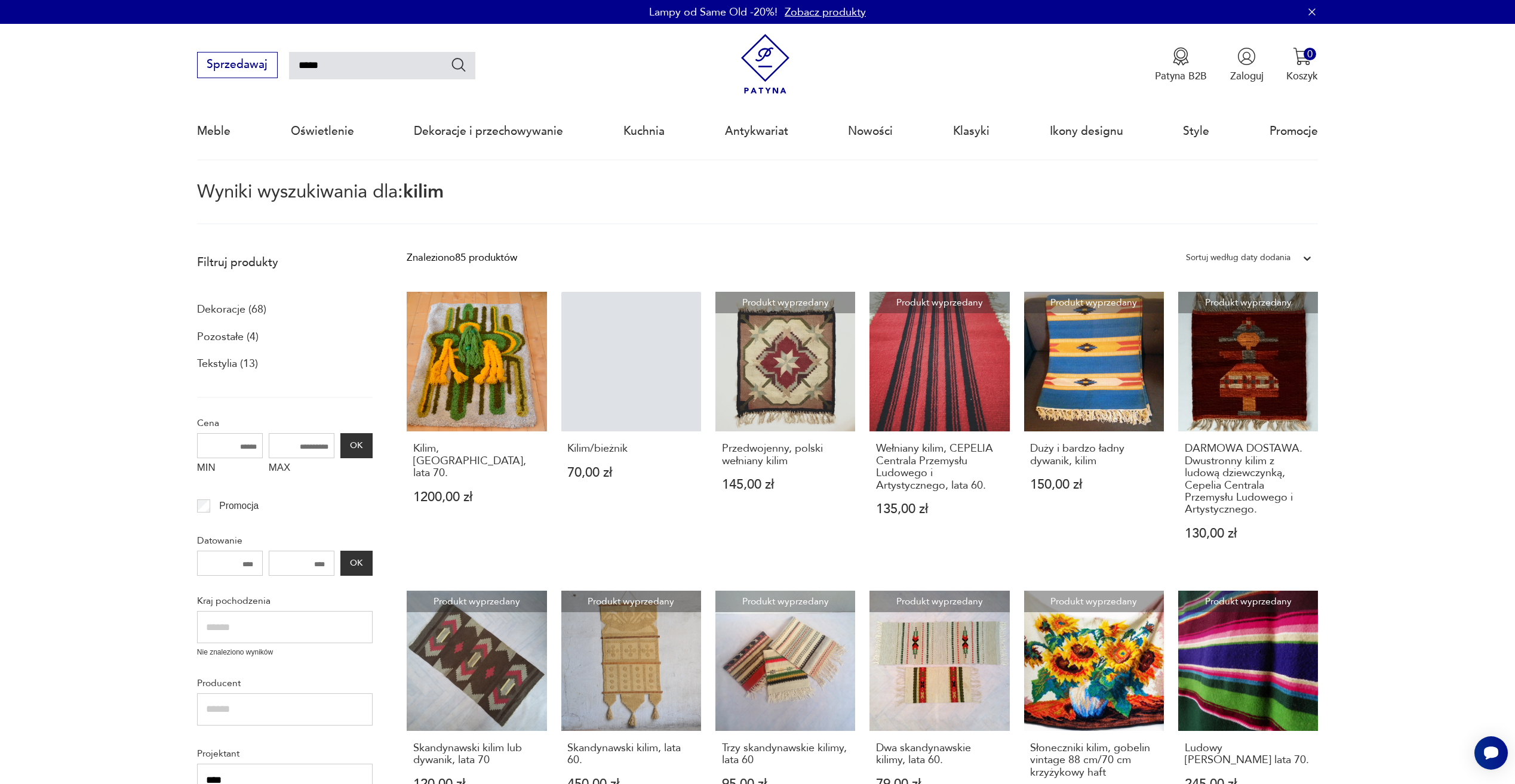
type input "*****"
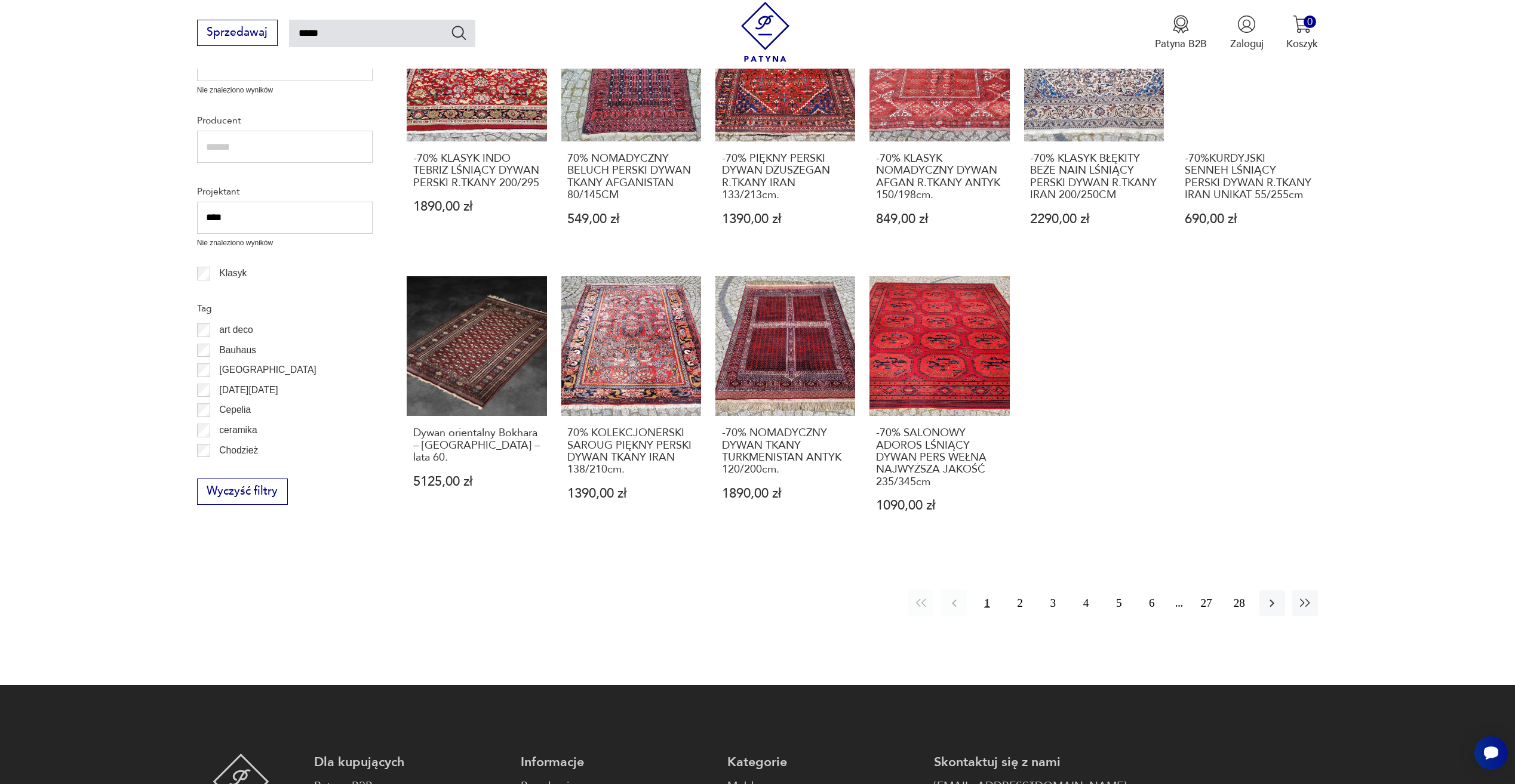
scroll to position [606, 0]
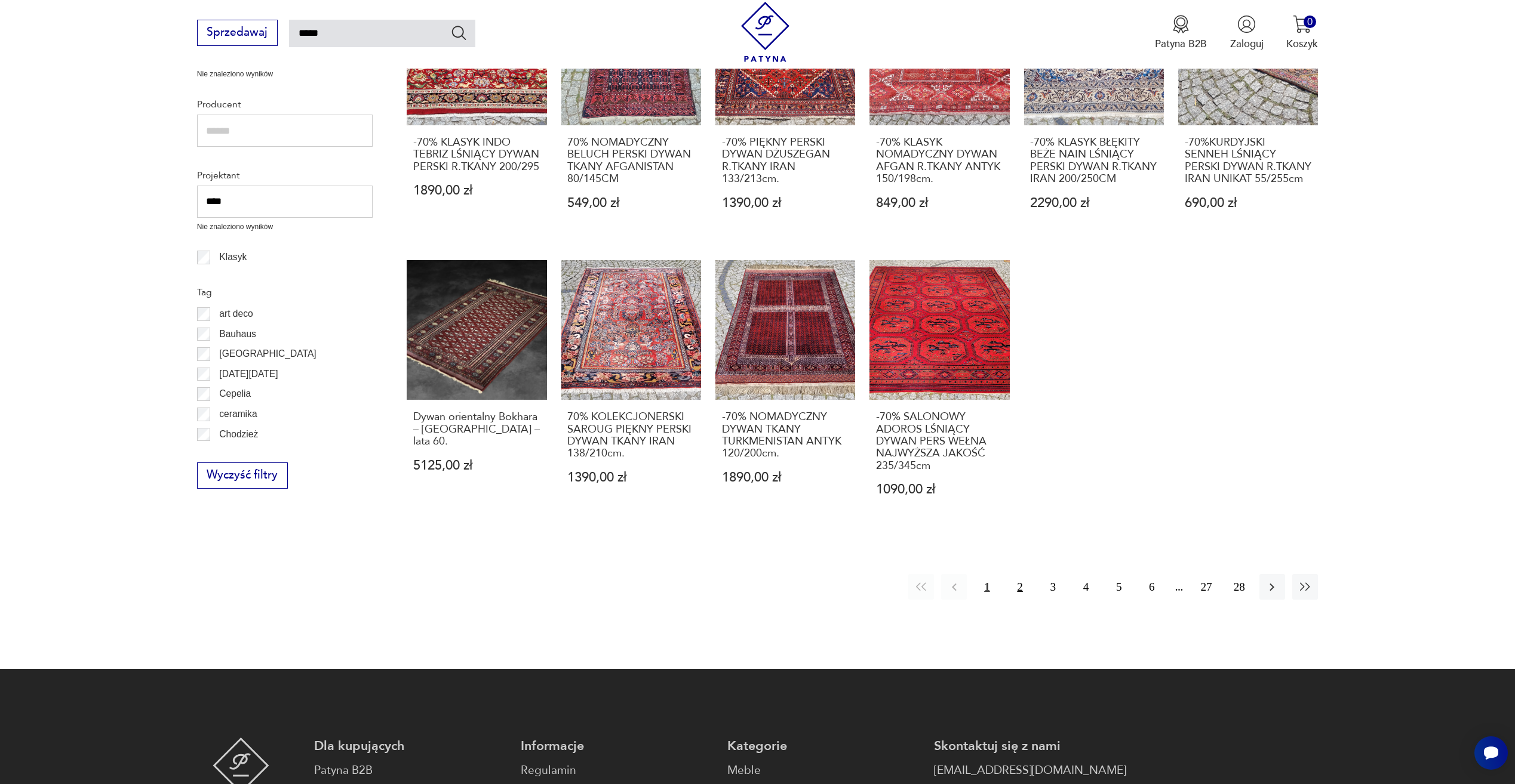
click at [1019, 574] on button "2" at bounding box center [1020, 587] width 26 height 26
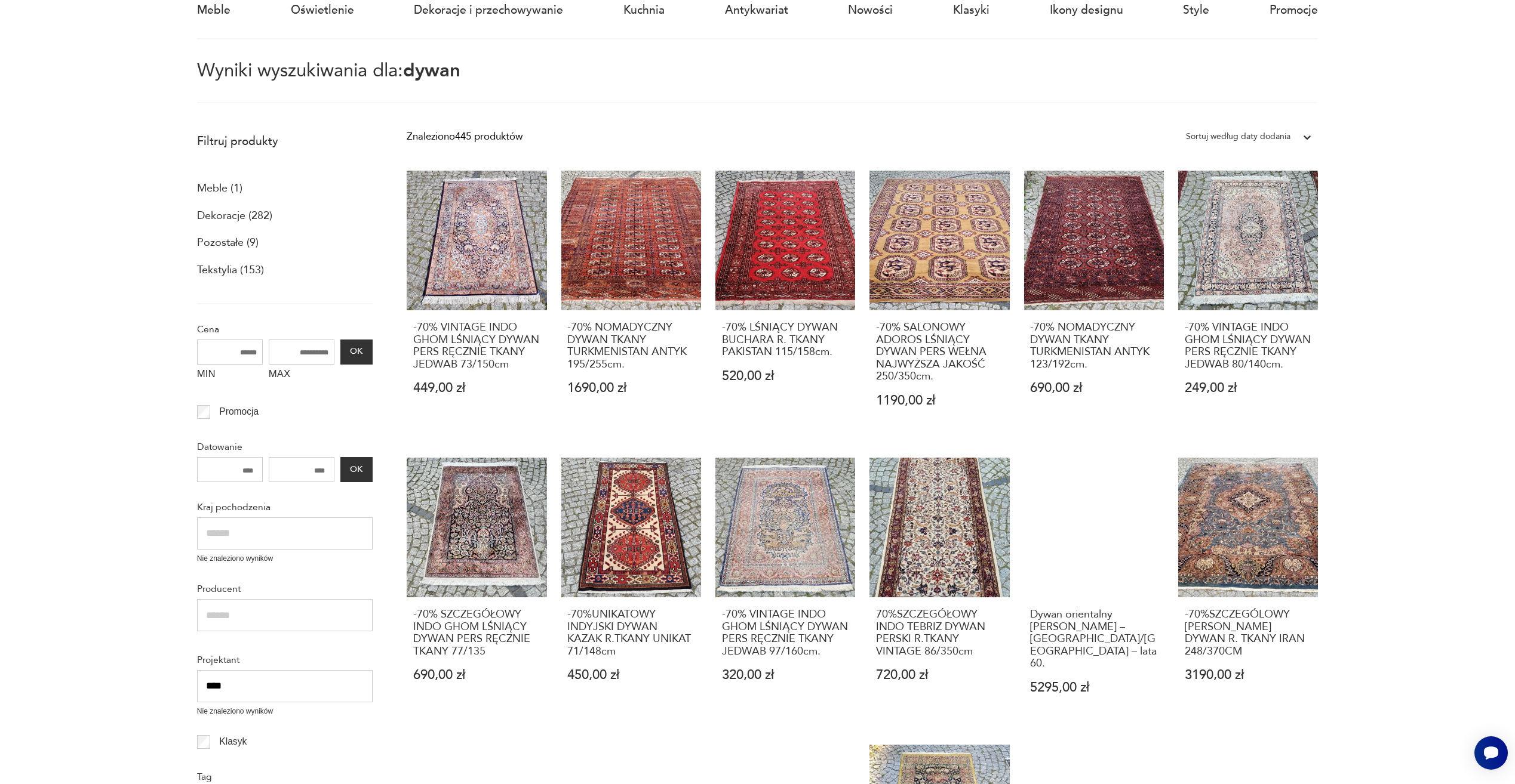
scroll to position [9, 0]
